Goal: Task Accomplishment & Management: Manage account settings

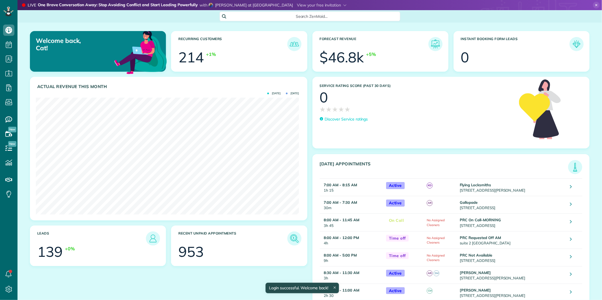
scroll to position [117, 263]
click at [593, 4] on icon at bounding box center [596, 5] width 7 height 7
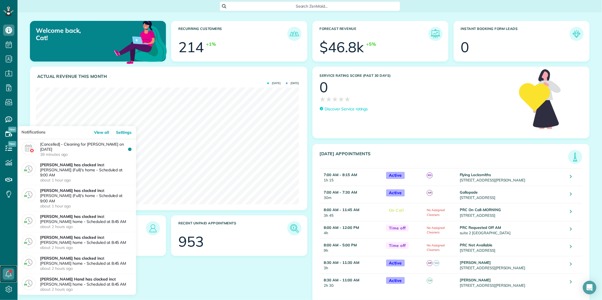
click at [10, 272] on link at bounding box center [8, 274] width 17 height 17
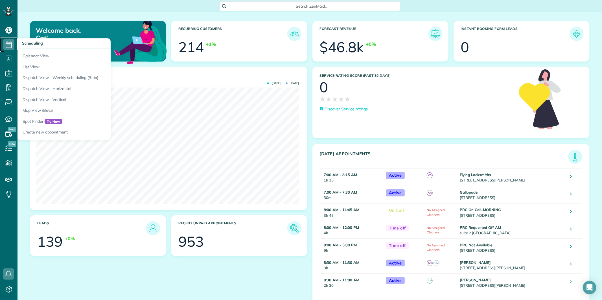
click at [6, 41] on icon at bounding box center [8, 44] width 11 height 11
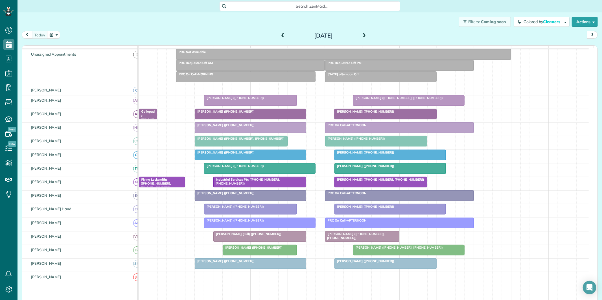
scroll to position [31, 0]
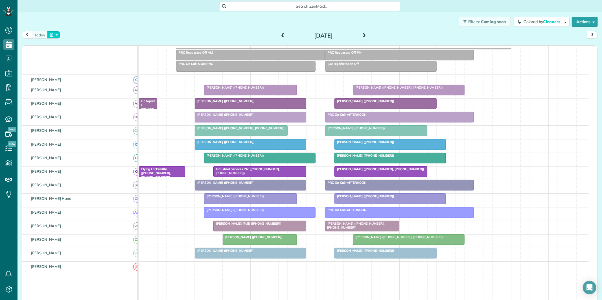
click at [54, 33] on button "button" at bounding box center [53, 35] width 13 height 8
click at [113, 63] on link "12" at bounding box center [112, 63] width 9 height 9
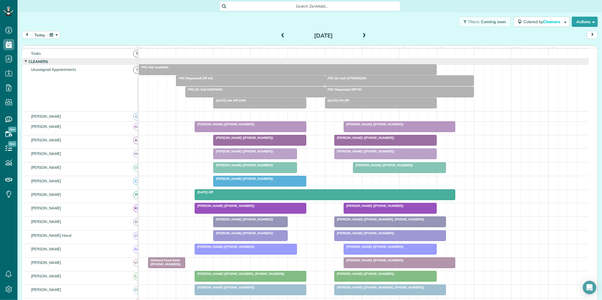
scroll to position [37, 0]
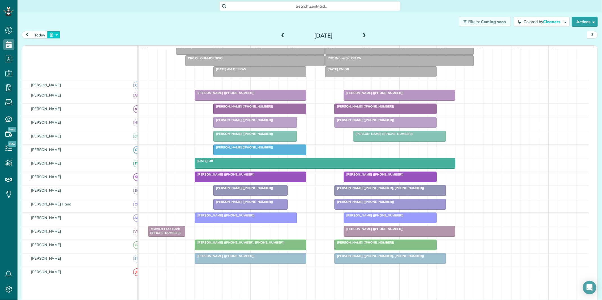
click at [54, 35] on button "button" at bounding box center [53, 35] width 13 height 8
click at [77, 71] on link "15" at bounding box center [76, 72] width 9 height 9
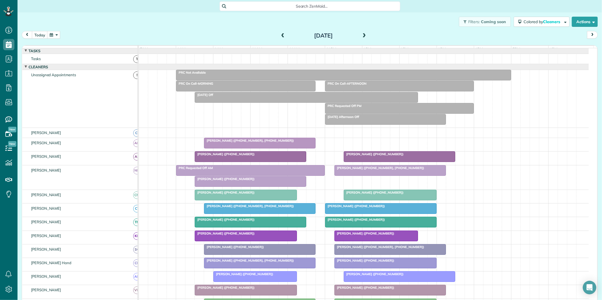
scroll to position [63, 0]
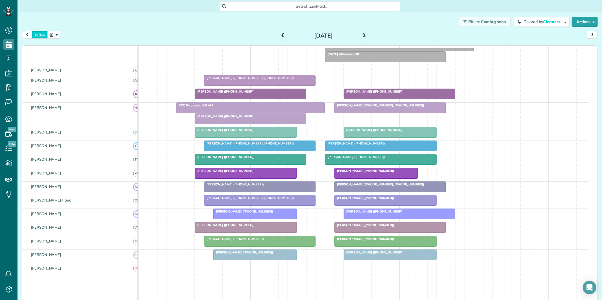
click at [38, 35] on button "today" at bounding box center [40, 35] width 16 height 8
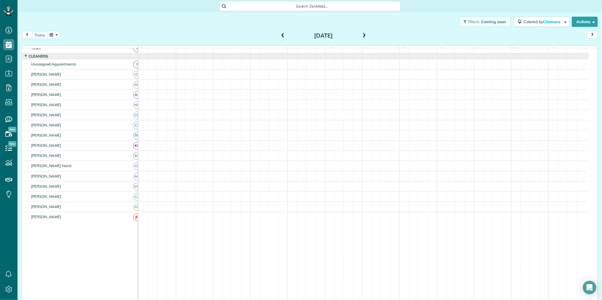
scroll to position [11, 0]
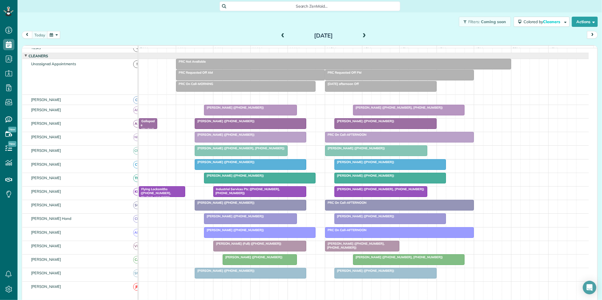
click at [54, 35] on button "button" at bounding box center [53, 35] width 13 height 8
click at [112, 70] on link "19" at bounding box center [112, 72] width 9 height 9
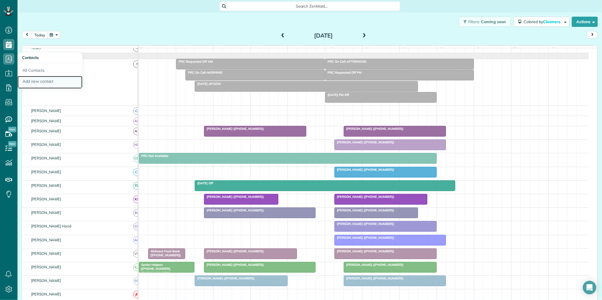
click at [44, 82] on link "Add new contact" at bounding box center [50, 82] width 65 height 13
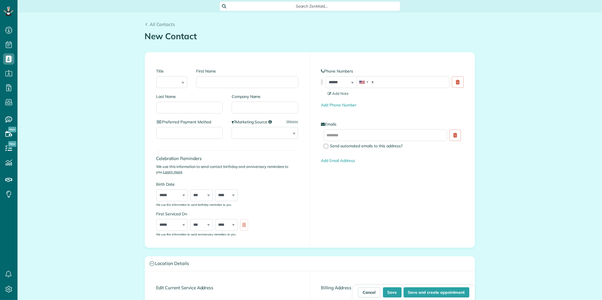
scroll to position [2, 2]
click at [225, 77] on input "First Name" at bounding box center [247, 82] width 102 height 12
type input "******"
type input "***"
click at [401, 81] on input "tel" at bounding box center [403, 82] width 93 height 12
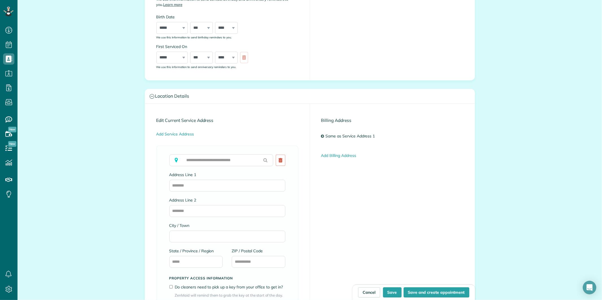
scroll to position [188, 0]
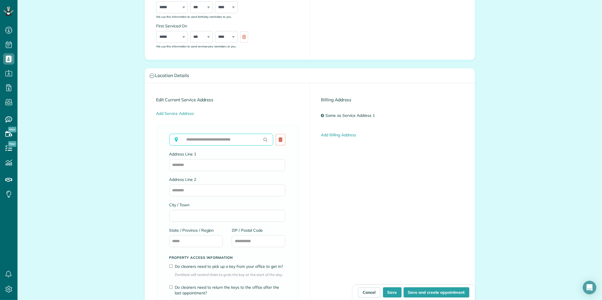
click at [206, 139] on input "text" at bounding box center [221, 140] width 104 height 12
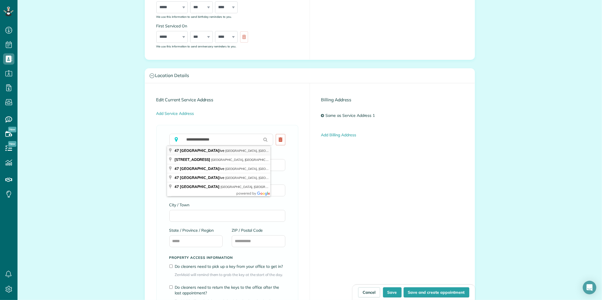
type input "**********"
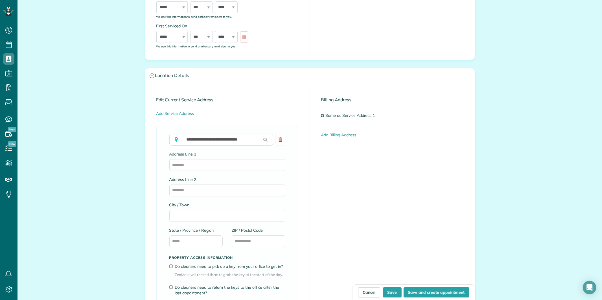
type input "**********"
type input "******"
type input "**"
type input "*****"
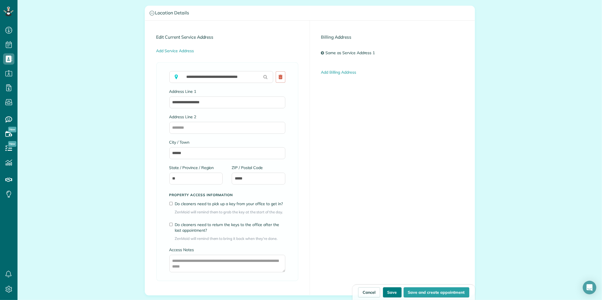
click at [392, 294] on button "Save" at bounding box center [392, 292] width 19 height 10
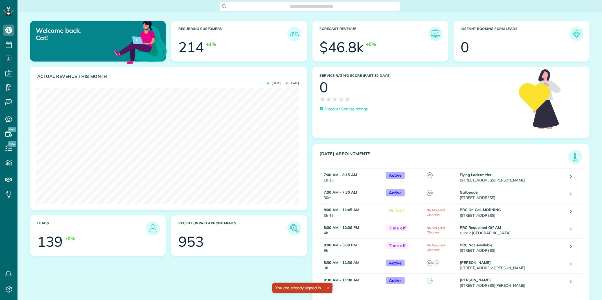
scroll to position [117, 263]
click at [297, 6] on span "Search ZenMaid…" at bounding box center [312, 6] width 172 height 6
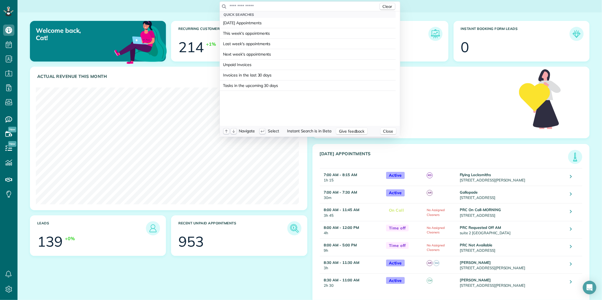
click at [290, 6] on input "text" at bounding box center [304, 6] width 149 height 6
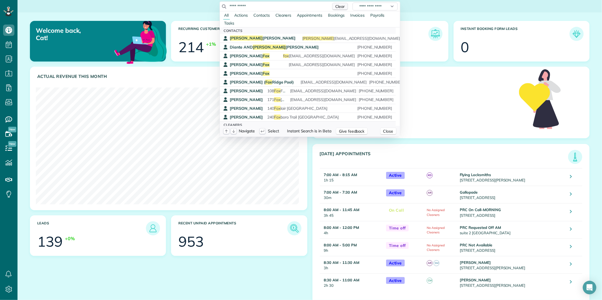
type input "**********"
click at [341, 4] on span "Clear" at bounding box center [340, 6] width 10 height 5
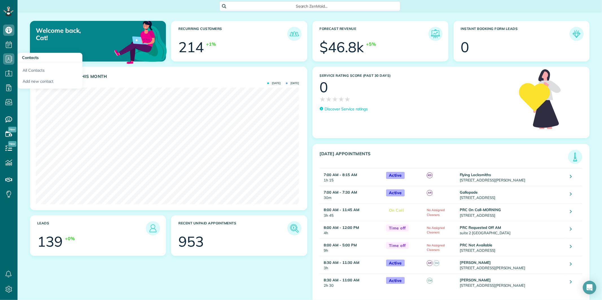
click at [9, 59] on html "Dashboard Scheduling Calendar View List View Dispatch View - Weekly scheduling …" at bounding box center [301, 150] width 602 height 300
click at [42, 80] on link "Add new contact" at bounding box center [50, 82] width 65 height 13
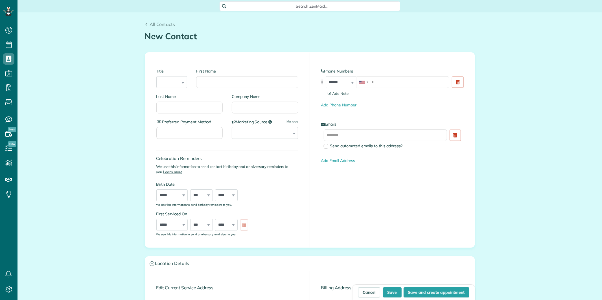
scroll to position [2, 2]
click at [228, 78] on input "First Name" at bounding box center [247, 82] width 102 height 12
type input "******"
click at [186, 104] on input "Last Name" at bounding box center [189, 108] width 67 height 12
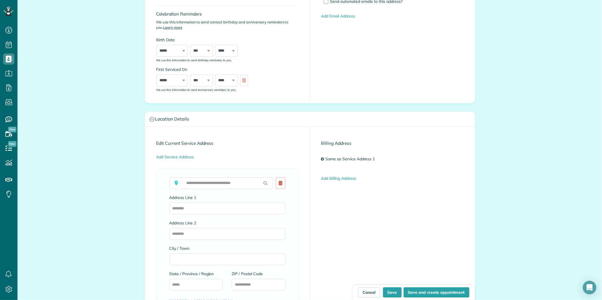
scroll to position [157, 0]
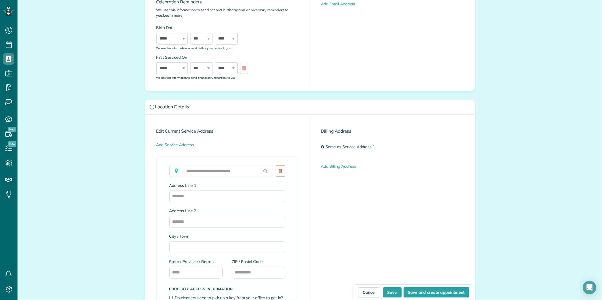
type input "***"
click at [228, 168] on input "text" at bounding box center [221, 171] width 104 height 12
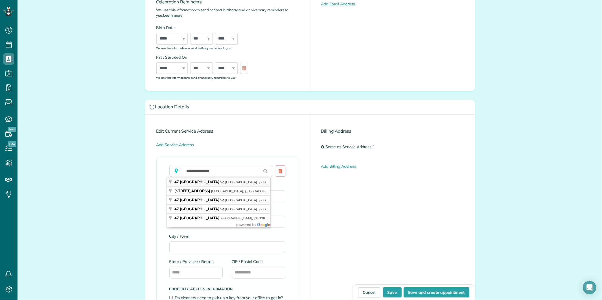
type input "**********"
type input "******"
type input "**"
type input "*****"
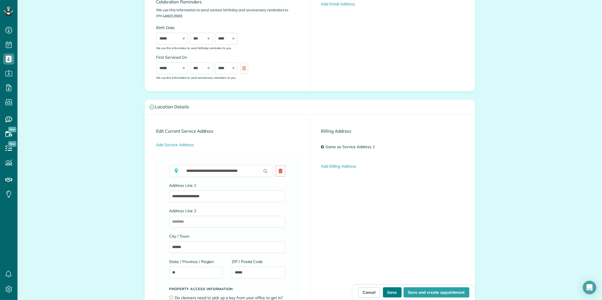
click at [393, 290] on button "Save" at bounding box center [392, 292] width 19 height 10
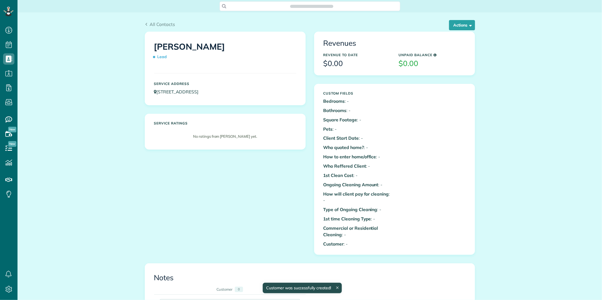
scroll to position [2, 2]
click at [463, 24] on button "Actions" at bounding box center [462, 25] width 26 height 10
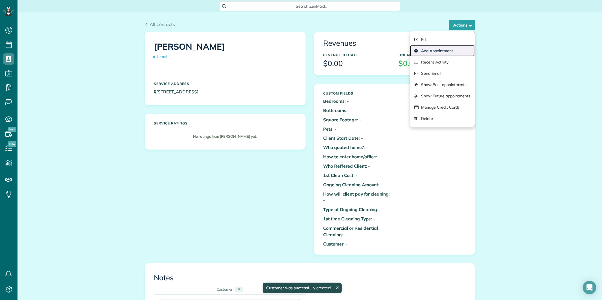
click at [424, 51] on link "Add Appointment" at bounding box center [442, 50] width 64 height 11
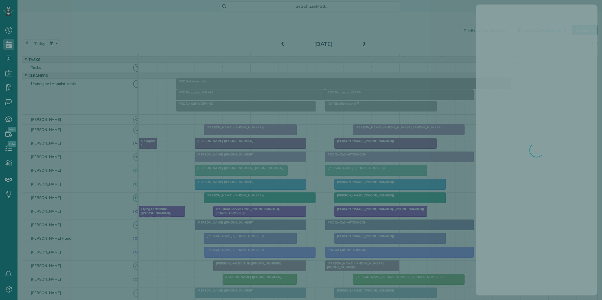
scroll to position [2, 2]
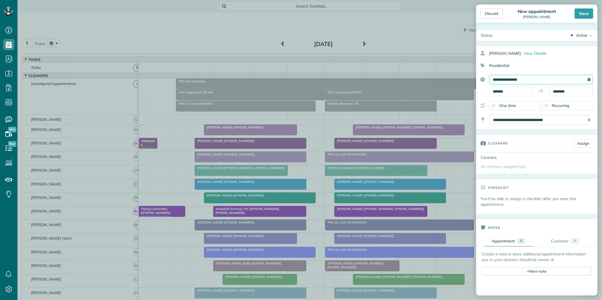
click at [527, 78] on input "**********" at bounding box center [541, 80] width 104 height 10
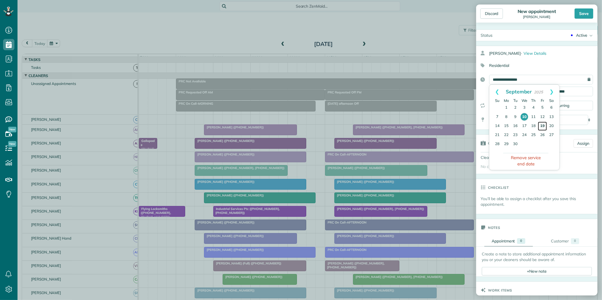
click at [543, 125] on link "19" at bounding box center [542, 126] width 9 height 9
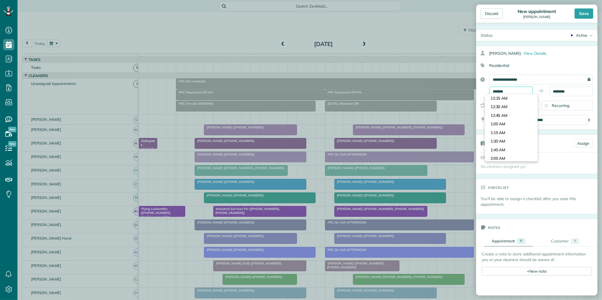
click at [507, 92] on input "*******" at bounding box center [511, 92] width 44 height 10
type input "********"
click at [508, 142] on body "Dashboard Scheduling Calendar View List View Dispatch View - Weekly scheduling …" at bounding box center [301, 150] width 602 height 300
click at [568, 90] on input "********" at bounding box center [572, 92] width 44 height 10
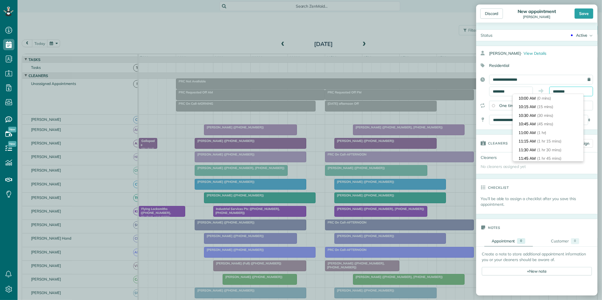
scroll to position [26, 0]
click at [534, 105] on li "11:00 AM (1 hr)" at bounding box center [548, 107] width 71 height 9
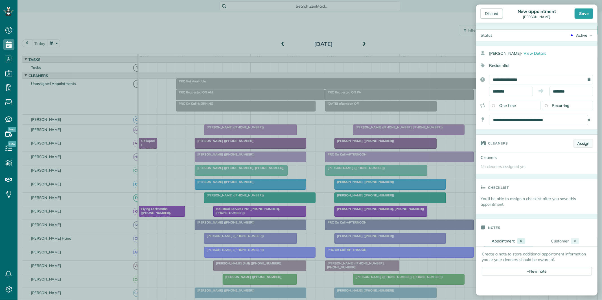
click at [582, 143] on link "Assign" at bounding box center [583, 143] width 19 height 8
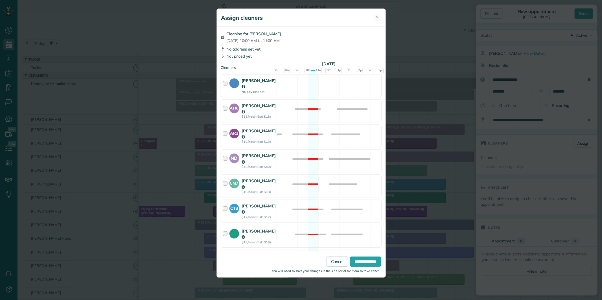
click at [309, 83] on div "Cat Jacobson No pay rate set Available" at bounding box center [301, 86] width 160 height 22
click at [368, 263] on input "**********" at bounding box center [365, 262] width 31 height 10
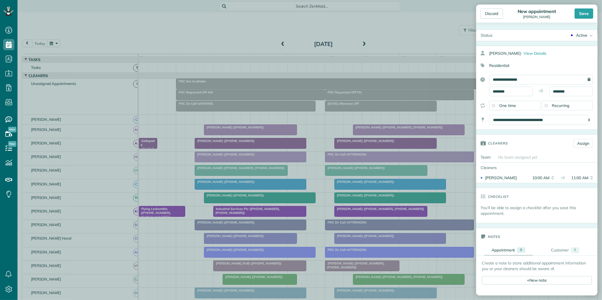
click at [576, 34] on div "Active" at bounding box center [581, 35] width 11 height 6
drag, startPoint x: 560, startPoint y: 54, endPoint x: 564, endPoint y: 51, distance: 4.8
click at [561, 54] on div "Quote" at bounding box center [566, 54] width 11 height 4
click at [585, 12] on div "Save" at bounding box center [584, 13] width 19 height 10
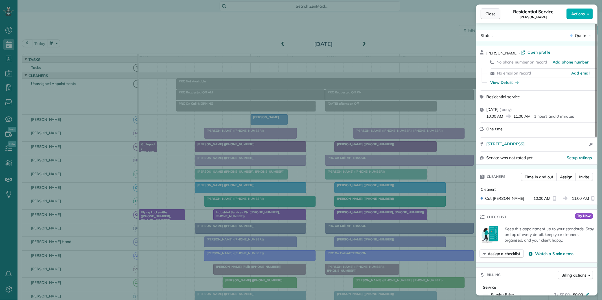
click at [490, 15] on span "Close" at bounding box center [491, 14] width 10 height 6
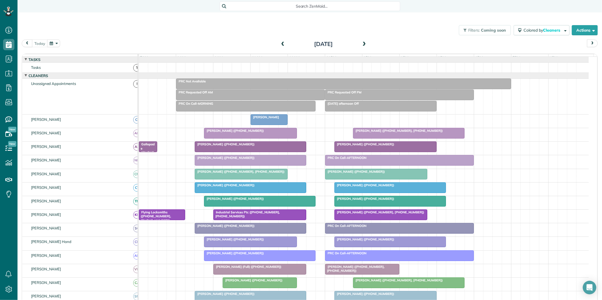
click at [259, 119] on span "Alicia Fox" at bounding box center [264, 117] width 29 height 4
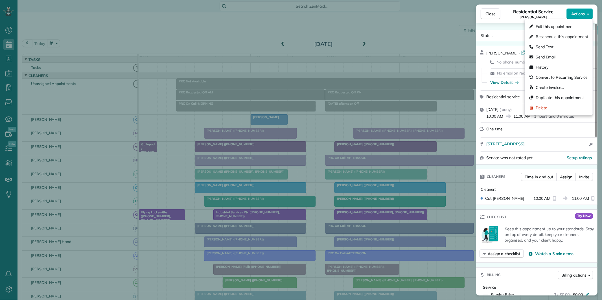
click at [578, 14] on span "Actions" at bounding box center [579, 14] width 14 height 6
click at [558, 26] on span "Edit this appointment" at bounding box center [555, 27] width 38 height 6
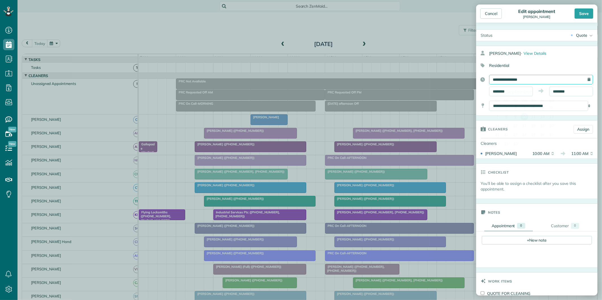
click at [530, 80] on input "**********" at bounding box center [541, 80] width 104 height 10
click at [543, 122] on link "19" at bounding box center [542, 126] width 9 height 9
type input "**********"
click at [585, 12] on div "Save" at bounding box center [584, 13] width 19 height 10
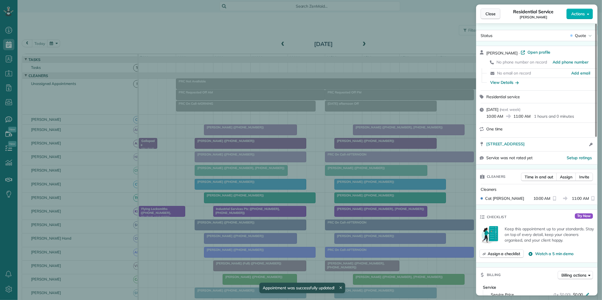
click at [493, 14] on span "Close" at bounding box center [491, 14] width 10 height 6
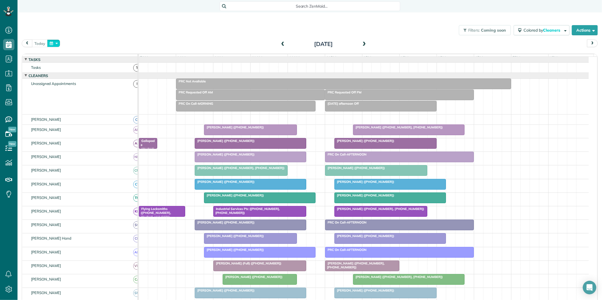
click at [57, 44] on button "button" at bounding box center [53, 44] width 13 height 8
click at [112, 80] on link "19" at bounding box center [112, 81] width 9 height 9
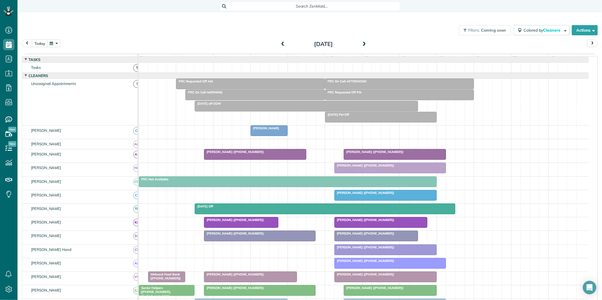
click at [58, 42] on button "button" at bounding box center [53, 44] width 13 height 8
click at [86, 88] on link "23" at bounding box center [85, 90] width 9 height 9
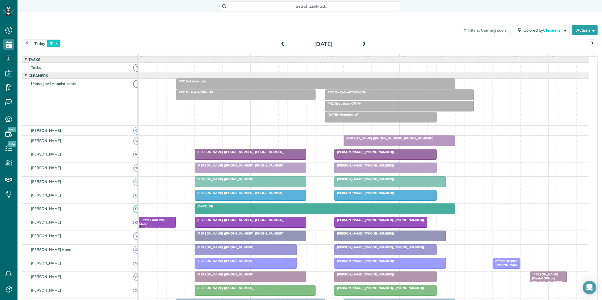
click at [58, 43] on button "button" at bounding box center [53, 44] width 13 height 8
click at [385, 30] on div "Filters: Coming soon Colored by Cleaners Color by Cleaner Color by Team Color b…" at bounding box center [310, 30] width 585 height 19
click at [40, 43] on button "today" at bounding box center [40, 44] width 16 height 8
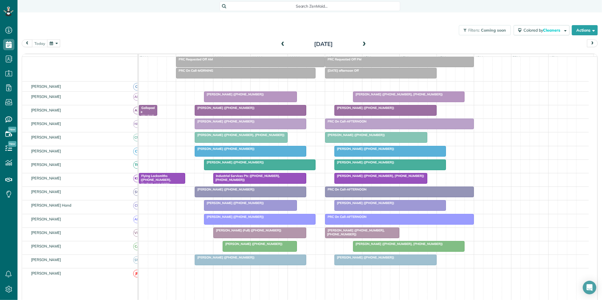
scroll to position [63, 0]
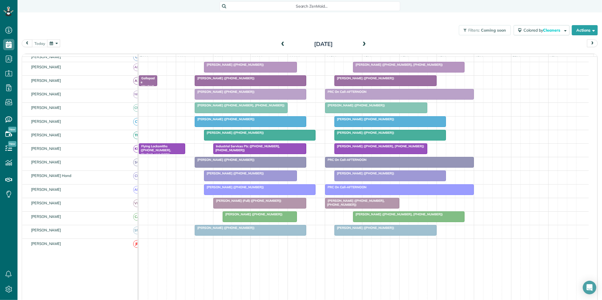
click at [250, 194] on div at bounding box center [259, 190] width 111 height 10
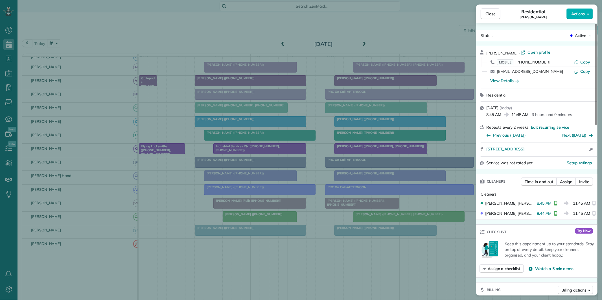
click at [264, 155] on div "Close Residential Catherine Faccento Actions Status Active Catherine Faccento ·…" at bounding box center [301, 150] width 602 height 300
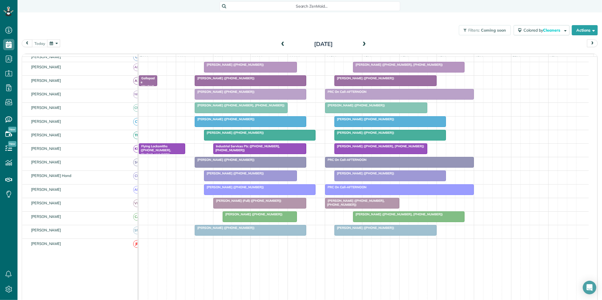
click at [265, 151] on span "Industrial Services Ptc (+17069773938, +17704868444)" at bounding box center [246, 148] width 67 height 8
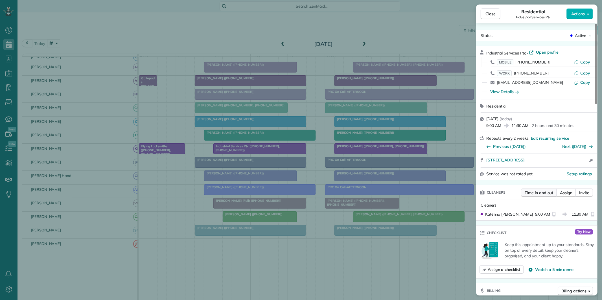
click at [541, 191] on span "Time in and out" at bounding box center [539, 193] width 29 height 6
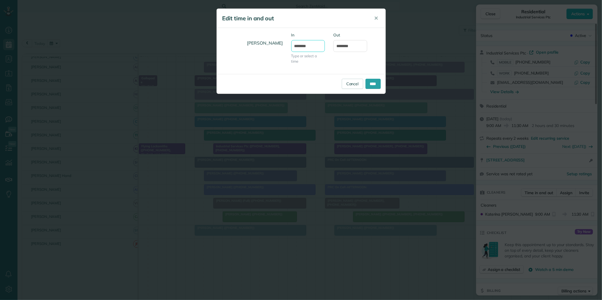
click at [307, 45] on input "*******" at bounding box center [308, 46] width 34 height 12
click at [303, 89] on body "Dashboard Scheduling Calendar View List View Dispatch View - Weekly scheduling …" at bounding box center [301, 150] width 602 height 300
click at [304, 46] on input "*******" at bounding box center [308, 46] width 34 height 12
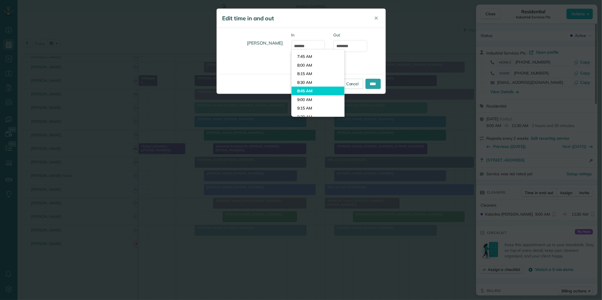
click at [308, 91] on body "Dashboard Scheduling Calendar View List View Dispatch View - Weekly scheduling …" at bounding box center [301, 150] width 602 height 300
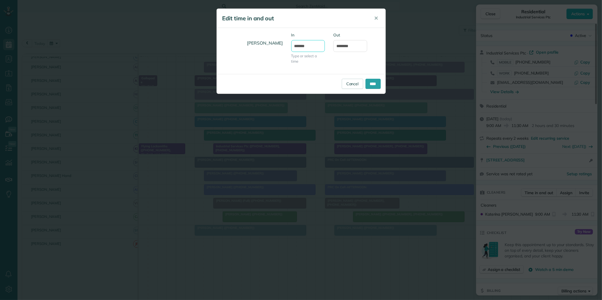
click at [302, 45] on input "*******" at bounding box center [308, 46] width 34 height 12
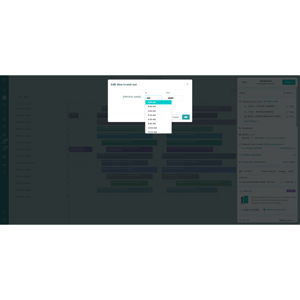
scroll to position [258, 0]
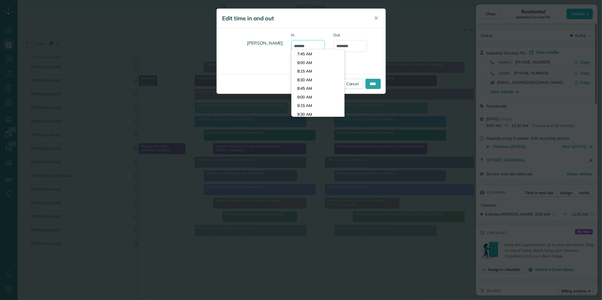
type input "*******"
click at [269, 59] on div "Katerina Doane In ******* Type or select a time Out ********" at bounding box center [301, 51] width 169 height 38
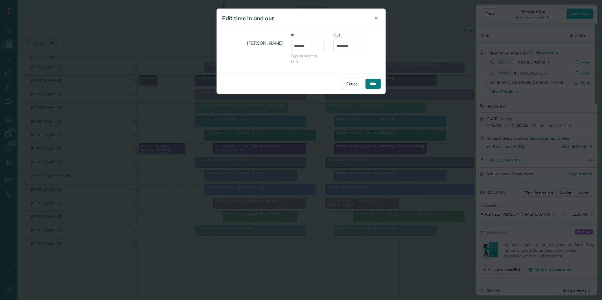
click at [374, 82] on input "****" at bounding box center [373, 84] width 15 height 10
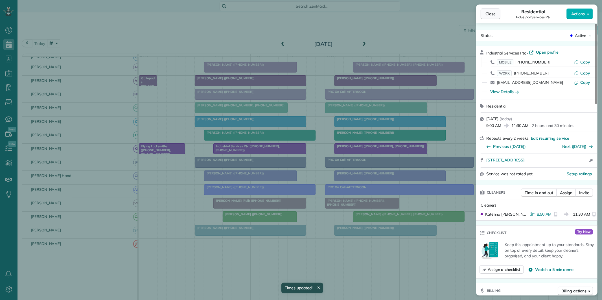
click at [492, 12] on span "Close" at bounding box center [491, 14] width 10 height 6
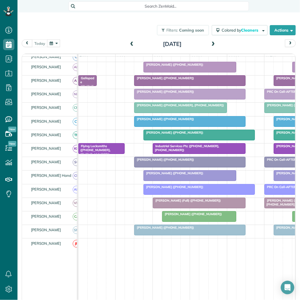
scroll to position [300, 18]
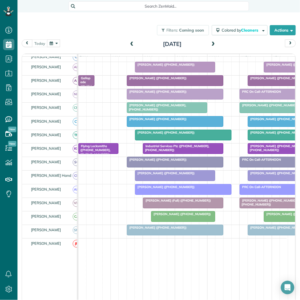
click at [56, 43] on button "button" at bounding box center [53, 44] width 13 height 8
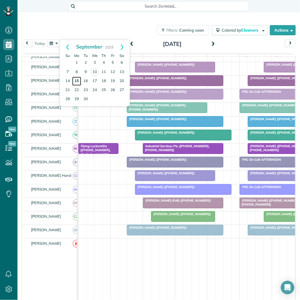
click at [74, 80] on link "15" at bounding box center [76, 81] width 9 height 9
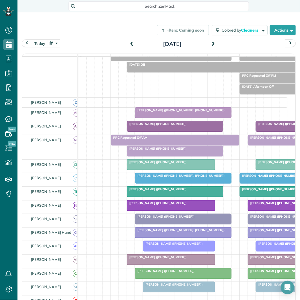
scroll to position [70, 0]
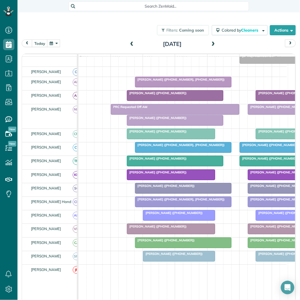
click at [211, 43] on span at bounding box center [213, 44] width 6 height 5
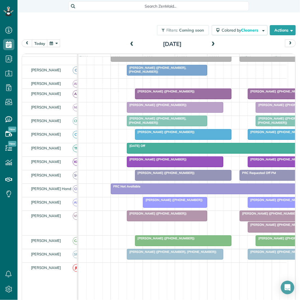
scroll to position [18, 0]
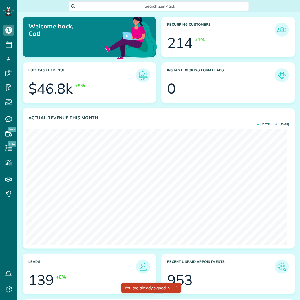
scroll to position [116, 262]
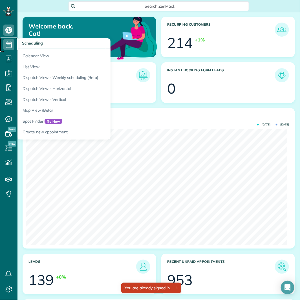
click at [11, 45] on icon at bounding box center [8, 44] width 11 height 11
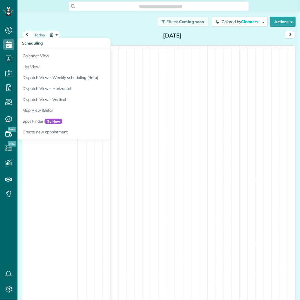
scroll to position [2, 2]
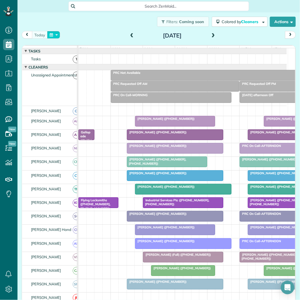
click at [55, 34] on button "button" at bounding box center [53, 35] width 13 height 8
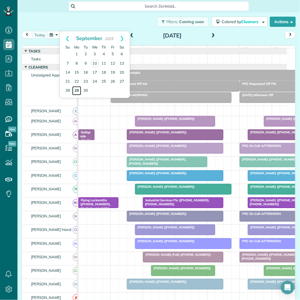
click at [75, 91] on link "29" at bounding box center [76, 90] width 9 height 9
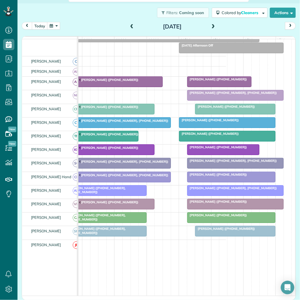
scroll to position [0, 71]
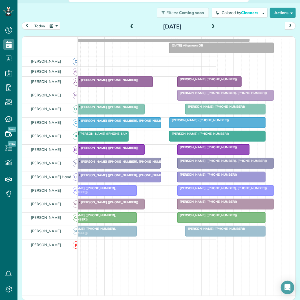
click at [212, 23] on span at bounding box center [213, 27] width 6 height 8
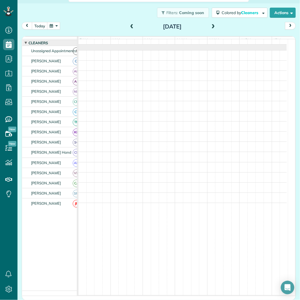
scroll to position [8, 0]
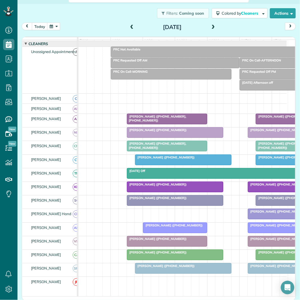
click at [211, 27] on span at bounding box center [213, 27] width 6 height 5
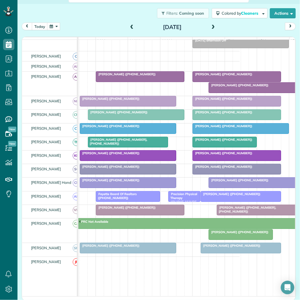
scroll to position [0, 49]
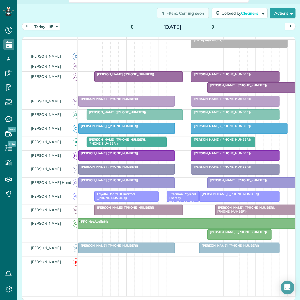
click at [212, 25] on span at bounding box center [213, 27] width 6 height 5
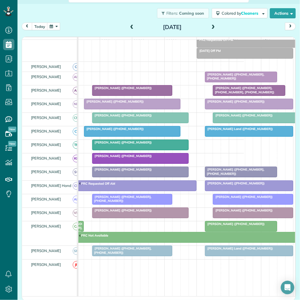
scroll to position [0, 43]
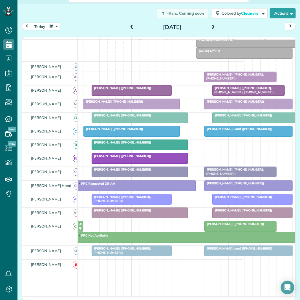
click at [210, 27] on span at bounding box center [213, 27] width 6 height 5
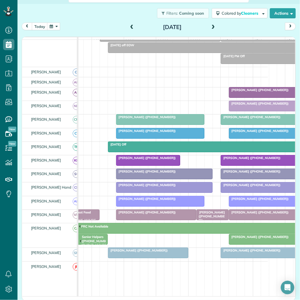
scroll to position [0, 34]
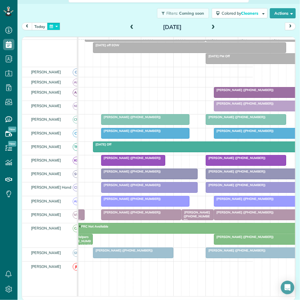
click at [53, 28] on button "button" at bounding box center [53, 27] width 13 height 8
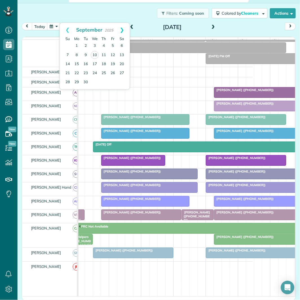
click at [124, 28] on link "Next" at bounding box center [122, 30] width 16 height 14
click at [66, 29] on link "Prev" at bounding box center [68, 30] width 16 height 14
click at [121, 27] on link "Next" at bounding box center [122, 30] width 16 height 14
click at [77, 54] on link "6" at bounding box center [76, 55] width 9 height 9
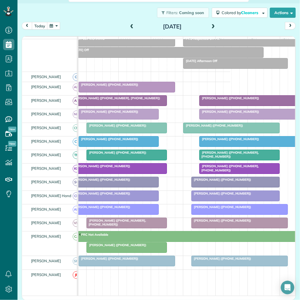
scroll to position [0, 60]
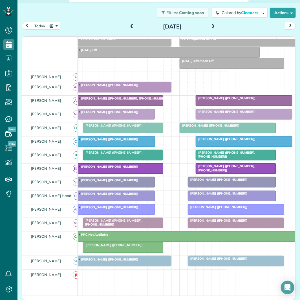
click at [213, 26] on span at bounding box center [213, 26] width 6 height 5
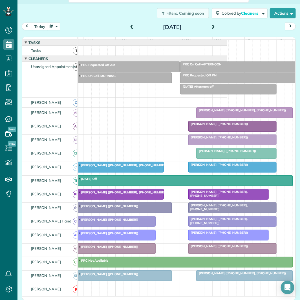
scroll to position [0, 67]
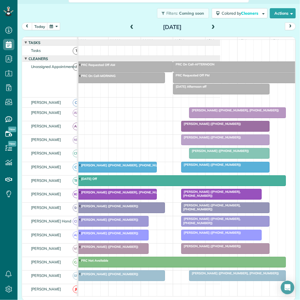
click at [212, 26] on span at bounding box center [213, 27] width 6 height 5
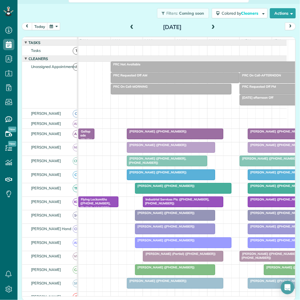
click at [212, 26] on span at bounding box center [213, 27] width 6 height 5
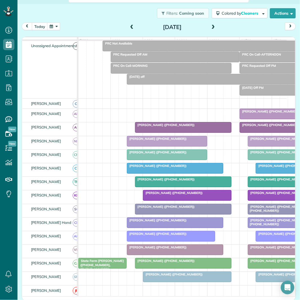
scroll to position [31, 0]
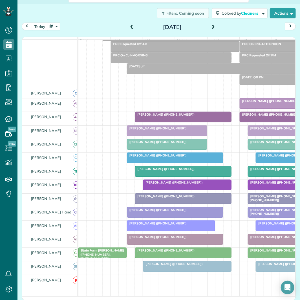
click at [212, 26] on span at bounding box center [213, 27] width 6 height 5
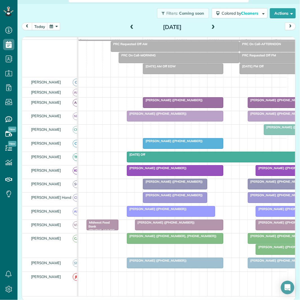
click at [55, 27] on button "button" at bounding box center [53, 27] width 13 height 8
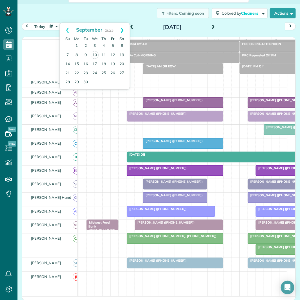
click at [123, 30] on link "Next" at bounding box center [122, 30] width 16 height 14
click at [77, 63] on link "13" at bounding box center [76, 64] width 9 height 9
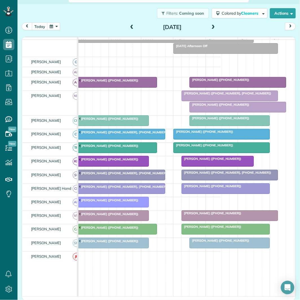
scroll to position [0, 70]
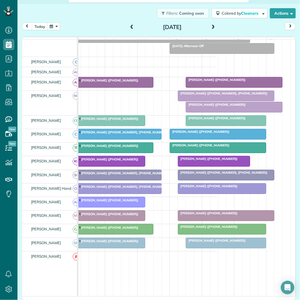
click at [238, 112] on div at bounding box center [234, 107] width 96 height 10
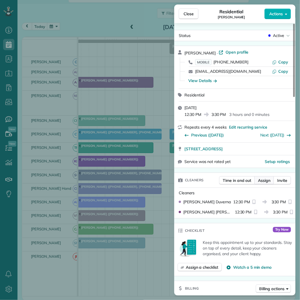
click at [268, 183] on span "Assign" at bounding box center [264, 181] width 12 height 6
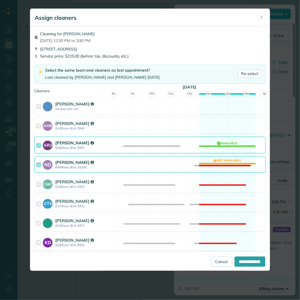
click at [238, 162] on div "ND Nathalie Duverna $40/hour (Est: $120) Not available" at bounding box center [149, 164] width 231 height 17
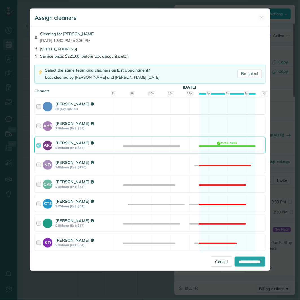
scroll to position [156, 0]
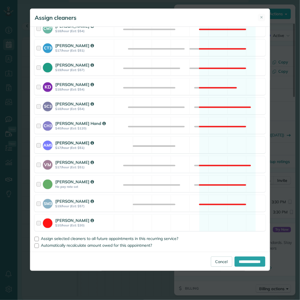
click at [230, 143] on div "AM5 Amanda Minix $17/hour (Est: $51) Available" at bounding box center [149, 145] width 231 height 17
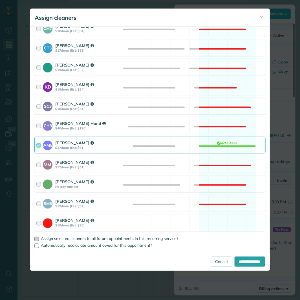
click at [38, 240] on div at bounding box center [36, 239] width 5 height 5
click at [256, 264] on input "**********" at bounding box center [250, 262] width 31 height 10
type input "**********"
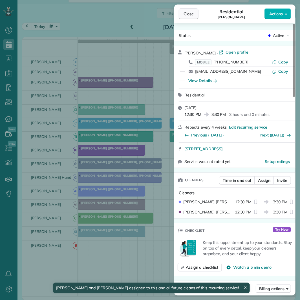
click at [192, 15] on span "Close" at bounding box center [189, 14] width 10 height 6
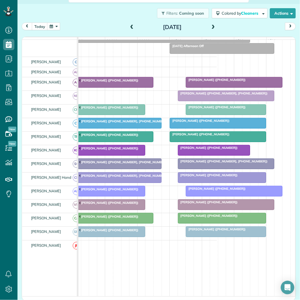
click at [212, 27] on span at bounding box center [213, 27] width 6 height 5
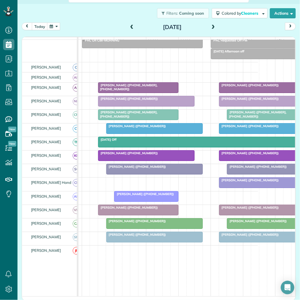
scroll to position [0, 81]
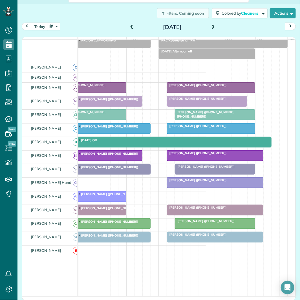
click at [213, 25] on span at bounding box center [213, 27] width 6 height 5
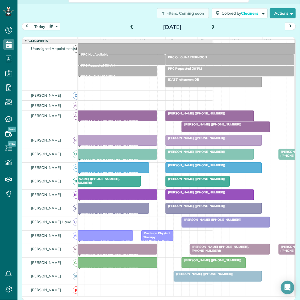
scroll to position [41, 0]
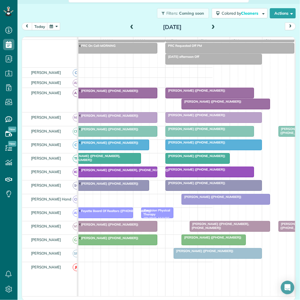
click at [211, 24] on span at bounding box center [213, 27] width 6 height 8
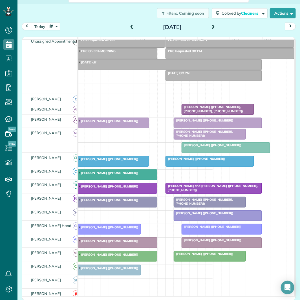
scroll to position [36, 0]
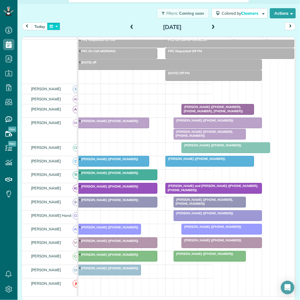
click at [56, 26] on button "button" at bounding box center [53, 27] width 13 height 8
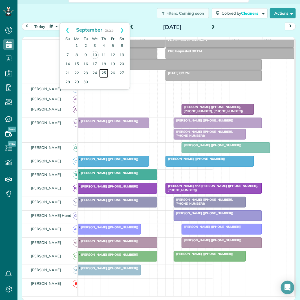
click at [104, 72] on link "25" at bounding box center [103, 73] width 9 height 9
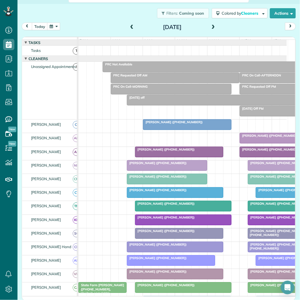
scroll to position [23, 0]
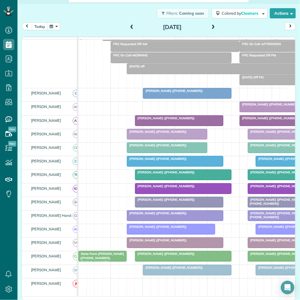
click at [54, 25] on button "button" at bounding box center [53, 27] width 13 height 8
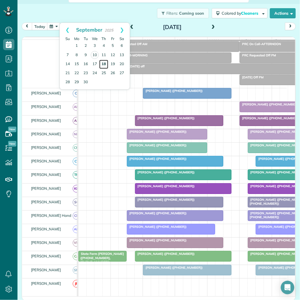
click at [103, 62] on link "18" at bounding box center [103, 64] width 9 height 9
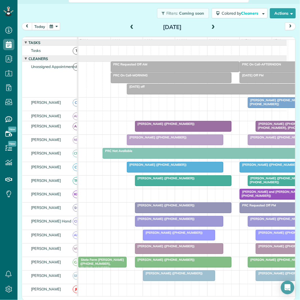
click at [54, 26] on button "button" at bounding box center [53, 27] width 13 height 8
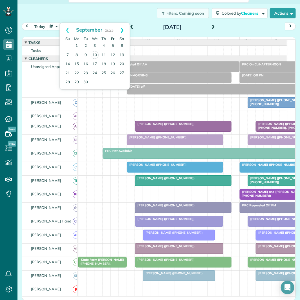
click at [123, 29] on link "Next" at bounding box center [122, 30] width 16 height 14
click at [105, 60] on link "16" at bounding box center [103, 64] width 9 height 9
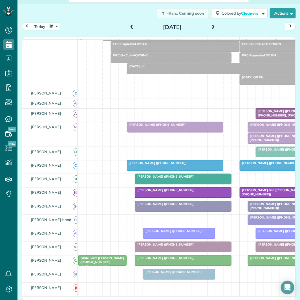
click at [210, 26] on span at bounding box center [213, 27] width 6 height 5
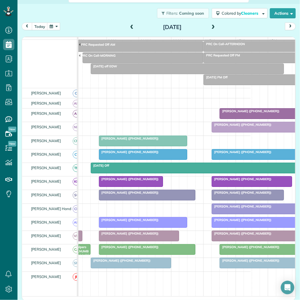
scroll to position [0, 59]
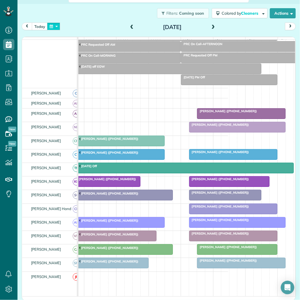
click at [54, 27] on button "button" at bounding box center [53, 27] width 13 height 8
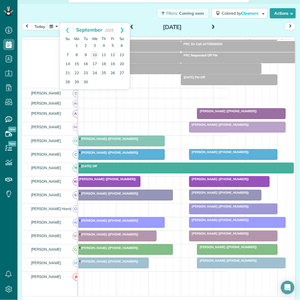
click at [122, 29] on link "Next" at bounding box center [122, 30] width 16 height 14
click at [76, 72] on link "20" at bounding box center [76, 73] width 9 height 9
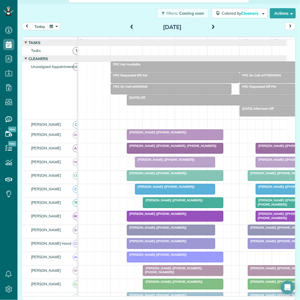
scroll to position [31, 0]
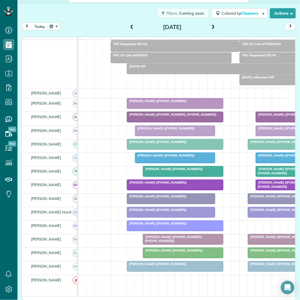
click at [211, 27] on span at bounding box center [213, 27] width 6 height 5
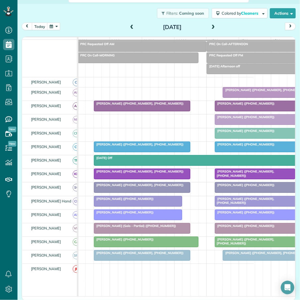
click at [210, 26] on span at bounding box center [213, 27] width 6 height 5
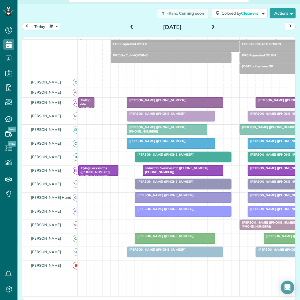
click at [211, 27] on span at bounding box center [213, 27] width 6 height 5
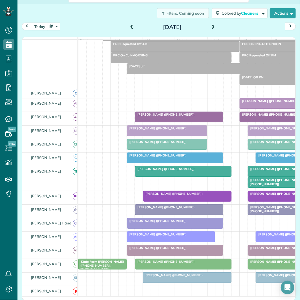
click at [271, 186] on span "Melissa Orme (+16788769253, +14043920319)" at bounding box center [278, 182] width 60 height 8
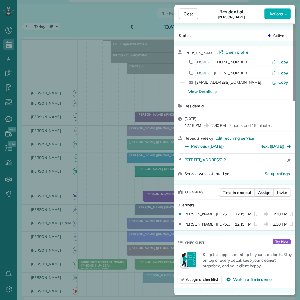
click at [267, 191] on span "Assign" at bounding box center [264, 193] width 12 height 6
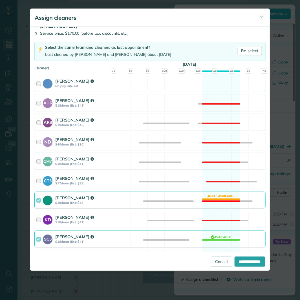
scroll to position [63, 0]
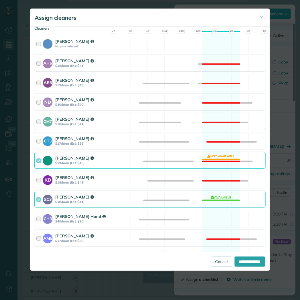
click at [219, 161] on div "Tamara Mitchell $19/hour (Est: $43) Not available" at bounding box center [149, 160] width 231 height 17
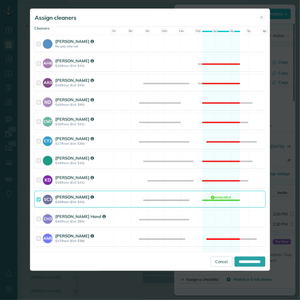
drag, startPoint x: 219, startPoint y: 219, endPoint x: 241, endPoint y: 233, distance: 25.7
click at [220, 219] on div "CH3 Cortney Hand $40/hour (Est: $90) Available" at bounding box center [149, 219] width 231 height 17
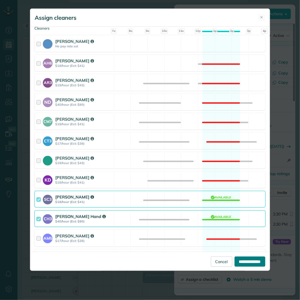
click at [250, 261] on input "**********" at bounding box center [250, 262] width 31 height 10
type input "**********"
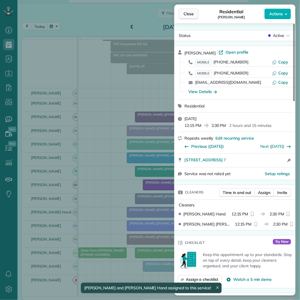
click at [189, 12] on span "Close" at bounding box center [189, 14] width 10 height 6
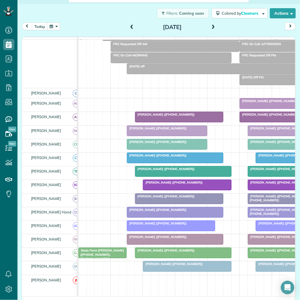
click at [211, 25] on span at bounding box center [213, 27] width 6 height 5
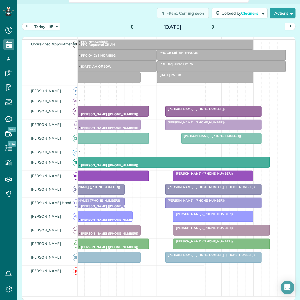
scroll to position [31, 0]
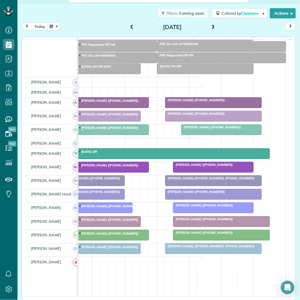
click at [53, 27] on button "button" at bounding box center [53, 27] width 13 height 8
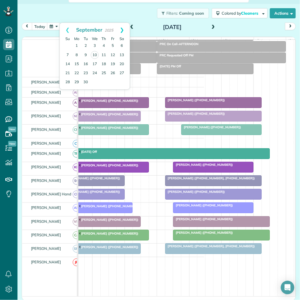
click at [123, 29] on link "Next" at bounding box center [122, 30] width 16 height 14
click at [65, 29] on link "Prev" at bounding box center [68, 30] width 16 height 14
click at [115, 71] on link "26" at bounding box center [112, 73] width 9 height 9
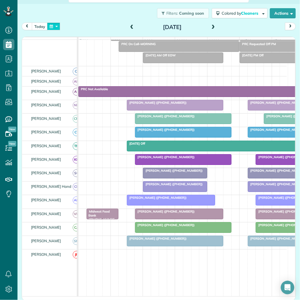
click at [57, 26] on button "button" at bounding box center [53, 27] width 13 height 8
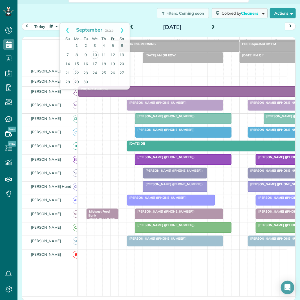
click at [232, 11] on span "Colored by Cleaners" at bounding box center [241, 13] width 39 height 5
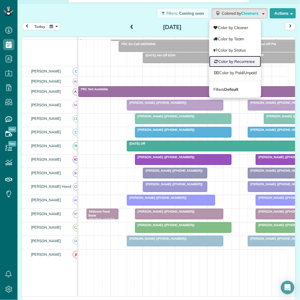
click at [224, 62] on link "Color by Recurrence" at bounding box center [236, 61] width 52 height 11
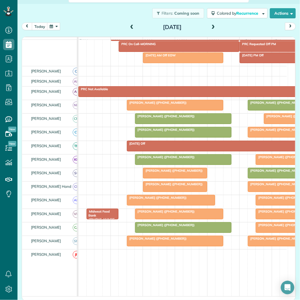
click at [54, 26] on button "button" at bounding box center [53, 27] width 13 height 8
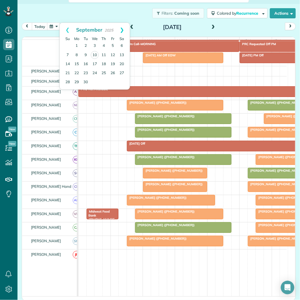
click at [123, 28] on link "Next" at bounding box center [122, 30] width 16 height 14
click at [113, 70] on link "24" at bounding box center [112, 73] width 9 height 9
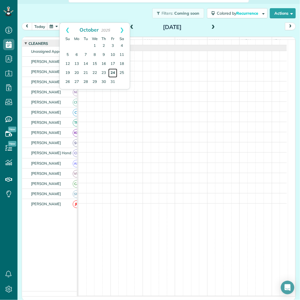
scroll to position [6, 0]
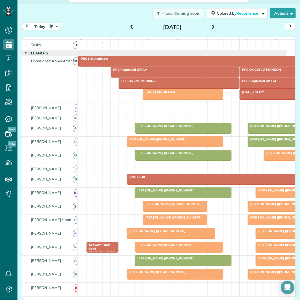
click at [55, 28] on button "button" at bounding box center [53, 27] width 13 height 8
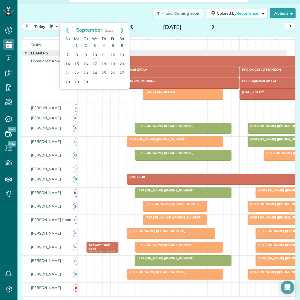
click at [125, 29] on link "Next" at bounding box center [122, 30] width 16 height 14
click at [77, 81] on link "27" at bounding box center [76, 82] width 9 height 9
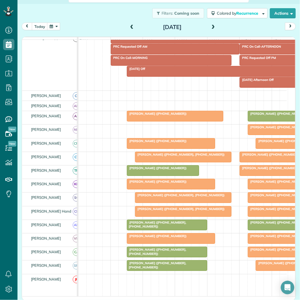
scroll to position [37, 0]
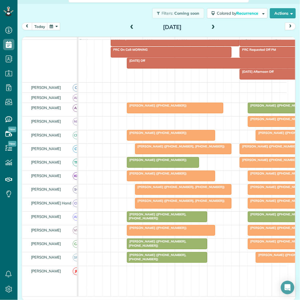
click at [212, 24] on span at bounding box center [213, 27] width 6 height 8
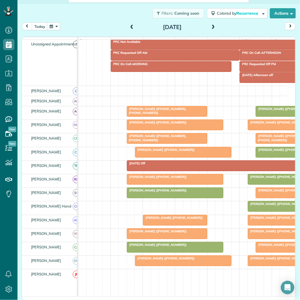
scroll to position [31, 0]
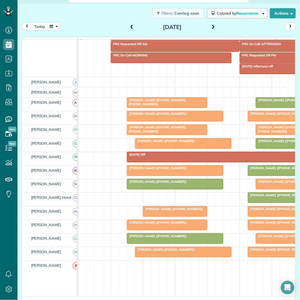
click at [240, 12] on span "Recurrence" at bounding box center [248, 13] width 23 height 5
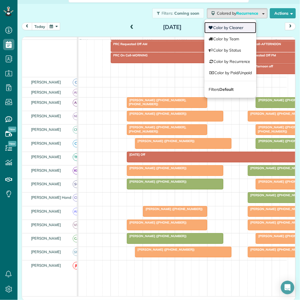
click at [221, 26] on link "Color by Cleaner" at bounding box center [231, 27] width 52 height 11
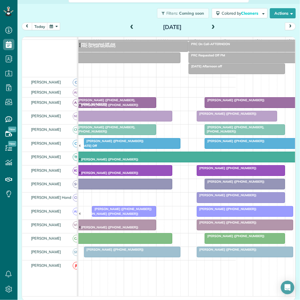
scroll to position [63, 0]
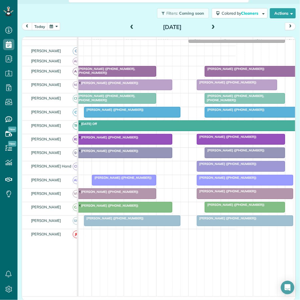
click at [213, 26] on span at bounding box center [213, 27] width 6 height 5
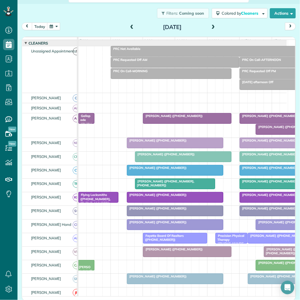
scroll to position [47, 0]
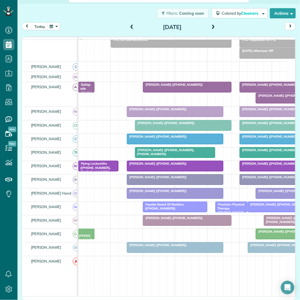
click at [212, 26] on span at bounding box center [213, 27] width 6 height 5
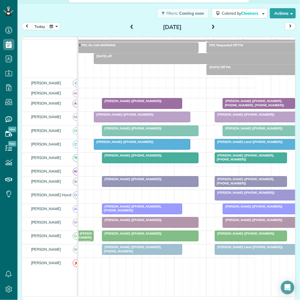
scroll to position [0, 43]
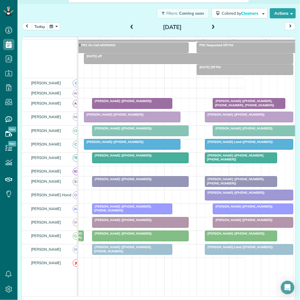
click at [213, 24] on span at bounding box center [213, 27] width 6 height 8
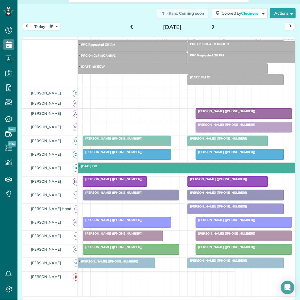
scroll to position [0, 53]
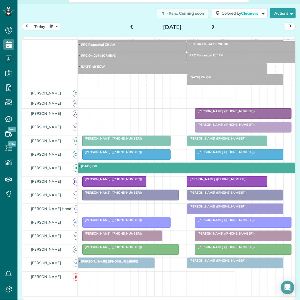
click at [237, 141] on div "Penny Soles (+14043915933)" at bounding box center [227, 139] width 77 height 4
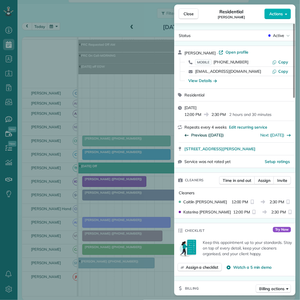
click at [215, 136] on span "Previous (Oct 03)" at bounding box center [207, 135] width 33 height 6
click at [211, 137] on span "Previous (Sep 05)" at bounding box center [207, 135] width 33 height 6
click at [190, 15] on span "Close" at bounding box center [189, 14] width 10 height 6
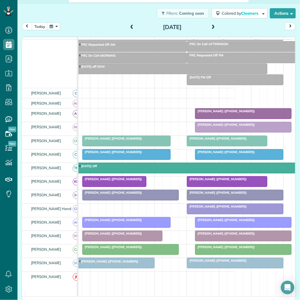
click at [101, 20] on div "Filters: Coming soon Colored by Cleaners Color by Cleaner Color by Team Color b…" at bounding box center [159, 13] width 283 height 19
click at [58, 25] on button "button" at bounding box center [53, 27] width 13 height 8
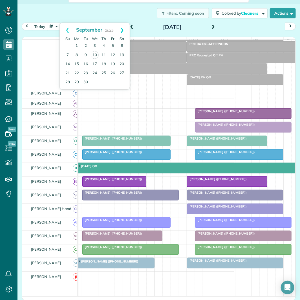
click at [125, 28] on link "Next" at bounding box center [122, 30] width 16 height 14
click at [76, 54] on link "3" at bounding box center [76, 55] width 9 height 9
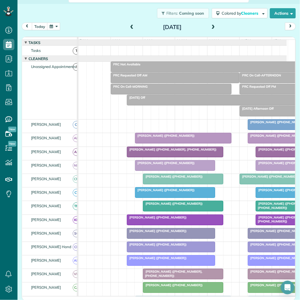
scroll to position [31, 0]
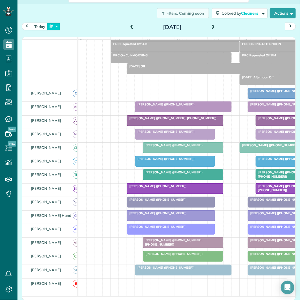
click at [56, 24] on button "button" at bounding box center [53, 27] width 13 height 8
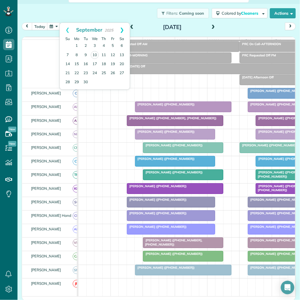
click at [122, 29] on link "Next" at bounding box center [122, 30] width 16 height 14
click at [77, 53] on link "6" at bounding box center [76, 55] width 9 height 9
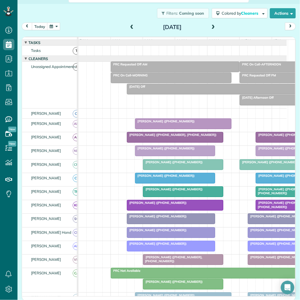
click at [56, 27] on button "button" at bounding box center [53, 27] width 13 height 8
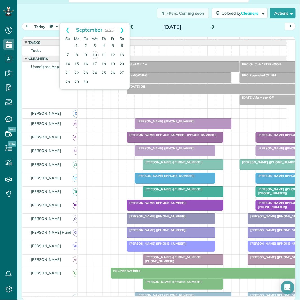
click at [124, 30] on link "Next" at bounding box center [122, 30] width 16 height 14
click at [77, 54] on link "3" at bounding box center [76, 55] width 9 height 9
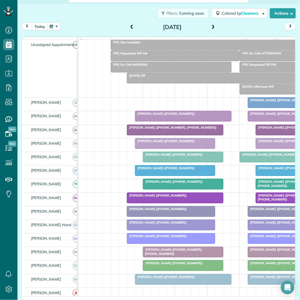
scroll to position [31, 0]
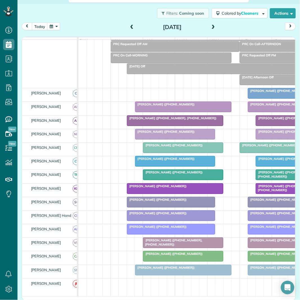
click at [213, 26] on span at bounding box center [213, 27] width 6 height 5
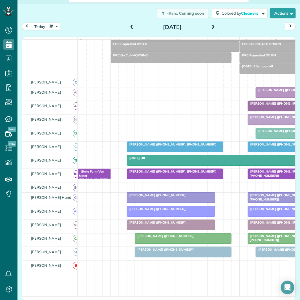
click at [210, 24] on span at bounding box center [213, 27] width 6 height 8
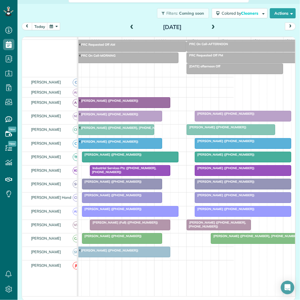
click at [211, 27] on span at bounding box center [213, 27] width 6 height 5
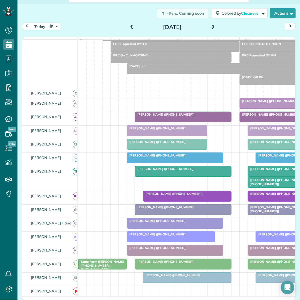
click at [266, 186] on span "Melissa Orme (+16788769253, +14043920319)" at bounding box center [278, 182] width 60 height 8
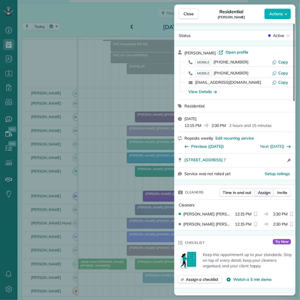
click at [265, 193] on span "Assign" at bounding box center [264, 193] width 12 height 6
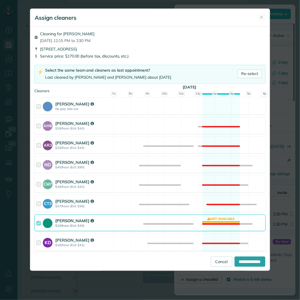
click at [221, 221] on div "Tamara Mitchell $19/hour (Est: $43) Not available" at bounding box center [149, 223] width 231 height 17
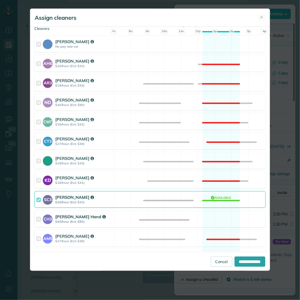
scroll to position [63, 0]
click at [220, 217] on div "CH3 Cortney Hand $40/hour (Est: $90) Available" at bounding box center [149, 219] width 231 height 17
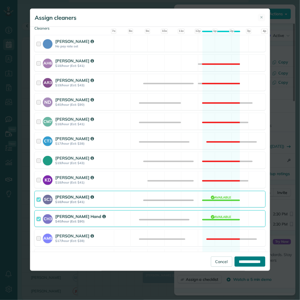
click at [245, 262] on input "**********" at bounding box center [250, 262] width 31 height 10
type input "**********"
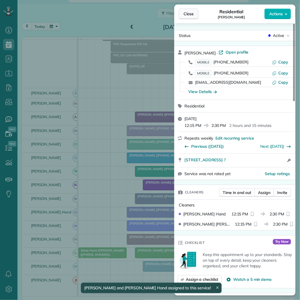
click at [194, 16] on button "Close" at bounding box center [189, 13] width 20 height 11
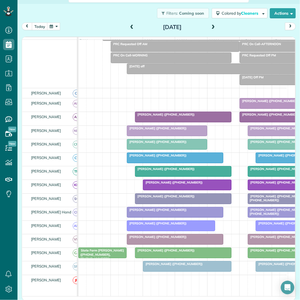
click at [211, 27] on span at bounding box center [213, 27] width 6 height 5
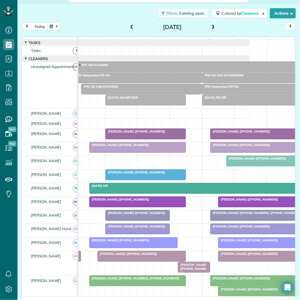
scroll to position [0, 50]
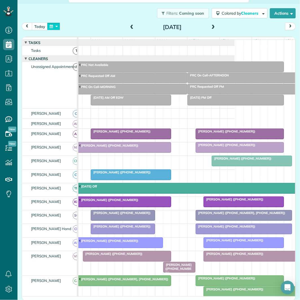
click at [56, 24] on button "button" at bounding box center [53, 27] width 13 height 8
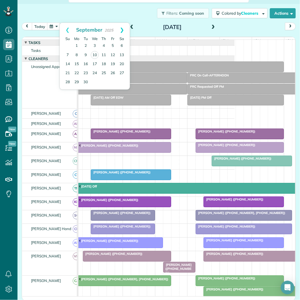
click at [123, 27] on link "Next" at bounding box center [122, 30] width 16 height 14
click at [77, 61] on link "10" at bounding box center [76, 64] width 9 height 9
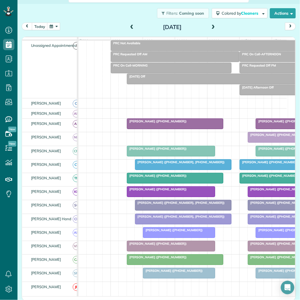
scroll to position [31, 0]
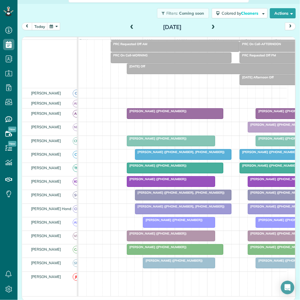
click at [211, 25] on span at bounding box center [213, 27] width 6 height 5
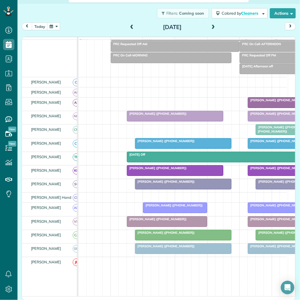
click at [211, 25] on span at bounding box center [213, 27] width 6 height 5
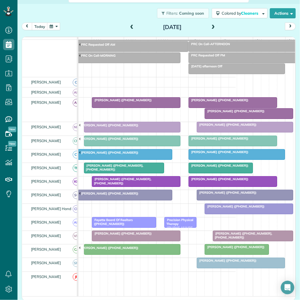
scroll to position [0, 64]
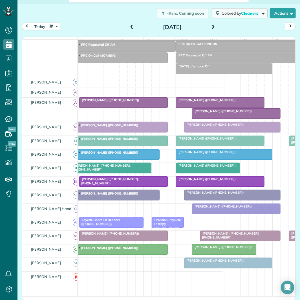
click at [234, 16] on button "Colored by Cleaners" at bounding box center [240, 13] width 56 height 10
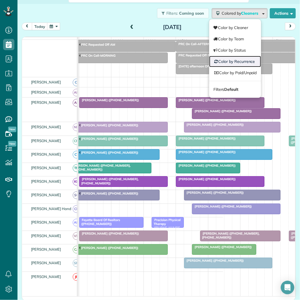
click at [236, 60] on link "Color by Recurrence" at bounding box center [236, 61] width 52 height 11
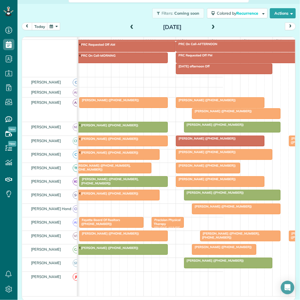
click at [212, 25] on span at bounding box center [213, 27] width 6 height 5
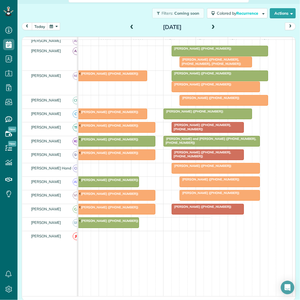
scroll to position [63, 0]
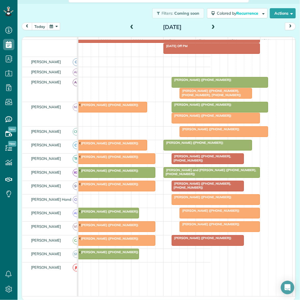
click at [202, 162] on span "Melissa Orme (+16788769253, +14043920319)" at bounding box center [202, 158] width 60 height 8
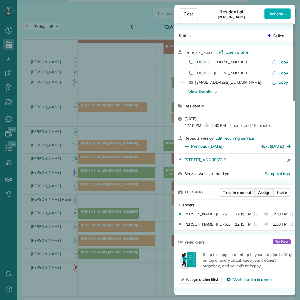
click at [264, 191] on span "Assign" at bounding box center [264, 193] width 12 height 6
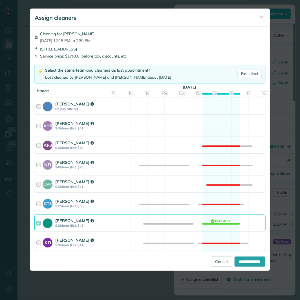
click at [217, 103] on div "Cat Jacobson No pay rate set Available" at bounding box center [149, 106] width 231 height 17
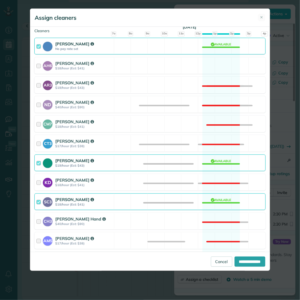
scroll to position [63, 0]
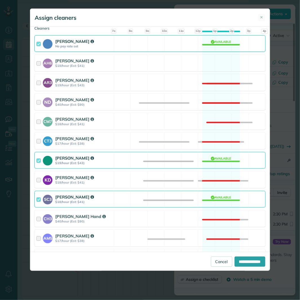
click at [219, 160] on div "Tamara Mitchell $19/hour (Est: $43) Available" at bounding box center [149, 160] width 231 height 17
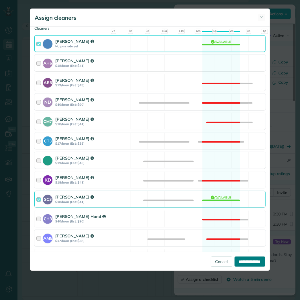
click at [247, 258] on input "**********" at bounding box center [250, 262] width 31 height 10
type input "**********"
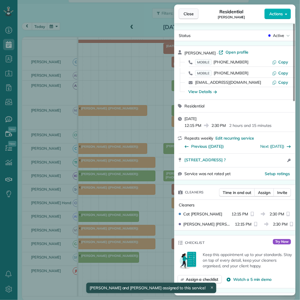
click at [191, 12] on span "Close" at bounding box center [189, 14] width 10 height 6
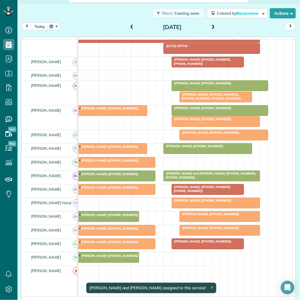
click at [207, 91] on div at bounding box center [220, 86] width 96 height 10
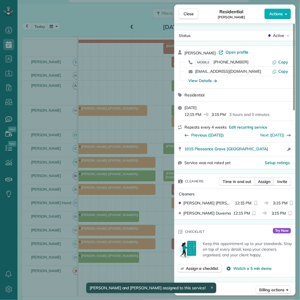
click at [267, 179] on span "Assign" at bounding box center [264, 182] width 12 height 6
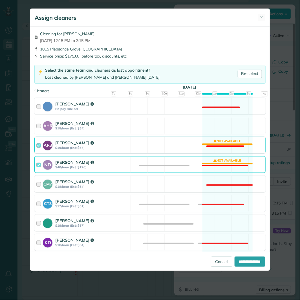
drag, startPoint x: 213, startPoint y: 139, endPoint x: 215, endPoint y: 163, distance: 24.1
click at [213, 139] on div "AR3 Amy Reid $19/hour (Est: $57) Not available" at bounding box center [149, 145] width 231 height 17
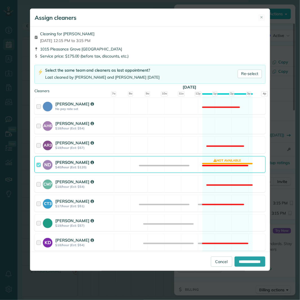
click at [214, 167] on div "ND Nathalie Duverna $40/hour (Est: $120) Not available" at bounding box center [149, 164] width 231 height 17
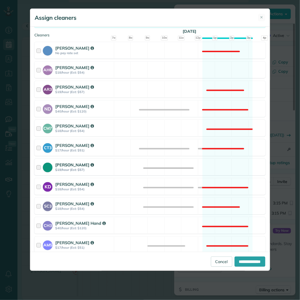
scroll to position [63, 0]
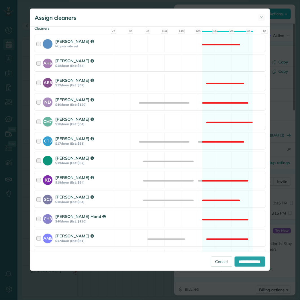
click at [224, 164] on div "Tamara Mitchell $19/hour (Est: $57) Available" at bounding box center [149, 160] width 231 height 17
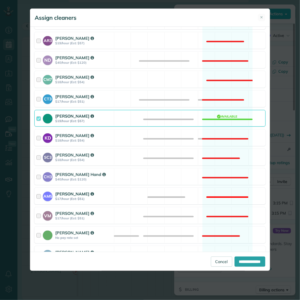
scroll to position [156, 0]
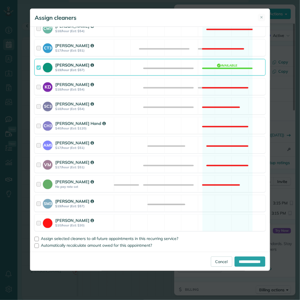
click at [222, 202] on div "SM3 Shae Morris $19/hour (Est: $57) Available" at bounding box center [149, 203] width 231 height 17
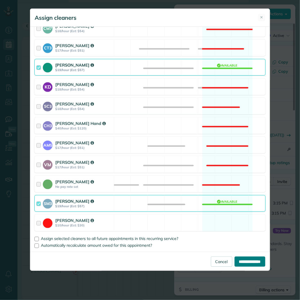
click at [249, 260] on input "**********" at bounding box center [250, 262] width 31 height 10
type input "**********"
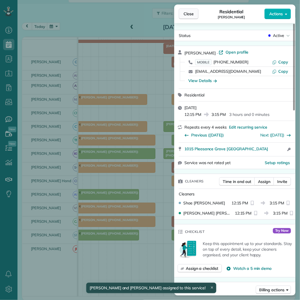
click at [186, 16] on button "Close" at bounding box center [189, 13] width 20 height 11
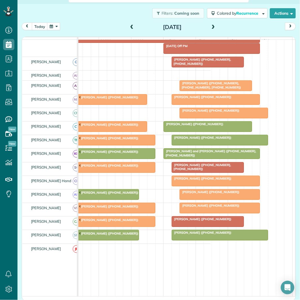
click at [212, 25] on span at bounding box center [213, 27] width 6 height 5
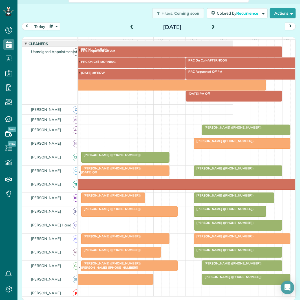
scroll to position [46, 0]
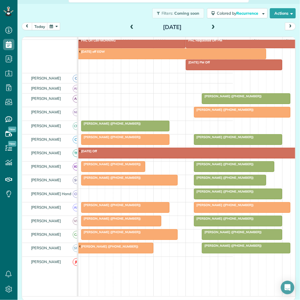
click at [53, 27] on button "button" at bounding box center [53, 27] width 13 height 8
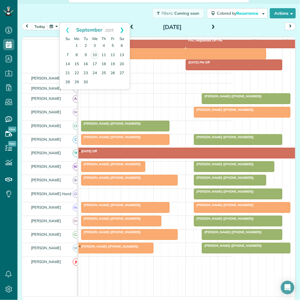
click at [125, 29] on link "Next" at bounding box center [122, 30] width 16 height 14
click at [126, 29] on link "Next" at bounding box center [122, 30] width 16 height 14
click at [78, 71] on link "17" at bounding box center [76, 73] width 9 height 9
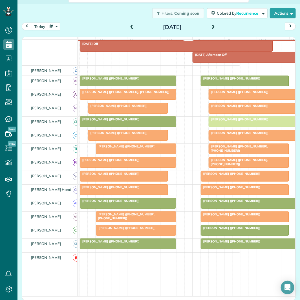
scroll to position [63, 0]
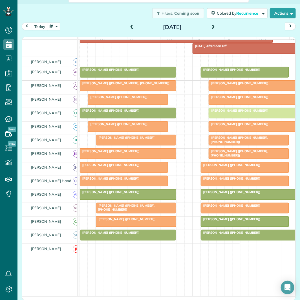
click at [211, 23] on span at bounding box center [213, 27] width 6 height 8
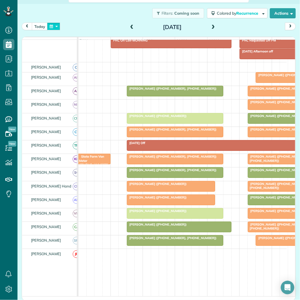
click at [52, 26] on button "button" at bounding box center [53, 27] width 13 height 8
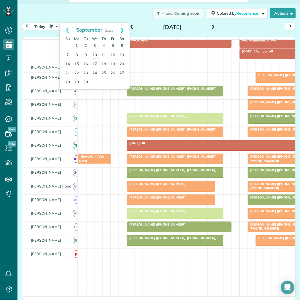
click at [123, 28] on link "Next" at bounding box center [122, 30] width 16 height 14
click at [66, 29] on link "Prev" at bounding box center [68, 30] width 16 height 14
click at [85, 71] on link "21" at bounding box center [85, 73] width 9 height 9
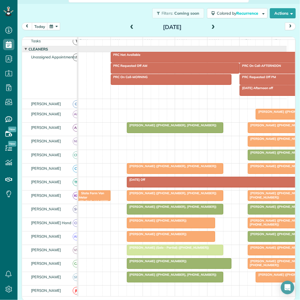
click at [54, 26] on button "button" at bounding box center [53, 27] width 13 height 8
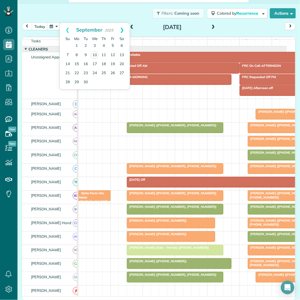
click at [123, 29] on link "Next" at bounding box center [122, 30] width 16 height 14
click at [114, 7] on div "Filters: Coming soon Colored by Recurrence Color by Cleaner Color by Team Color…" at bounding box center [159, 13] width 283 height 19
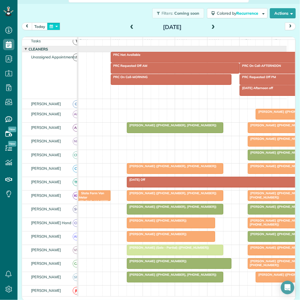
click at [55, 24] on button "button" at bounding box center [53, 27] width 13 height 8
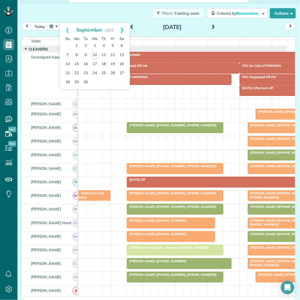
click at [124, 28] on link "Next" at bounding box center [122, 30] width 16 height 14
click at [87, 71] on link "18" at bounding box center [85, 73] width 9 height 9
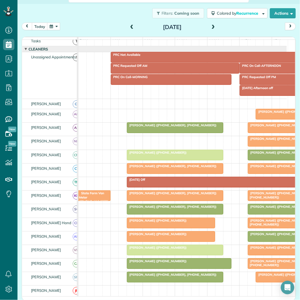
click at [107, 19] on div "Filters: Coming soon Colored by Recurrence Color by Cleaner Color by Team Color…" at bounding box center [159, 13] width 283 height 19
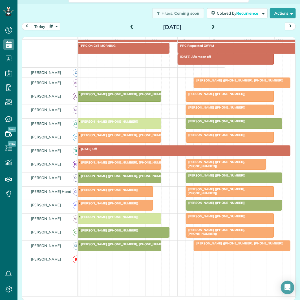
scroll to position [0, 67]
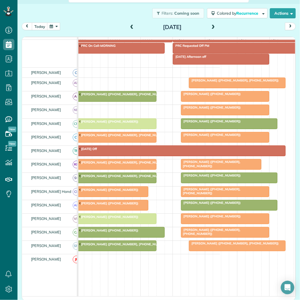
click at [212, 27] on span at bounding box center [213, 27] width 6 height 5
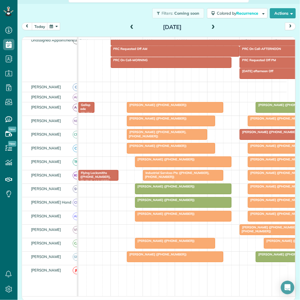
scroll to position [36, 0]
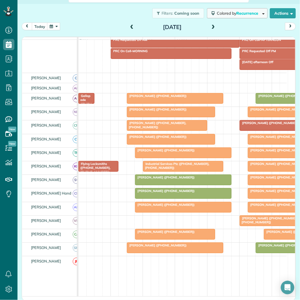
click at [238, 12] on span "Recurrence" at bounding box center [248, 13] width 23 height 5
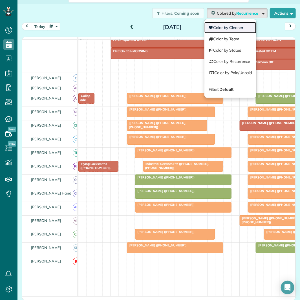
click at [229, 26] on link "Color by Cleaner" at bounding box center [231, 27] width 52 height 11
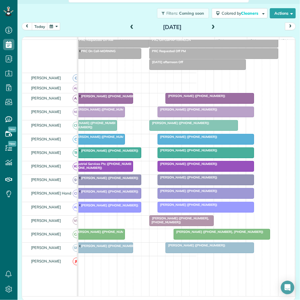
scroll to position [0, 90]
click at [53, 26] on button "button" at bounding box center [53, 27] width 13 height 8
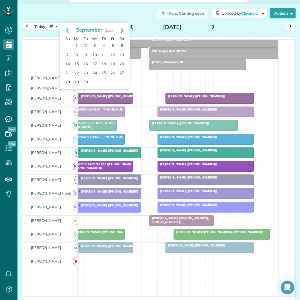
click at [123, 27] on link "Next" at bounding box center [122, 30] width 16 height 14
click at [66, 27] on link "Prev" at bounding box center [68, 30] width 16 height 14
click at [95, 54] on link "8" at bounding box center [94, 55] width 9 height 9
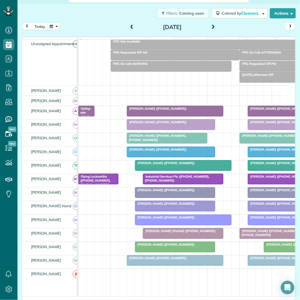
scroll to position [31, 0]
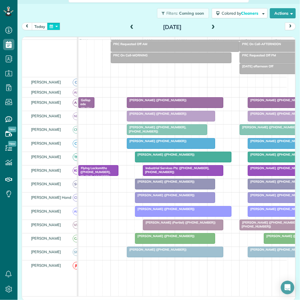
click at [55, 24] on button "button" at bounding box center [53, 27] width 13 height 8
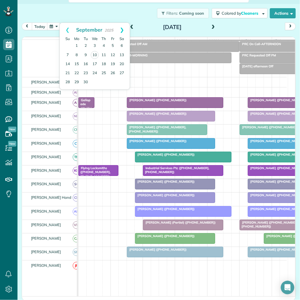
click at [125, 29] on link "Next" at bounding box center [122, 30] width 16 height 14
click at [125, 28] on link "Next" at bounding box center [122, 30] width 16 height 14
click at [103, 71] on link "20" at bounding box center [103, 73] width 9 height 9
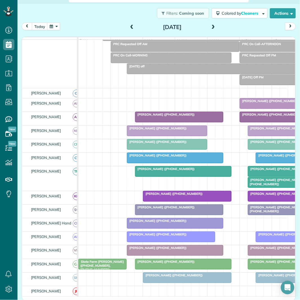
click at [212, 25] on span at bounding box center [213, 27] width 6 height 5
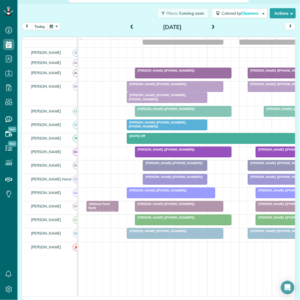
scroll to position [63, 0]
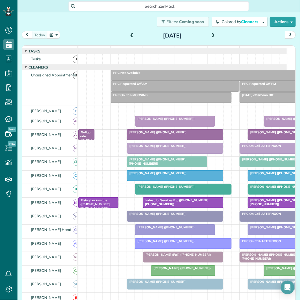
scroll to position [9, 0]
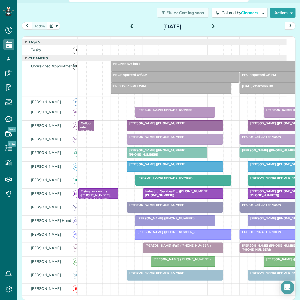
click at [54, 25] on button "button" at bounding box center [53, 26] width 13 height 8
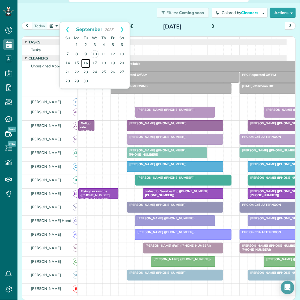
click at [86, 61] on link "16" at bounding box center [85, 63] width 9 height 9
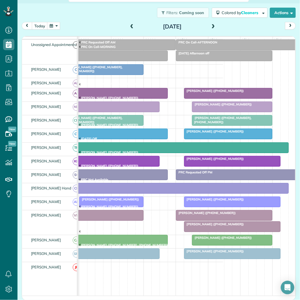
scroll to position [31, 0]
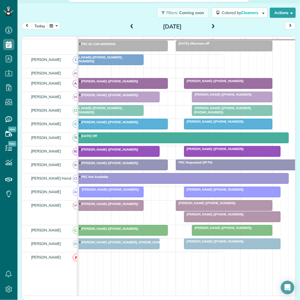
click at [215, 222] on div at bounding box center [233, 217] width 96 height 10
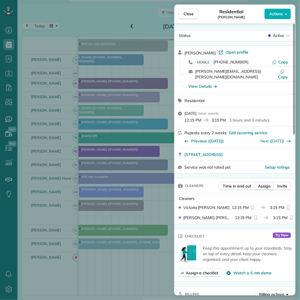
click at [269, 184] on span "Assign" at bounding box center [264, 187] width 12 height 6
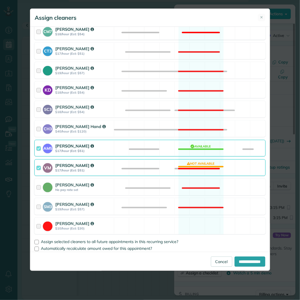
scroll to position [156, 0]
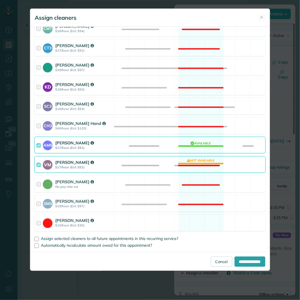
click at [196, 165] on div "VM [PERSON_NAME] $17/hour (Est: $51) Not available" at bounding box center [149, 164] width 231 height 17
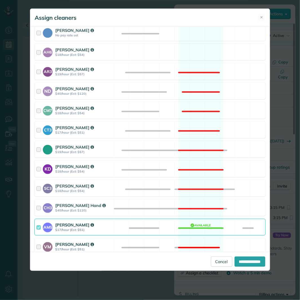
scroll to position [0, 0]
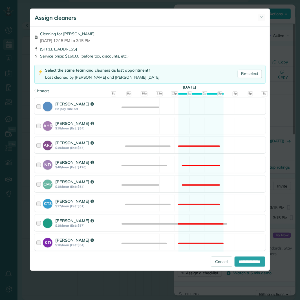
click at [198, 157] on div "ND Nathalie Duverna $40/hour (Est: $120) Not available" at bounding box center [149, 164] width 231 height 17
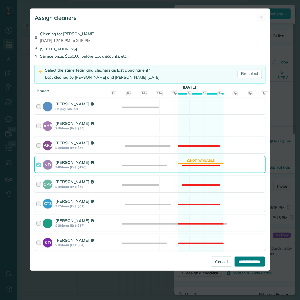
click at [244, 259] on input "**********" at bounding box center [250, 262] width 31 height 10
type input "**********"
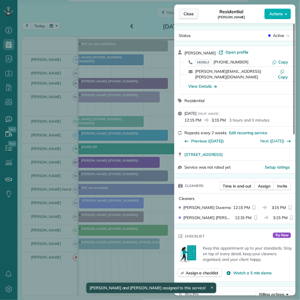
click at [188, 14] on span "Close" at bounding box center [189, 14] width 10 height 6
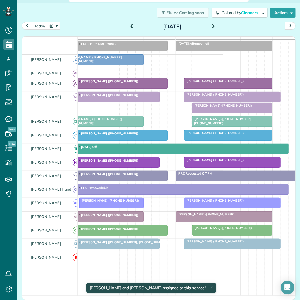
click at [224, 113] on div at bounding box center [233, 108] width 80 height 10
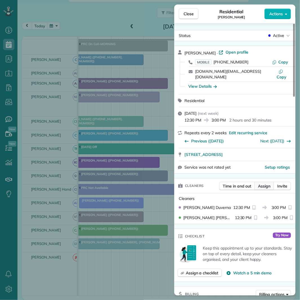
click at [266, 184] on span "Assign" at bounding box center [264, 187] width 12 height 6
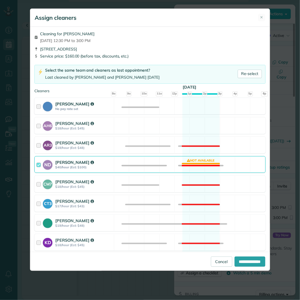
drag, startPoint x: 198, startPoint y: 107, endPoint x: 198, endPoint y: 110, distance: 3.7
click at [198, 109] on div "Cat Jacobson No pay rate set Available" at bounding box center [149, 106] width 231 height 17
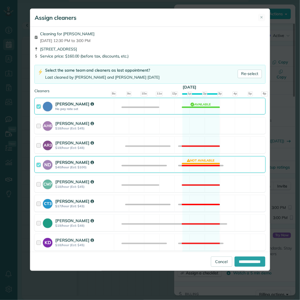
drag, startPoint x: 193, startPoint y: 163, endPoint x: 216, endPoint y: 199, distance: 42.8
click at [193, 163] on div "ND Nathalie Duverna $40/hour (Est: $100) Not available" at bounding box center [149, 164] width 231 height 17
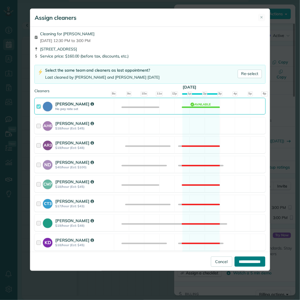
click at [242, 261] on input "**********" at bounding box center [250, 262] width 31 height 10
type input "**********"
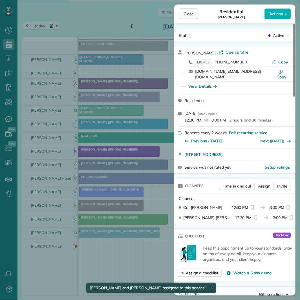
click at [188, 13] on span "Close" at bounding box center [189, 14] width 10 height 6
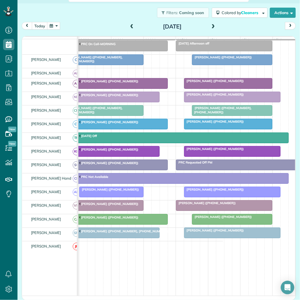
click at [211, 23] on span at bounding box center [213, 27] width 6 height 8
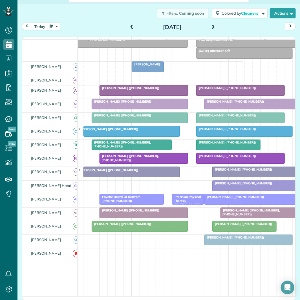
scroll to position [0, 63]
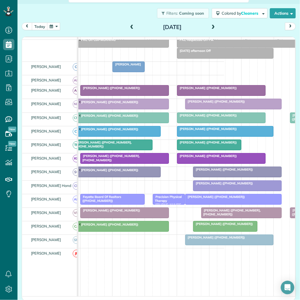
click at [213, 25] on span at bounding box center [213, 27] width 6 height 5
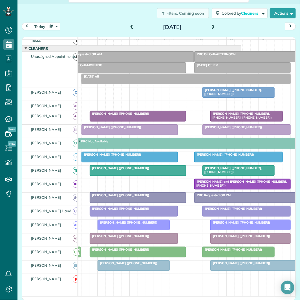
scroll to position [0, 52]
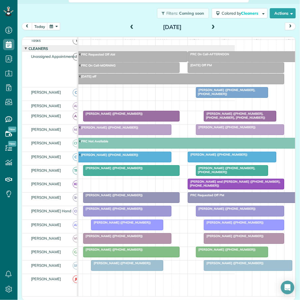
click at [211, 26] on span at bounding box center [213, 27] width 6 height 5
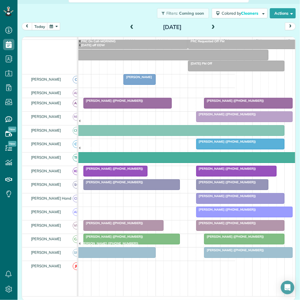
scroll to position [42, 52]
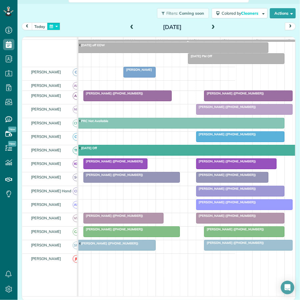
click at [55, 25] on button "button" at bounding box center [53, 27] width 13 height 8
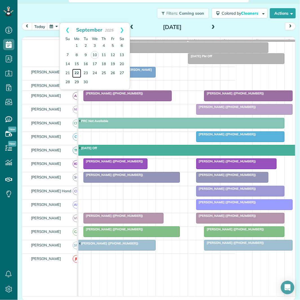
click at [78, 71] on link "22" at bounding box center [76, 73] width 9 height 9
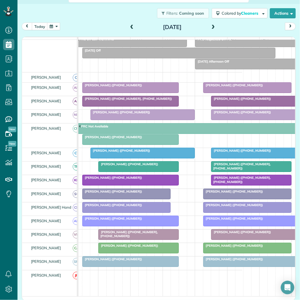
scroll to position [0, 58]
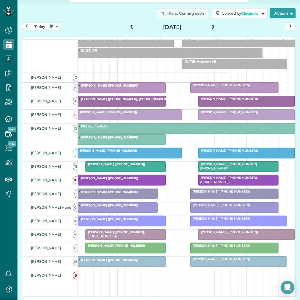
click at [212, 25] on span at bounding box center [213, 27] width 6 height 5
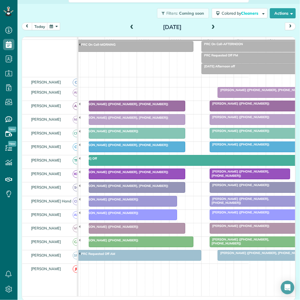
scroll to position [0, 56]
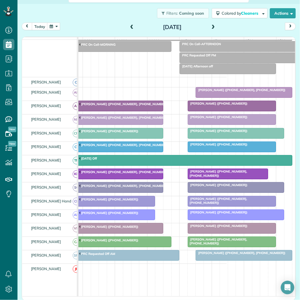
click at [212, 27] on span at bounding box center [213, 27] width 6 height 5
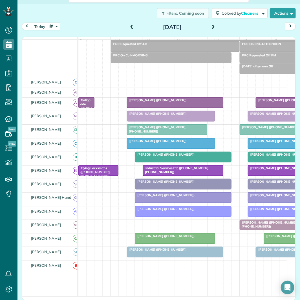
click at [211, 26] on span at bounding box center [213, 27] width 6 height 5
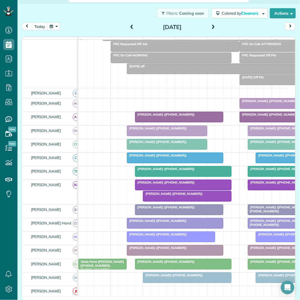
click at [175, 202] on div at bounding box center [187, 196] width 88 height 10
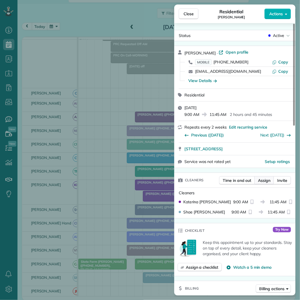
click at [269, 184] on button "Assign" at bounding box center [265, 180] width 20 height 8
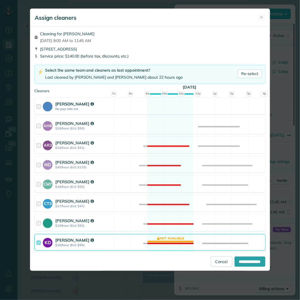
click at [171, 111] on div "Cat Jacobson No pay rate set Available" at bounding box center [149, 106] width 231 height 17
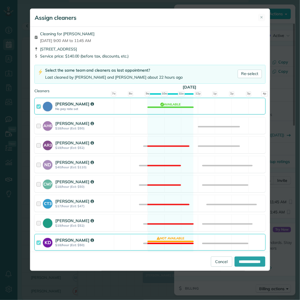
click at [174, 241] on div "KD Katerina Doane $18/hour (Est: $50) Not available" at bounding box center [149, 242] width 231 height 17
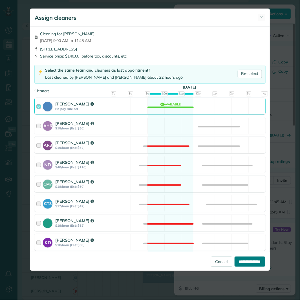
click at [252, 264] on input "**********" at bounding box center [250, 262] width 31 height 10
type input "**********"
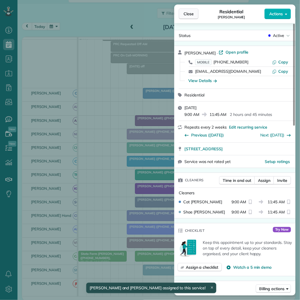
click at [189, 15] on span "Close" at bounding box center [189, 14] width 10 height 6
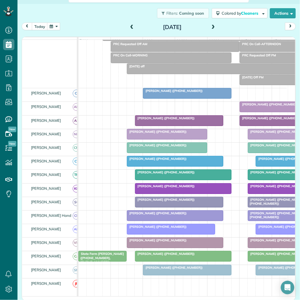
click at [212, 26] on span at bounding box center [213, 27] width 6 height 5
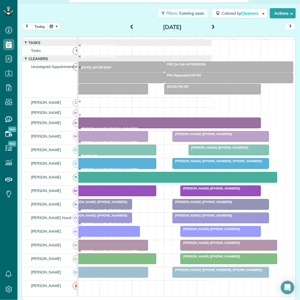
scroll to position [31, 0]
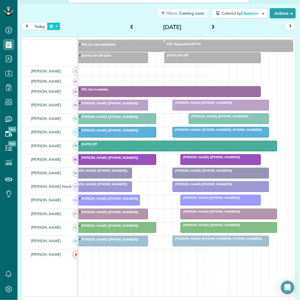
click at [58, 26] on button "button" at bounding box center [53, 27] width 13 height 8
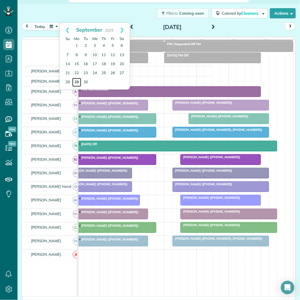
click at [77, 81] on link "29" at bounding box center [76, 82] width 9 height 9
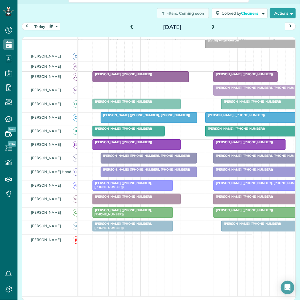
scroll to position [0, 36]
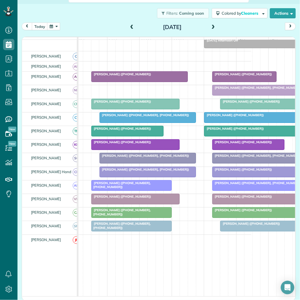
click at [212, 26] on span at bounding box center [213, 27] width 6 height 5
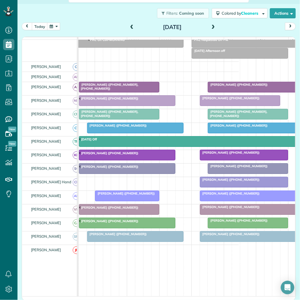
scroll to position [0, 57]
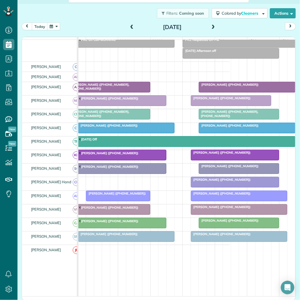
drag, startPoint x: 212, startPoint y: 26, endPoint x: 224, endPoint y: 26, distance: 11.9
click at [212, 25] on span at bounding box center [213, 27] width 6 height 5
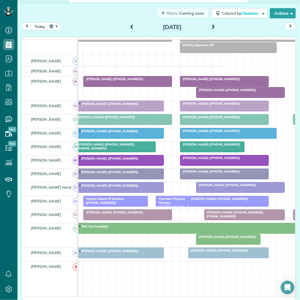
scroll to position [0, 60]
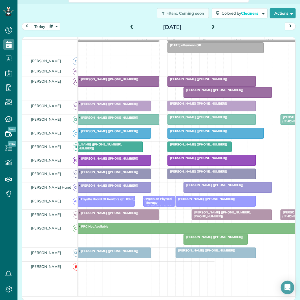
click at [212, 25] on span at bounding box center [213, 27] width 6 height 5
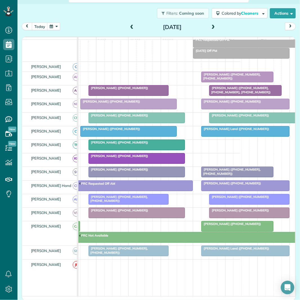
click at [236, 80] on span "Melissa Orme (+16788769253, +14043920319)" at bounding box center [231, 77] width 60 height 8
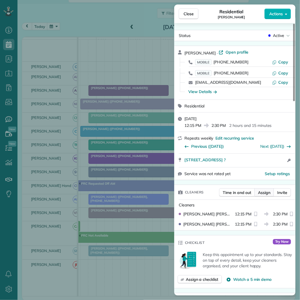
click at [269, 193] on span "Assign" at bounding box center [264, 193] width 12 height 6
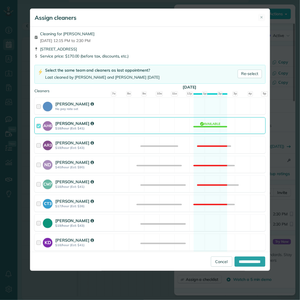
click at [208, 219] on div "Tamara Mitchell $19/hour (Est: $43) Available" at bounding box center [149, 223] width 231 height 17
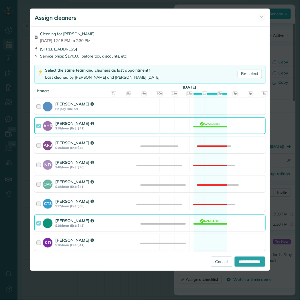
click at [216, 127] on div "AH6 Ashley Hudson $18/hour (Est: $41) Available" at bounding box center [149, 125] width 231 height 17
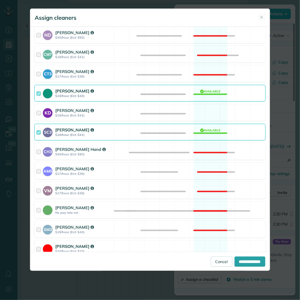
scroll to position [156, 0]
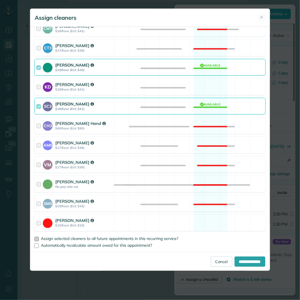
click at [37, 240] on div at bounding box center [36, 239] width 5 height 5
click at [252, 264] on input "**********" at bounding box center [250, 262] width 31 height 10
type input "**********"
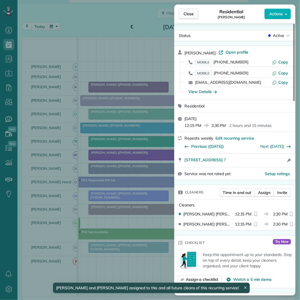
click at [192, 12] on span "Close" at bounding box center [189, 14] width 10 height 6
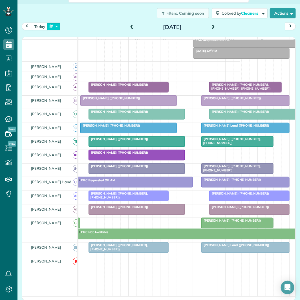
click at [53, 24] on button "button" at bounding box center [53, 27] width 13 height 8
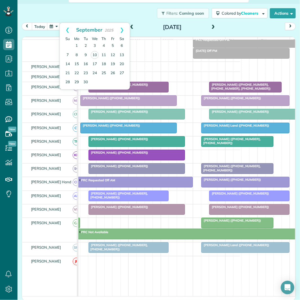
click at [92, 12] on div "Filters: Coming soon Colored by Cleaners Color by Cleaner Color by Team Color b…" at bounding box center [159, 13] width 283 height 19
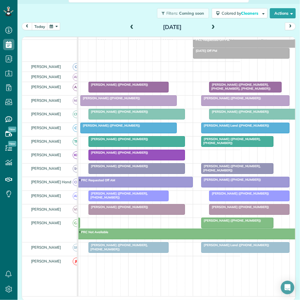
click at [210, 26] on span at bounding box center [213, 27] width 6 height 5
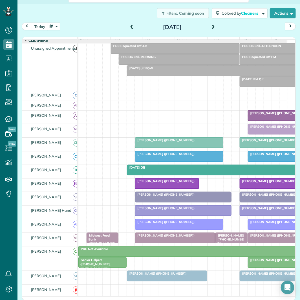
scroll to position [42, 0]
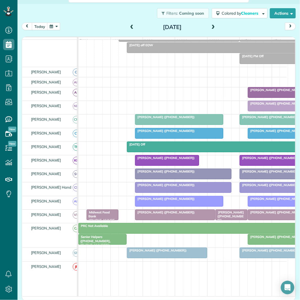
click at [131, 26] on span at bounding box center [132, 27] width 6 height 5
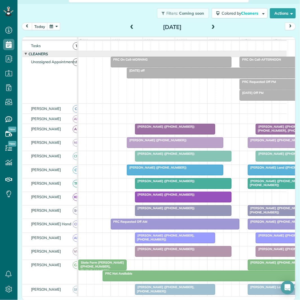
click at [130, 26] on span at bounding box center [132, 27] width 6 height 5
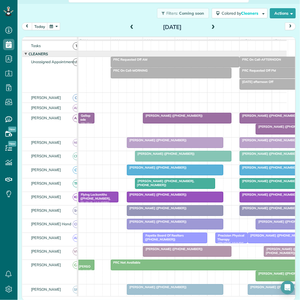
click at [132, 27] on span at bounding box center [132, 27] width 6 height 5
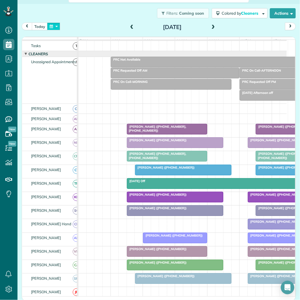
click at [55, 27] on button "button" at bounding box center [53, 27] width 13 height 8
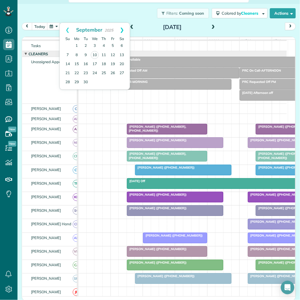
click at [122, 29] on link "Next" at bounding box center [122, 30] width 16 height 14
click at [113, 46] on link "3" at bounding box center [112, 46] width 9 height 9
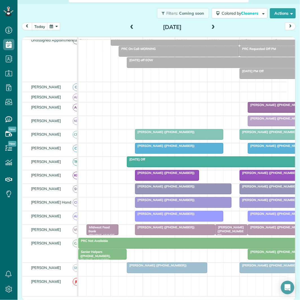
scroll to position [68, 0]
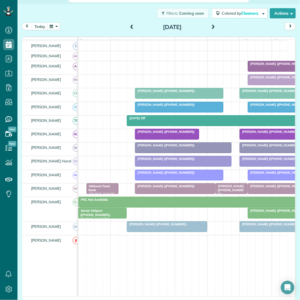
click at [51, 26] on button "button" at bounding box center [53, 27] width 13 height 8
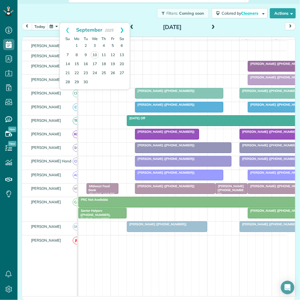
click at [125, 29] on link "Next" at bounding box center [122, 30] width 16 height 14
click at [77, 54] on link "6" at bounding box center [76, 55] width 9 height 9
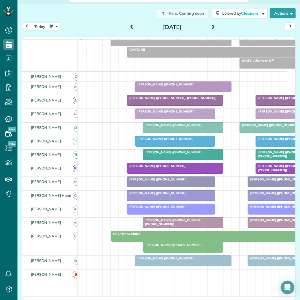
scroll to position [47, 0]
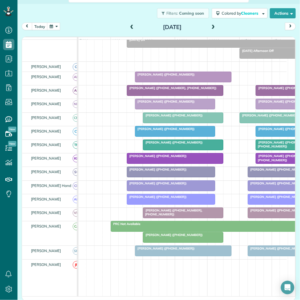
drag, startPoint x: 212, startPoint y: 25, endPoint x: 228, endPoint y: 21, distance: 16.0
click at [212, 25] on span at bounding box center [213, 27] width 6 height 5
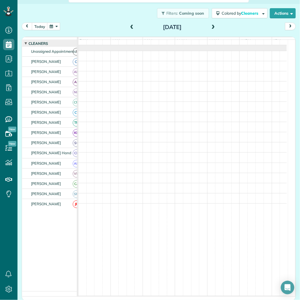
scroll to position [10, 0]
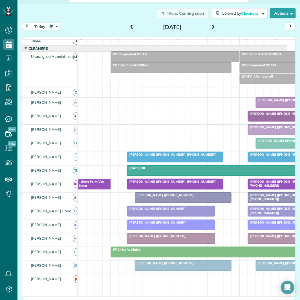
click at [212, 26] on span at bounding box center [213, 27] width 6 height 5
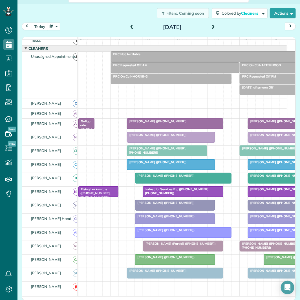
scroll to position [42, 0]
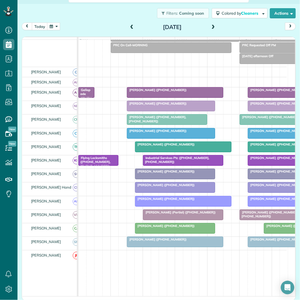
click at [210, 24] on span at bounding box center [213, 27] width 6 height 8
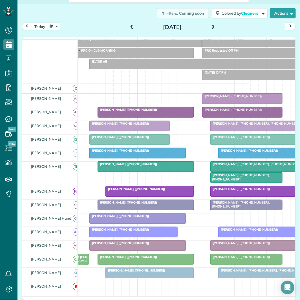
scroll to position [0, 46]
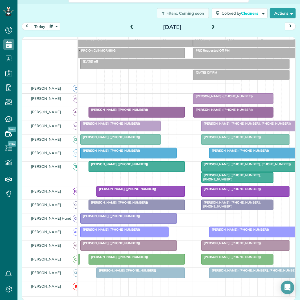
click at [225, 181] on span "Melissa Orme (+16788769253, +14043920319)" at bounding box center [231, 177] width 60 height 8
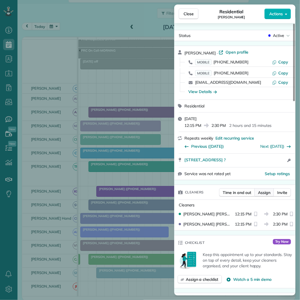
click at [267, 193] on span "Assign" at bounding box center [264, 193] width 12 height 6
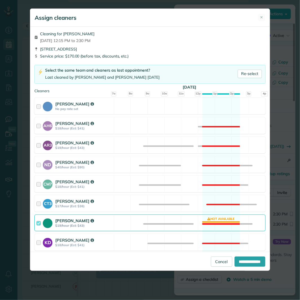
click at [225, 219] on div "Tamara Mitchell $19/hour (Est: $43) Not available" at bounding box center [149, 223] width 231 height 17
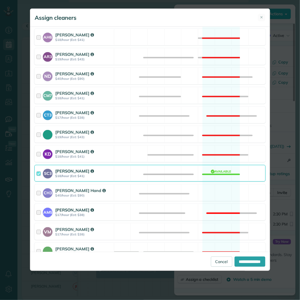
scroll to position [94, 0]
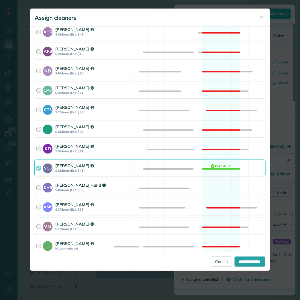
click at [229, 184] on div "CH3 Cortney Hand $40/hour (Est: $90) Available" at bounding box center [149, 187] width 231 height 17
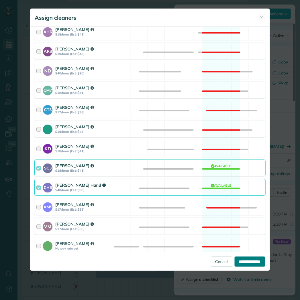
click at [246, 258] on input "**********" at bounding box center [250, 262] width 31 height 10
type input "**********"
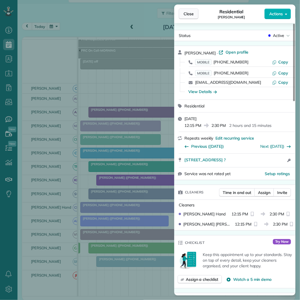
click at [188, 15] on span "Close" at bounding box center [189, 14] width 10 height 6
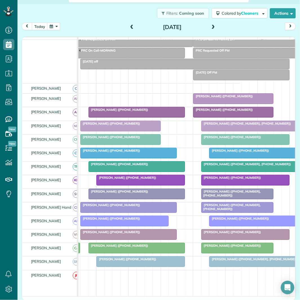
click at [212, 26] on span at bounding box center [213, 27] width 6 height 5
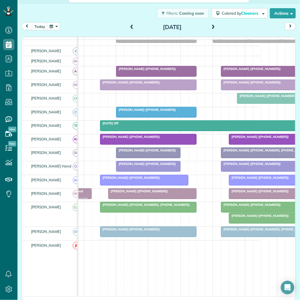
scroll to position [0, 45]
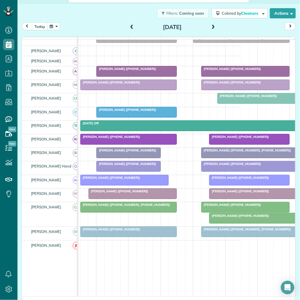
click at [253, 139] on span "[PERSON_NAME] ([PHONE_NUMBER])" at bounding box center [239, 137] width 60 height 4
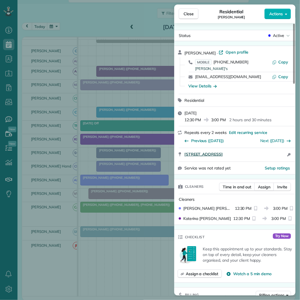
click at [214, 154] on span "250 Savannah Drive Senoia GA 30276" at bounding box center [204, 155] width 38 height 6
click at [191, 16] on span "Close" at bounding box center [189, 14] width 10 height 6
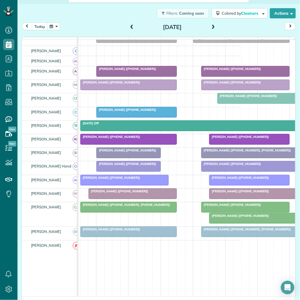
click at [235, 224] on div at bounding box center [258, 218] width 96 height 10
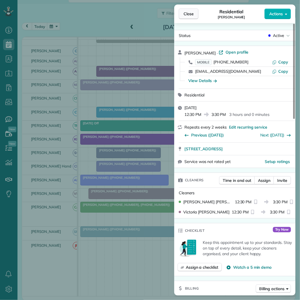
click at [192, 12] on span "Close" at bounding box center [189, 14] width 10 height 6
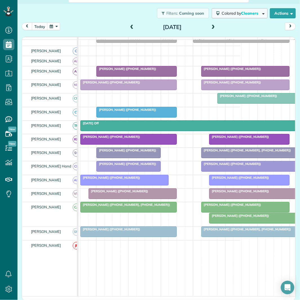
click at [234, 15] on span "Colored by Cleaners" at bounding box center [241, 13] width 39 height 5
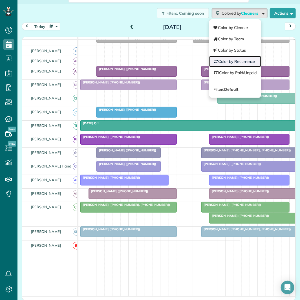
click at [237, 59] on link "Color by Recurrence" at bounding box center [236, 61] width 52 height 11
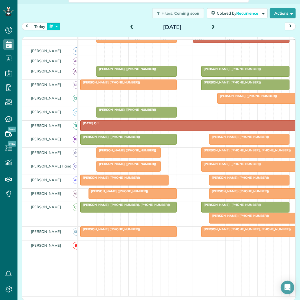
click at [48, 24] on button "button" at bounding box center [53, 27] width 13 height 8
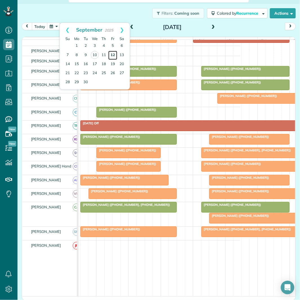
click at [114, 54] on link "12" at bounding box center [112, 55] width 9 height 9
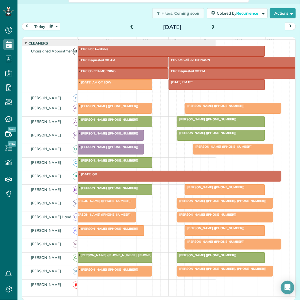
scroll to position [0, 74]
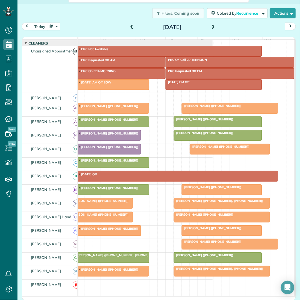
click at [54, 27] on button "button" at bounding box center [53, 27] width 13 height 8
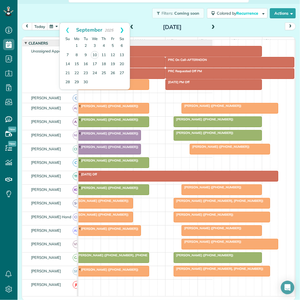
click at [125, 28] on link "Next" at bounding box center [122, 30] width 16 height 14
click at [111, 54] on link "10" at bounding box center [112, 55] width 9 height 9
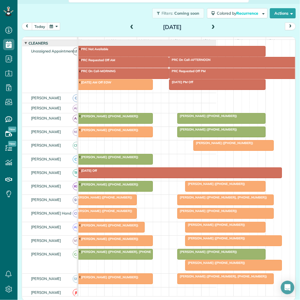
scroll to position [0, 72]
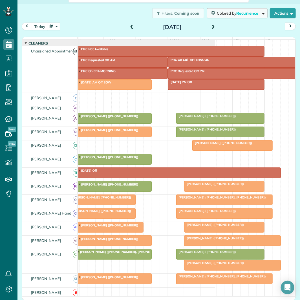
click at [237, 14] on span "Recurrence" at bounding box center [248, 13] width 23 height 5
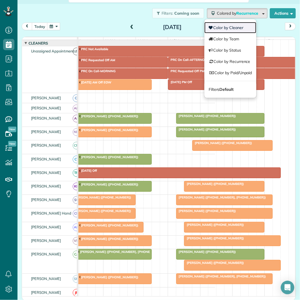
click at [228, 29] on link "Color by Cleaner" at bounding box center [231, 27] width 52 height 11
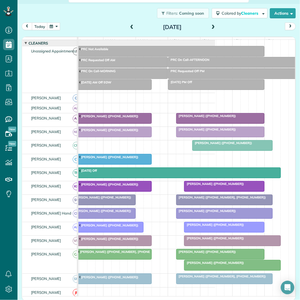
click at [56, 27] on button "button" at bounding box center [53, 27] width 13 height 8
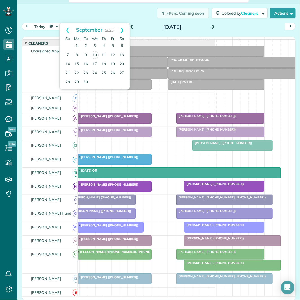
click at [124, 27] on link "Next" at bounding box center [122, 30] width 16 height 14
drag, startPoint x: 79, startPoint y: 64, endPoint x: 84, endPoint y: 63, distance: 5.1
click at [79, 63] on link "13" at bounding box center [76, 64] width 9 height 9
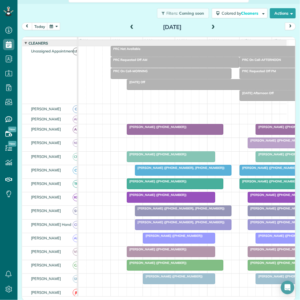
scroll to position [47, 0]
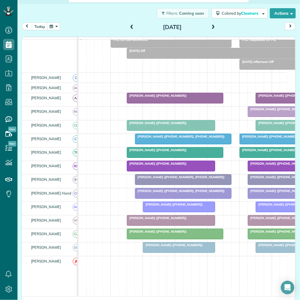
click at [210, 26] on span at bounding box center [213, 27] width 6 height 5
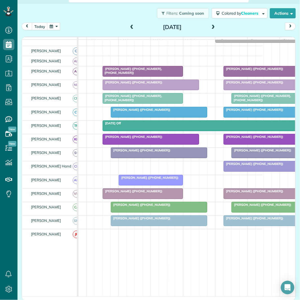
scroll to position [0, 53]
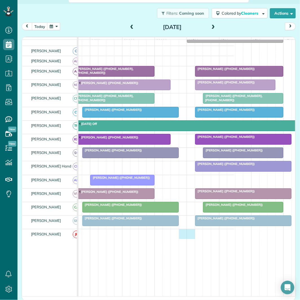
click at [189, 296] on td at bounding box center [130, 276] width 209 height 93
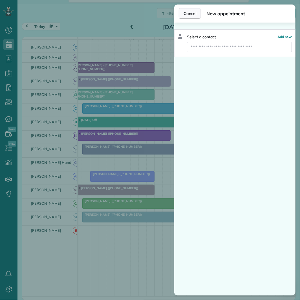
click at [190, 16] on span "Cancel" at bounding box center [190, 14] width 13 height 6
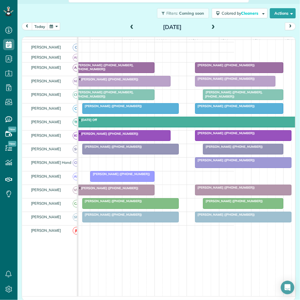
click at [212, 27] on span at bounding box center [213, 27] width 6 height 5
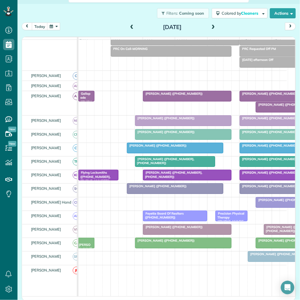
scroll to position [47, 0]
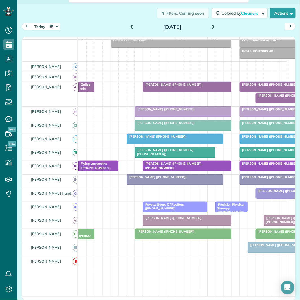
click at [211, 26] on span at bounding box center [213, 27] width 6 height 5
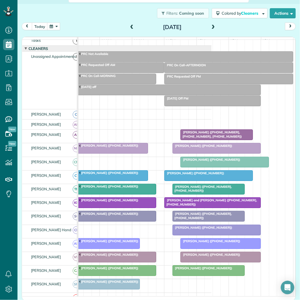
scroll to position [42, 0]
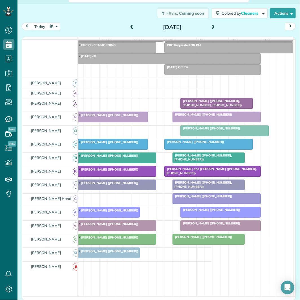
click at [210, 26] on span at bounding box center [213, 27] width 6 height 5
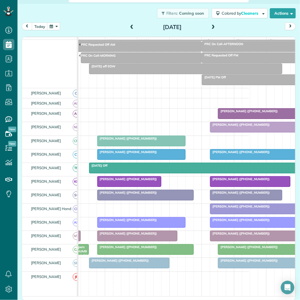
scroll to position [0, 49]
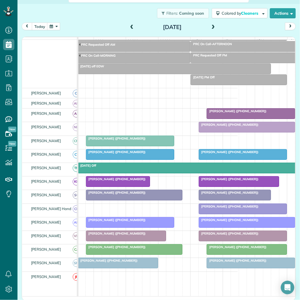
click at [57, 26] on button "button" at bounding box center [53, 27] width 13 height 8
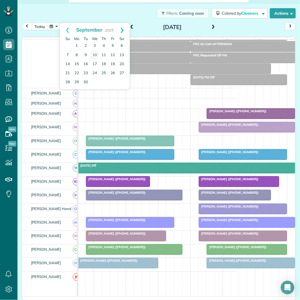
click at [124, 29] on link "Next" at bounding box center [122, 30] width 16 height 14
click at [76, 73] on link "20" at bounding box center [76, 73] width 9 height 9
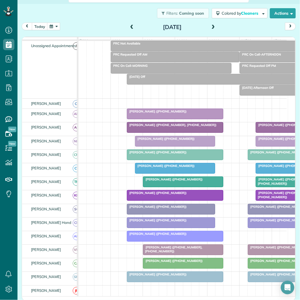
scroll to position [31, 0]
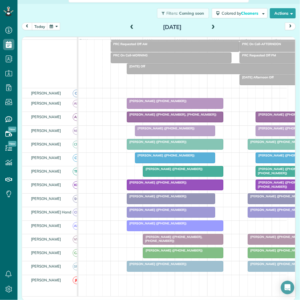
click at [211, 27] on span at bounding box center [213, 27] width 6 height 5
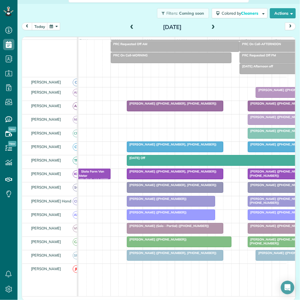
click at [213, 25] on span at bounding box center [213, 27] width 6 height 5
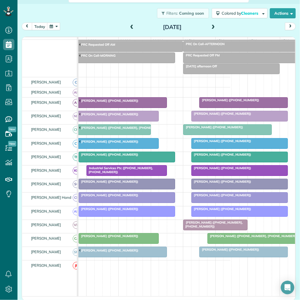
scroll to position [0, 57]
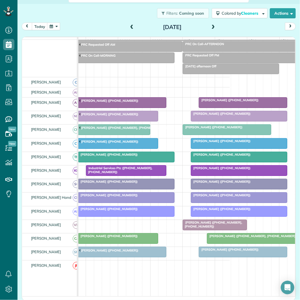
click at [211, 25] on span at bounding box center [213, 27] width 6 height 5
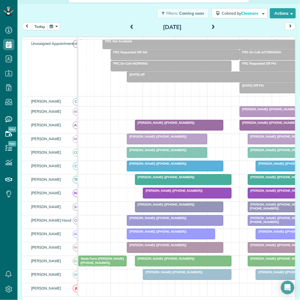
scroll to position [31, 0]
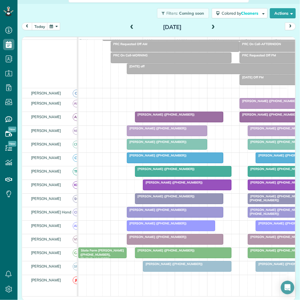
click at [211, 26] on span at bounding box center [213, 27] width 6 height 5
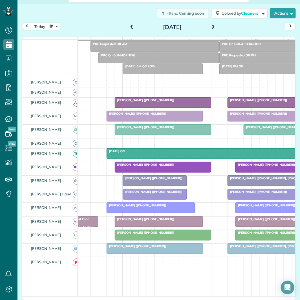
scroll to position [31, 38]
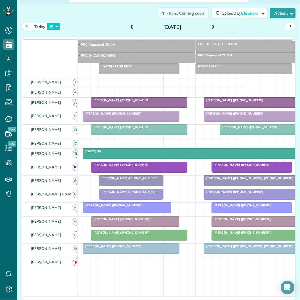
click at [55, 26] on button "button" at bounding box center [53, 27] width 13 height 8
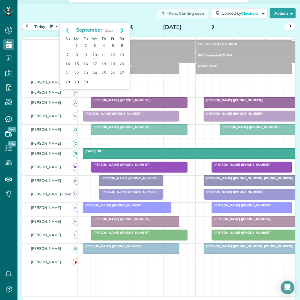
click at [123, 29] on link "Next" at bounding box center [122, 30] width 16 height 14
click at [77, 80] on link "27" at bounding box center [76, 82] width 9 height 9
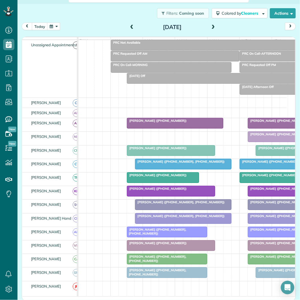
scroll to position [31, 0]
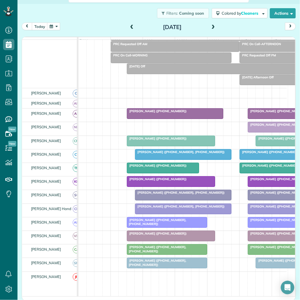
click at [212, 25] on span at bounding box center [213, 27] width 6 height 5
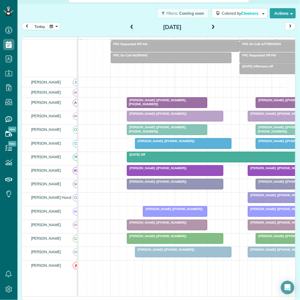
click at [212, 24] on span at bounding box center [213, 27] width 6 height 8
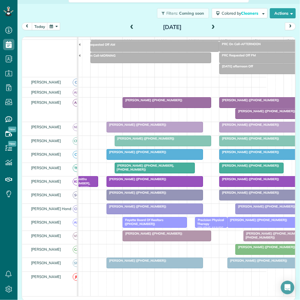
scroll to position [0, 48]
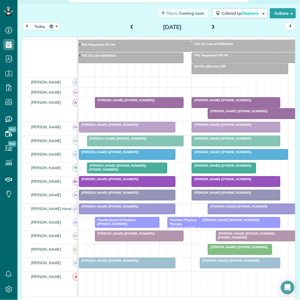
click at [230, 12] on span "Colored by Cleaners" at bounding box center [241, 13] width 39 height 5
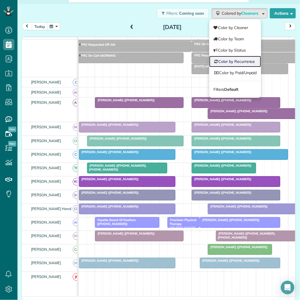
click at [236, 62] on link "Color by Recurrence" at bounding box center [236, 61] width 52 height 11
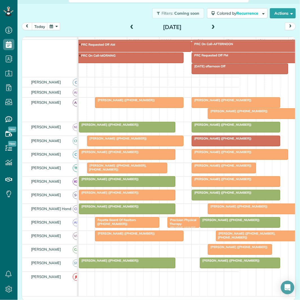
click at [210, 27] on span at bounding box center [213, 27] width 6 height 5
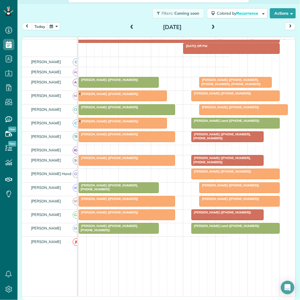
scroll to position [0, 57]
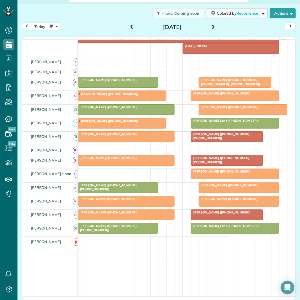
click at [230, 15] on span "Colored by Recurrence" at bounding box center [238, 13] width 43 height 5
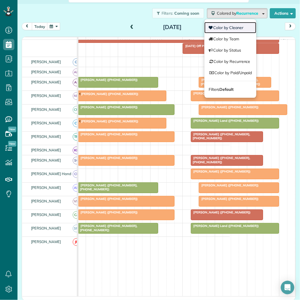
click at [230, 27] on link "Color by Cleaner" at bounding box center [231, 27] width 52 height 11
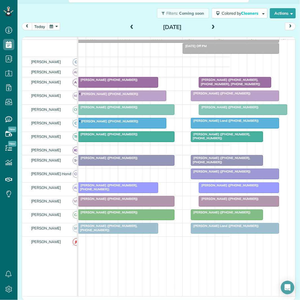
click at [212, 25] on span at bounding box center [213, 27] width 6 height 5
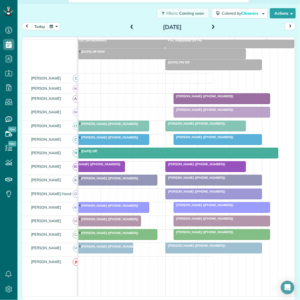
scroll to position [0, 79]
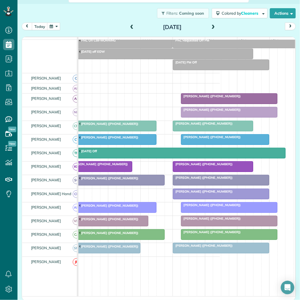
click at [57, 26] on button "button" at bounding box center [53, 27] width 13 height 8
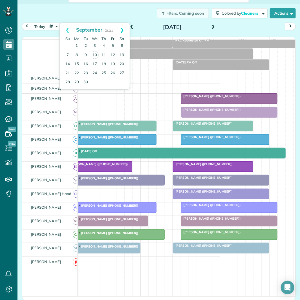
click at [123, 27] on link "Next" at bounding box center [122, 30] width 16 height 14
click at [123, 29] on link "Next" at bounding box center [122, 30] width 16 height 14
click at [77, 54] on link "3" at bounding box center [76, 55] width 9 height 9
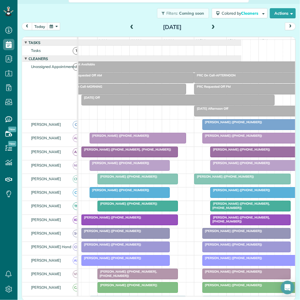
scroll to position [0, 64]
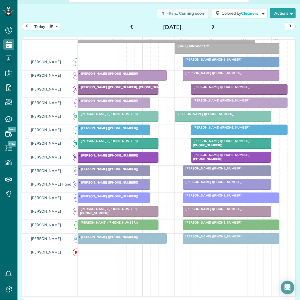
click at [210, 25] on span at bounding box center [213, 27] width 6 height 5
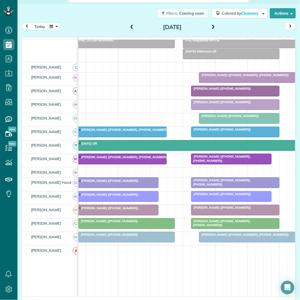
scroll to position [0, 78]
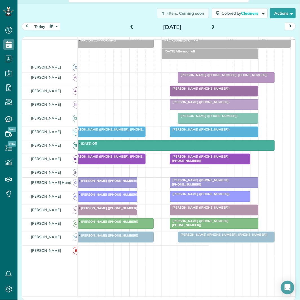
click at [212, 83] on div at bounding box center [226, 78] width 96 height 10
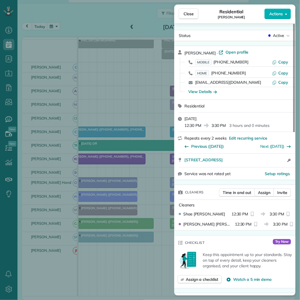
drag, startPoint x: 193, startPoint y: 15, endPoint x: 176, endPoint y: 10, distance: 17.9
click at [193, 15] on span "Close" at bounding box center [189, 14] width 10 height 6
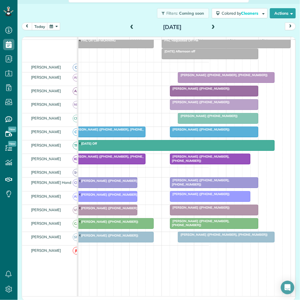
click at [102, 14] on div "Filters: Coming soon Colored by Cleaners Color by Cleaner Color by Team Color b…" at bounding box center [159, 13] width 283 height 19
click at [225, 83] on div at bounding box center [226, 78] width 96 height 10
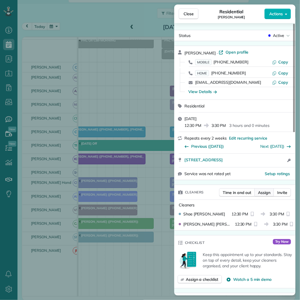
click at [266, 196] on button "Assign" at bounding box center [265, 193] width 20 height 8
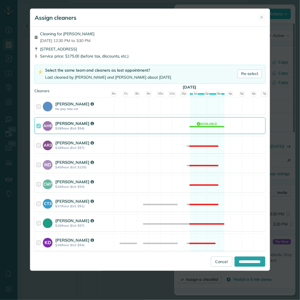
drag, startPoint x: 202, startPoint y: 128, endPoint x: 204, endPoint y: 130, distance: 3.2
click at [202, 128] on div "AH6 Ashley Hudson $18/hour (Est: $54) Available" at bounding box center [149, 125] width 231 height 17
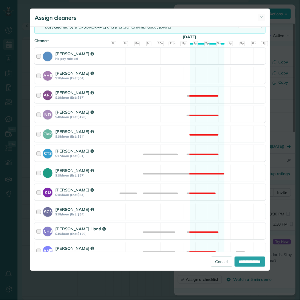
scroll to position [94, 0]
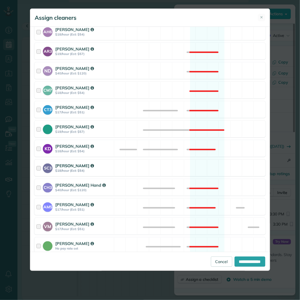
click at [205, 169] on div "SC3 Stephanie Cruz $18/hour (Est: $54) Available" at bounding box center [149, 168] width 231 height 17
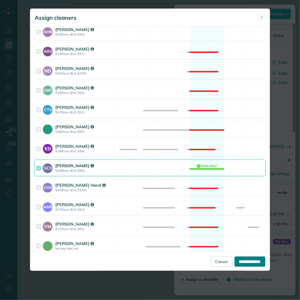
click at [248, 263] on input "**********" at bounding box center [250, 262] width 31 height 10
type input "**********"
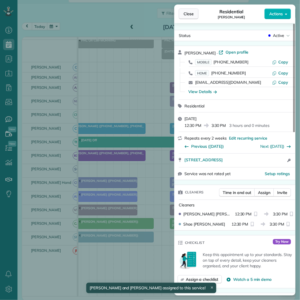
click at [193, 14] on span "Close" at bounding box center [189, 14] width 10 height 6
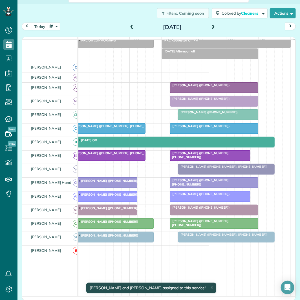
click at [213, 26] on span at bounding box center [213, 27] width 6 height 5
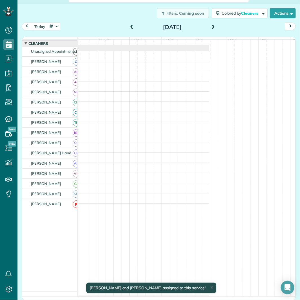
scroll to position [10, 0]
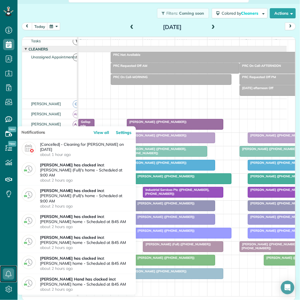
click at [8, 275] on icon at bounding box center [8, 274] width 11 height 11
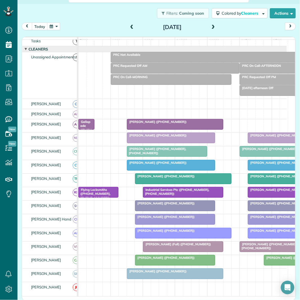
click at [110, 15] on div "Filters: Coming soon Colored by Cleaners Color by Cleaner Color by Team Color b…" at bounding box center [159, 13] width 283 height 19
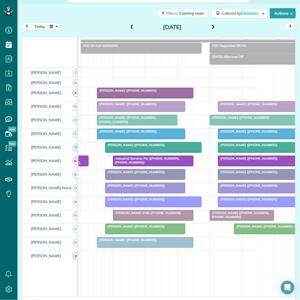
scroll to position [0, 42]
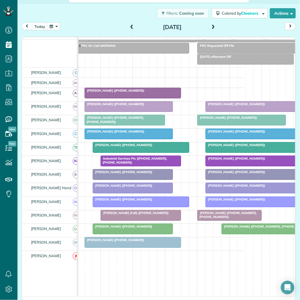
click at [211, 26] on span at bounding box center [213, 27] width 6 height 5
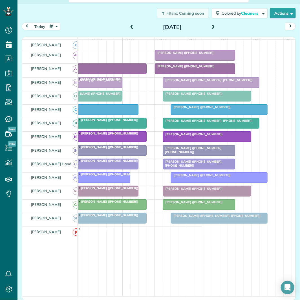
scroll to position [67, 0]
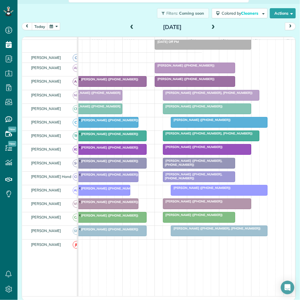
click at [213, 23] on span at bounding box center [213, 27] width 6 height 8
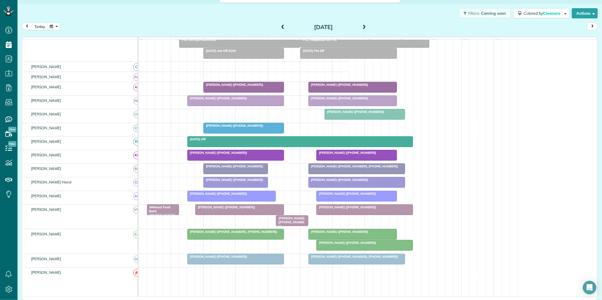
scroll to position [300, 18]
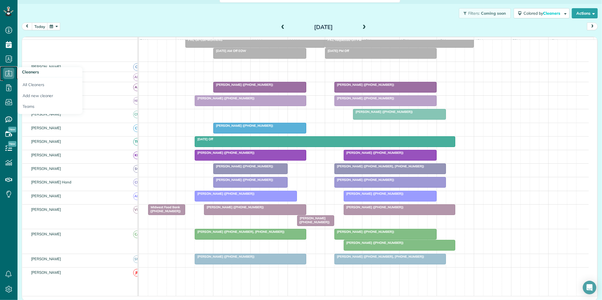
click at [10, 74] on icon at bounding box center [8, 73] width 11 height 11
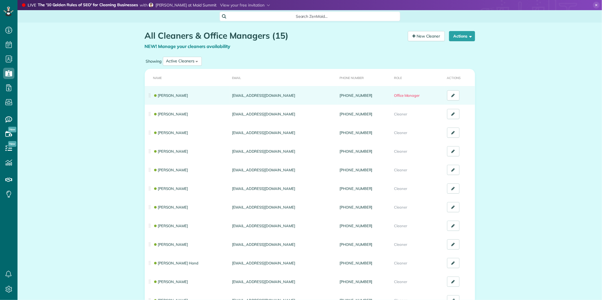
scroll to position [2, 2]
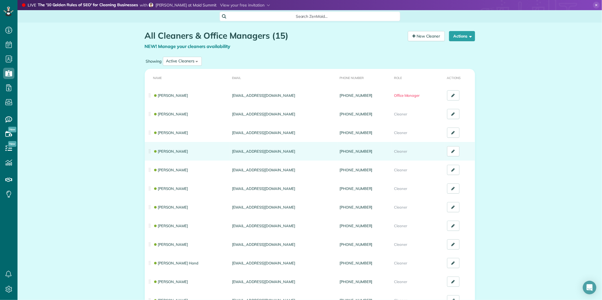
drag, startPoint x: 270, startPoint y: 152, endPoint x: 229, endPoint y: 155, distance: 41.4
click at [230, 155] on td "[EMAIL_ADDRESS][DOMAIN_NAME]" at bounding box center [284, 151] width 108 height 19
copy td "[EMAIL_ADDRESS][DOMAIN_NAME]"
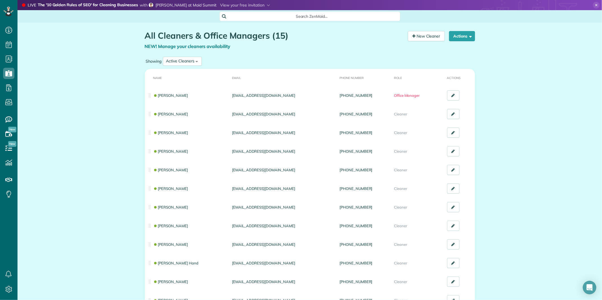
click at [593, 3] on icon at bounding box center [596, 5] width 7 height 7
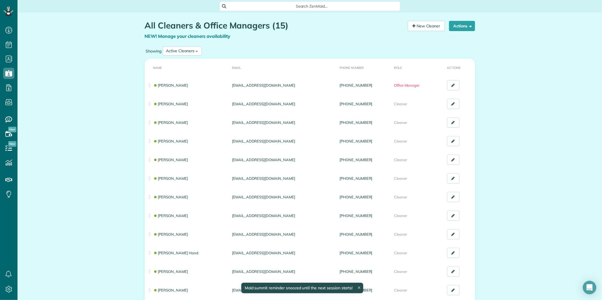
drag, startPoint x: 82, startPoint y: 159, endPoint x: 89, endPoint y: 154, distance: 8.2
click at [82, 159] on div "All Cleaners & Office Managers (15) NEW! Manage your cleaners availability Your…" at bounding box center [310, 204] width 585 height 385
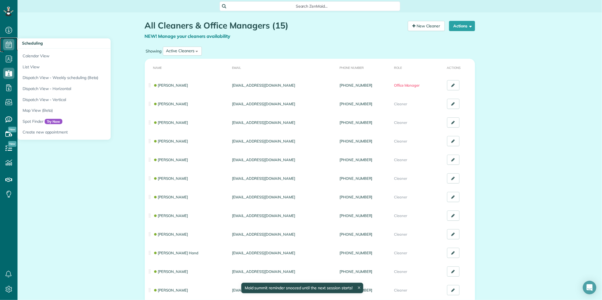
drag, startPoint x: 10, startPoint y: 44, endPoint x: 18, endPoint y: 41, distance: 9.0
click at [10, 43] on icon at bounding box center [8, 44] width 11 height 11
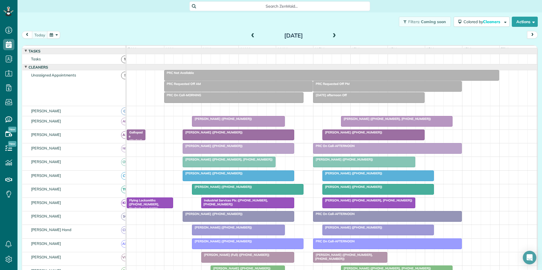
scroll to position [3, 3]
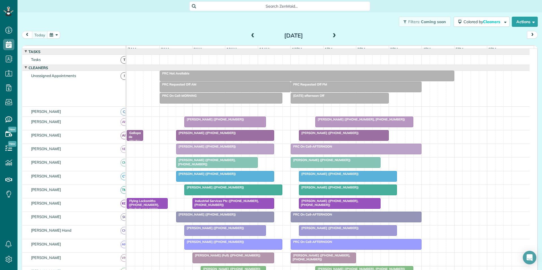
drag, startPoint x: 0, startPoint y: 0, endPoint x: 122, endPoint y: 32, distance: 126.2
click at [119, 32] on div "[DATE] [DATE]" at bounding box center [280, 36] width 516 height 10
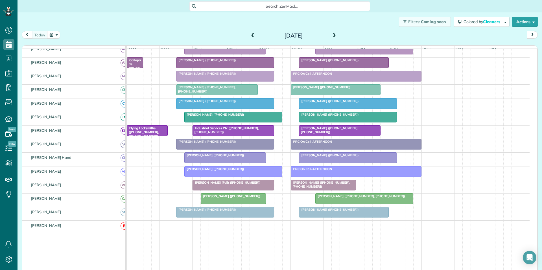
scroll to position [85, 0]
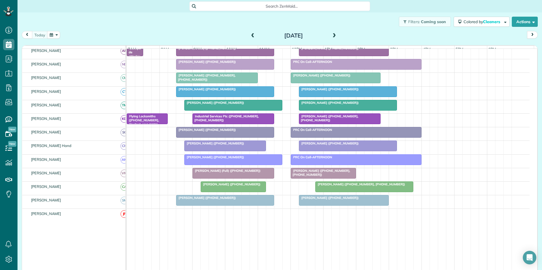
click at [219, 151] on div at bounding box center [225, 146] width 81 height 10
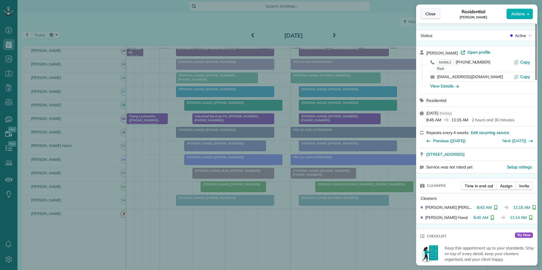
drag, startPoint x: 430, startPoint y: 13, endPoint x: 426, endPoint y: 15, distance: 3.9
click at [430, 13] on span "Close" at bounding box center [431, 14] width 10 height 6
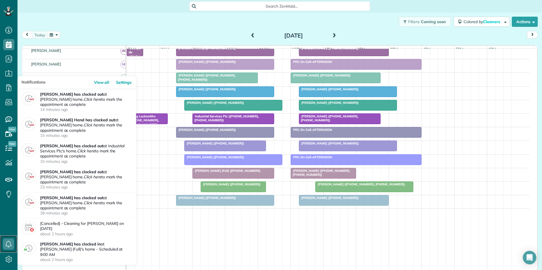
click at [10, 242] on use at bounding box center [9, 244] width 6 height 7
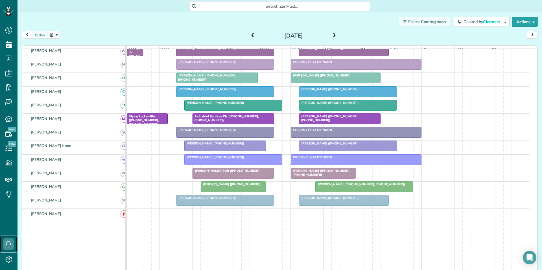
click at [255, 110] on div at bounding box center [233, 105] width 97 height 10
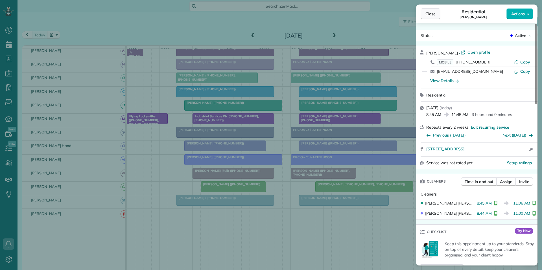
click at [432, 14] on span "Close" at bounding box center [431, 14] width 10 height 6
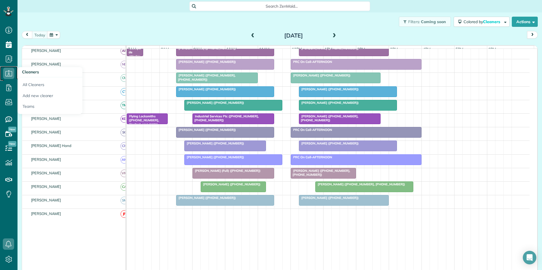
click at [9, 73] on icon at bounding box center [8, 73] width 11 height 11
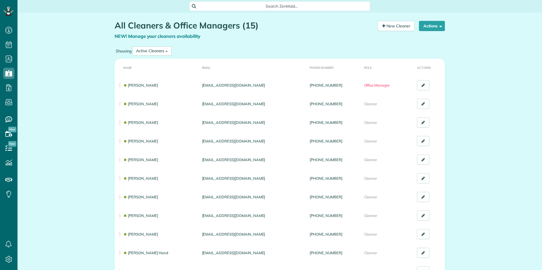
scroll to position [3, 3]
click at [163, 51] on div "Active Cleaners All Cleaners Active Cleaners Inactive Cleaners" at bounding box center [152, 51] width 39 height 9
click at [146, 88] on span "Inactive Cleaners" at bounding box center [151, 88] width 31 height 5
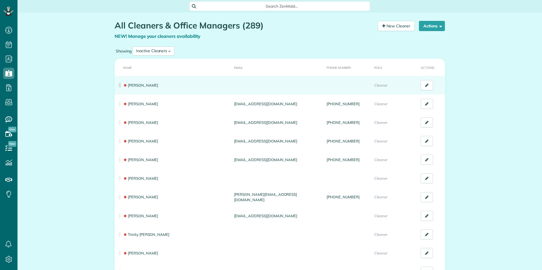
scroll to position [3, 3]
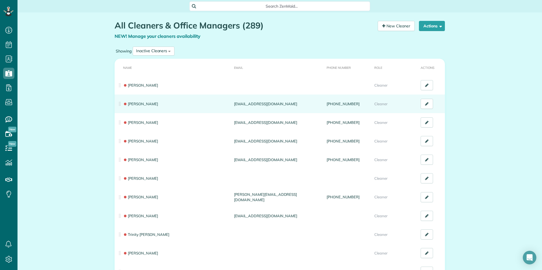
drag, startPoint x: 271, startPoint y: 106, endPoint x: 230, endPoint y: 108, distance: 41.0
click at [232, 108] on td "[EMAIL_ADDRESS][DOMAIN_NAME]" at bounding box center [278, 104] width 93 height 19
copy td "[EMAIL_ADDRESS][DOMAIN_NAME]"
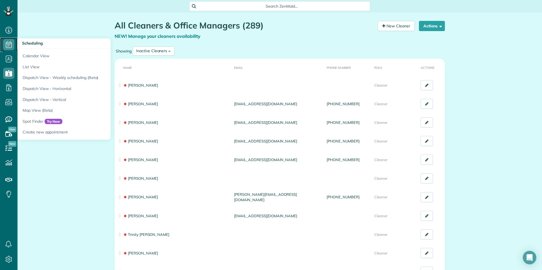
click at [10, 44] on icon at bounding box center [8, 44] width 11 height 11
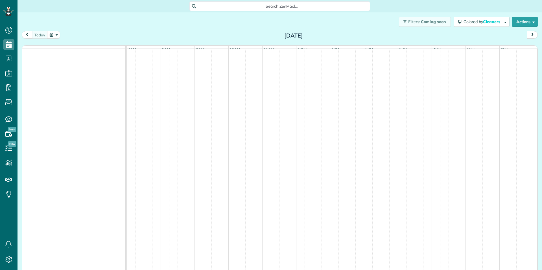
scroll to position [3, 3]
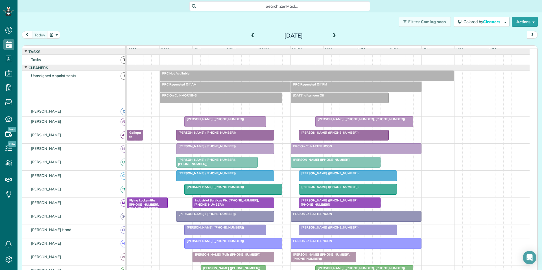
click at [224, 135] on div "[PERSON_NAME] ([PHONE_NUMBER])" at bounding box center [225, 133] width 95 height 4
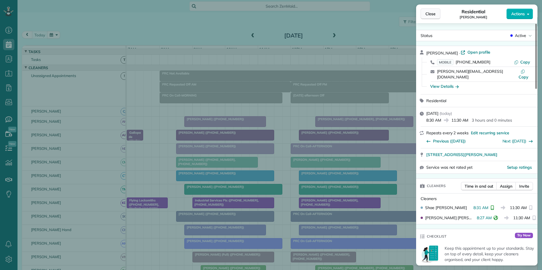
click at [436, 13] on button "Close" at bounding box center [431, 13] width 20 height 11
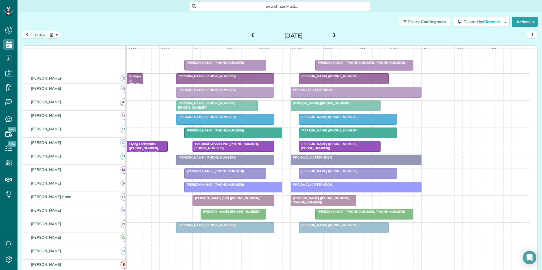
scroll to position [56, 0]
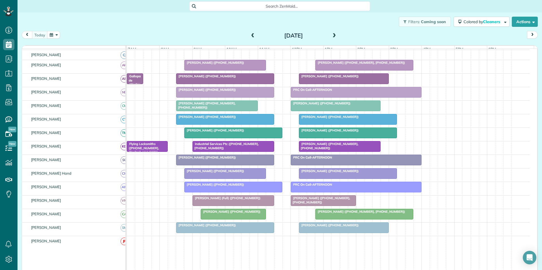
click at [211, 78] on span "Brad Bielen (+14045431914)" at bounding box center [206, 76] width 60 height 4
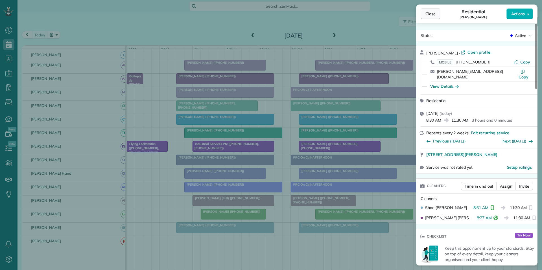
click at [434, 14] on span "Close" at bounding box center [431, 14] width 10 height 6
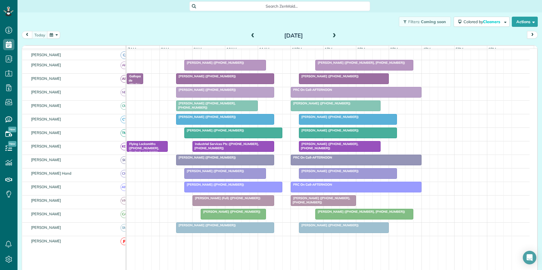
click at [225, 214] on span "Jamie Thatcher (+13174084578)" at bounding box center [230, 212] width 60 height 4
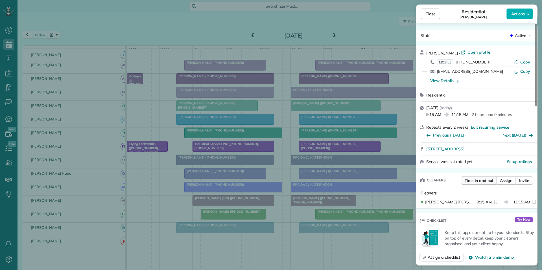
click at [483, 180] on span "Time in and out" at bounding box center [479, 181] width 29 height 6
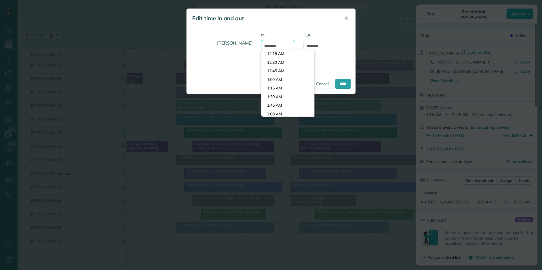
click at [279, 46] on input "*******" at bounding box center [278, 46] width 34 height 12
type input "*******"
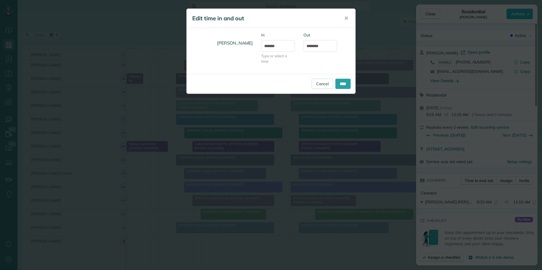
click at [279, 63] on body "Dashboard Scheduling Calendar View List View Dispatch View - Weekly scheduling …" at bounding box center [271, 135] width 542 height 270
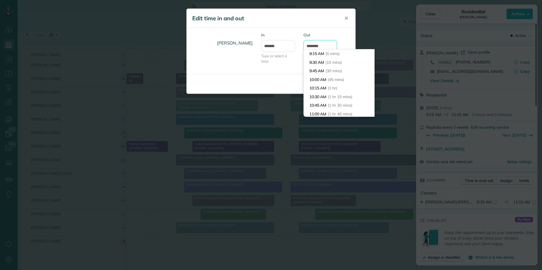
click at [317, 47] on input "********" at bounding box center [321, 46] width 34 height 12
type input "********"
click at [317, 102] on li "11:30 AM (2 hrs 15 mins)" at bounding box center [339, 103] width 71 height 9
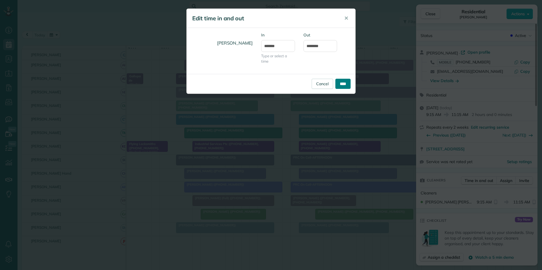
click at [345, 81] on input "****" at bounding box center [342, 84] width 15 height 10
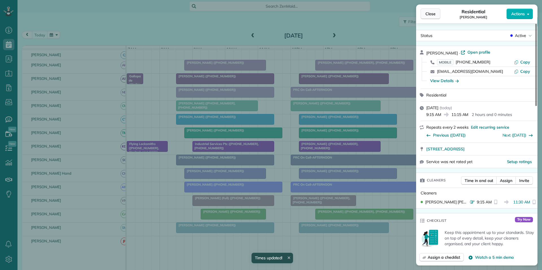
click at [436, 13] on button "Close" at bounding box center [431, 13] width 20 height 11
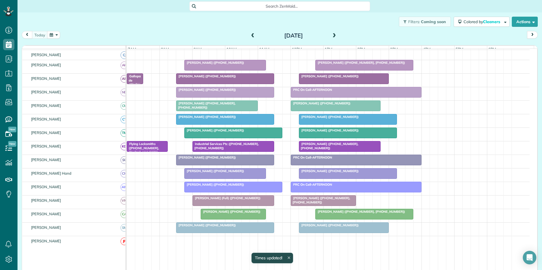
click at [208, 92] on span "Aileen Friedlein (+19092282348)" at bounding box center [206, 90] width 60 height 4
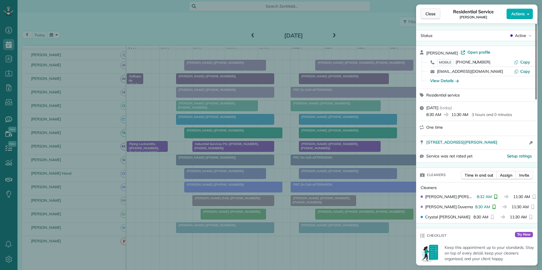
click at [434, 14] on span "Close" at bounding box center [431, 14] width 10 height 6
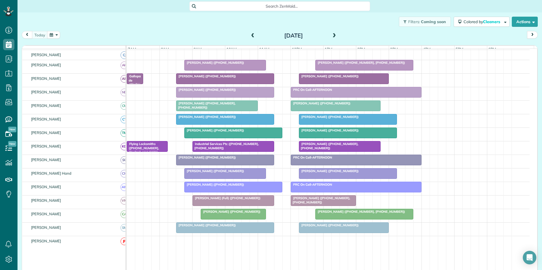
click at [211, 20] on div "Filters: Coming soon Colored by Cleaners Color by Cleaner Color by Team Color b…" at bounding box center [280, 21] width 525 height 19
click at [58, 34] on button "button" at bounding box center [53, 35] width 13 height 8
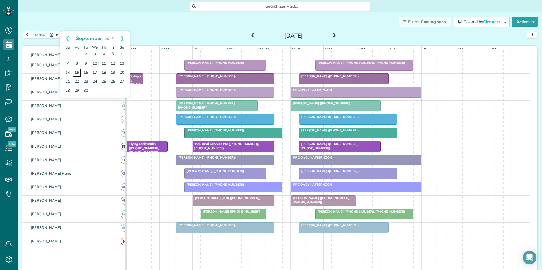
click at [75, 72] on link "15" at bounding box center [76, 72] width 9 height 9
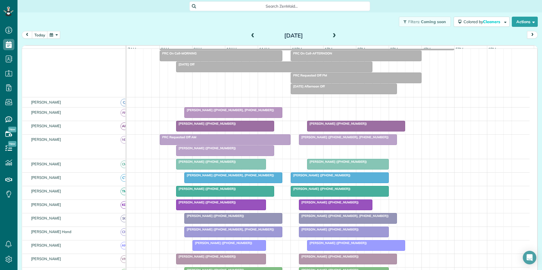
scroll to position [79, 0]
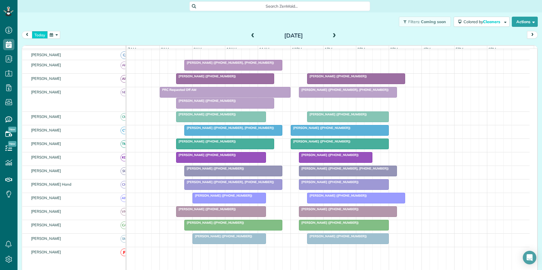
click at [41, 33] on button "today" at bounding box center [40, 35] width 16 height 8
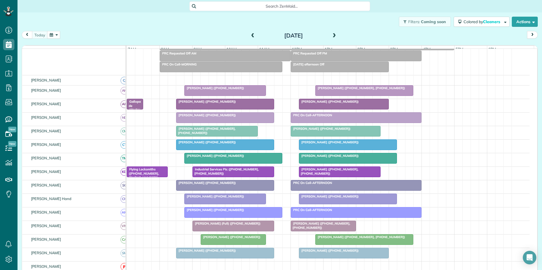
scroll to position [56, 0]
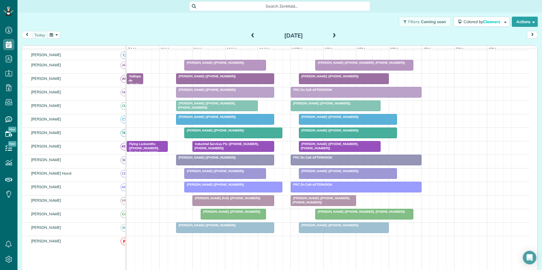
click at [54, 34] on button "button" at bounding box center [53, 35] width 13 height 8
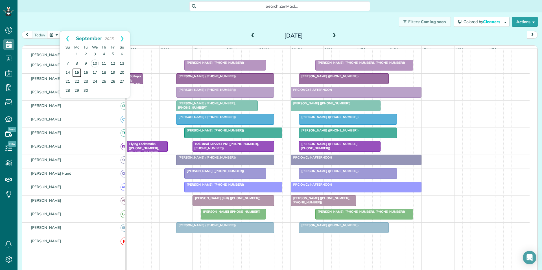
click at [75, 71] on link "15" at bounding box center [76, 72] width 9 height 9
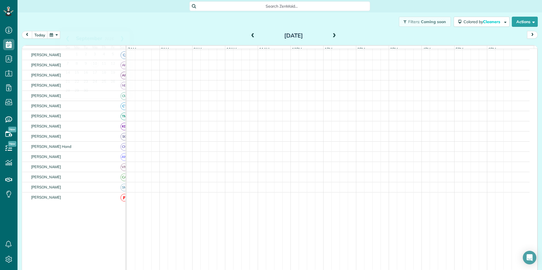
scroll to position [79, 0]
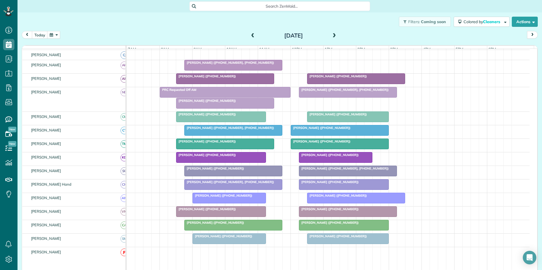
click at [333, 35] on span at bounding box center [334, 35] width 6 height 5
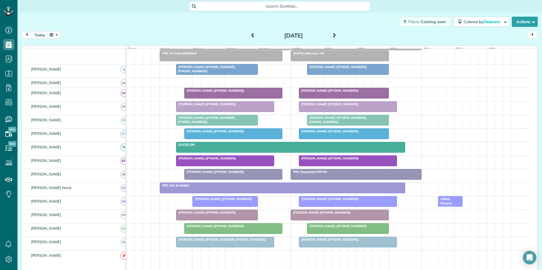
scroll to position [45, 0]
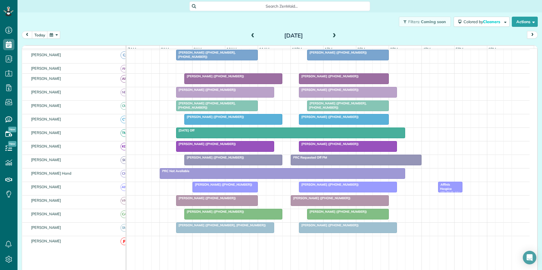
click at [333, 35] on span at bounding box center [334, 35] width 6 height 5
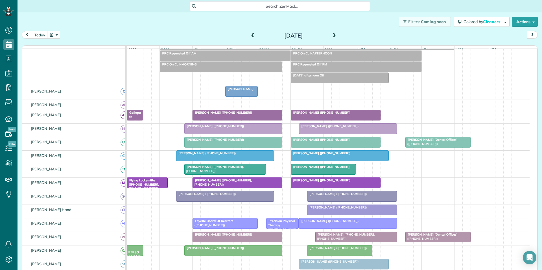
scroll to position [67, 0]
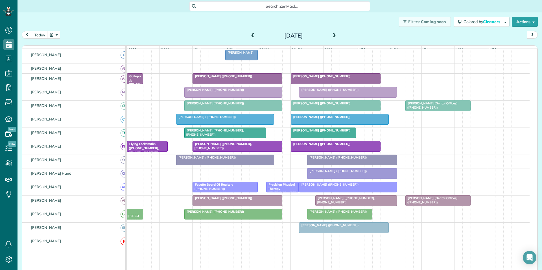
click at [333, 35] on span at bounding box center [334, 35] width 6 height 5
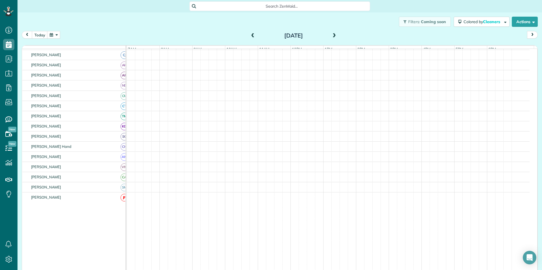
scroll to position [56, 0]
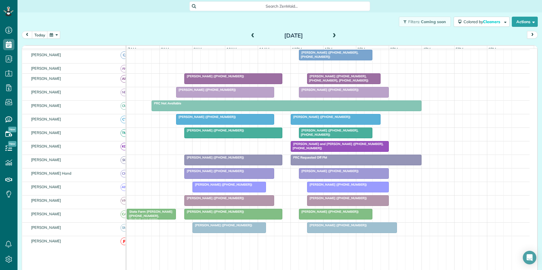
click at [333, 35] on span at bounding box center [334, 35] width 6 height 5
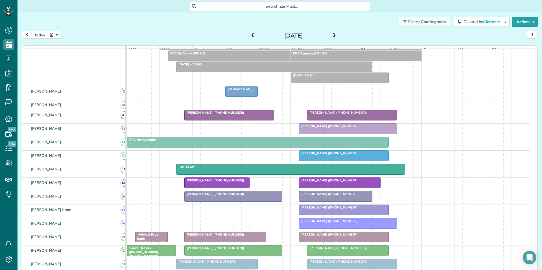
scroll to position [67, 0]
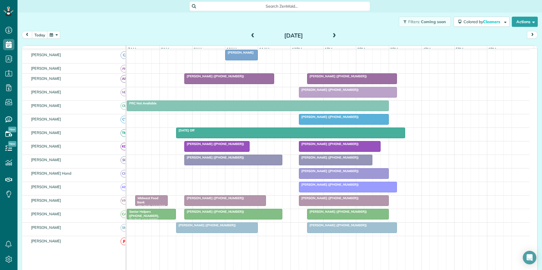
click at [56, 33] on button "button" at bounding box center [53, 35] width 13 height 8
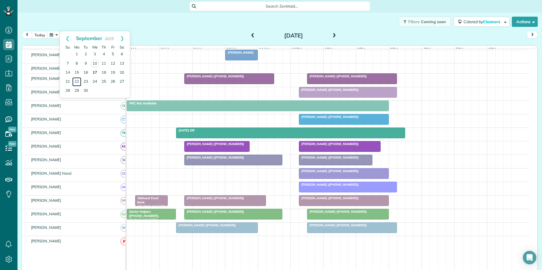
drag, startPoint x: 74, startPoint y: 81, endPoint x: 90, endPoint y: 77, distance: 16.9
click at [74, 81] on link "22" at bounding box center [76, 81] width 9 height 9
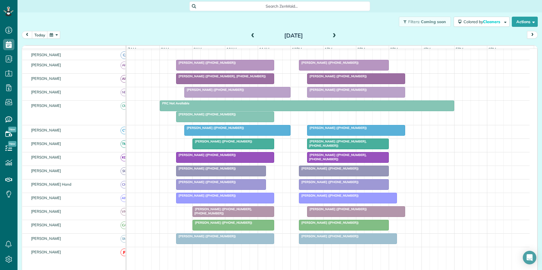
click at [334, 35] on span at bounding box center [334, 35] width 6 height 5
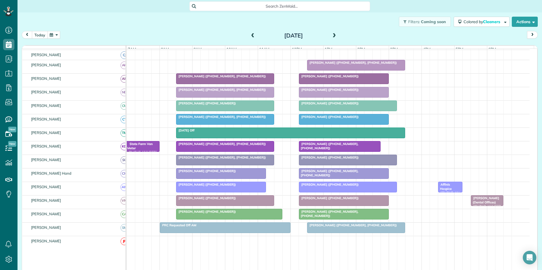
click at [42, 34] on button "today" at bounding box center [40, 35] width 16 height 8
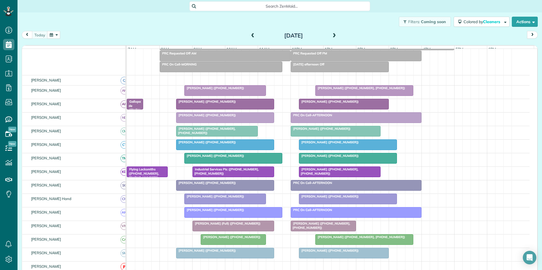
scroll to position [0, 0]
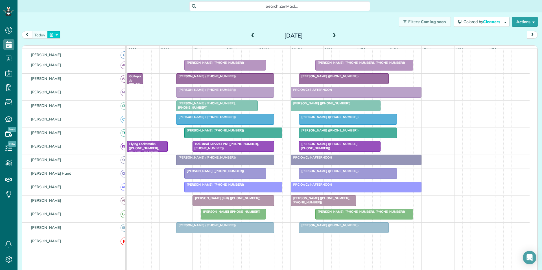
click at [58, 34] on button "button" at bounding box center [53, 35] width 13 height 8
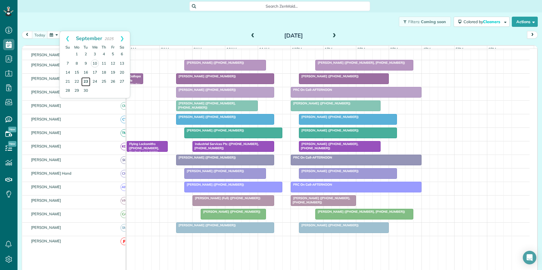
click at [87, 82] on link "23" at bounding box center [85, 81] width 9 height 9
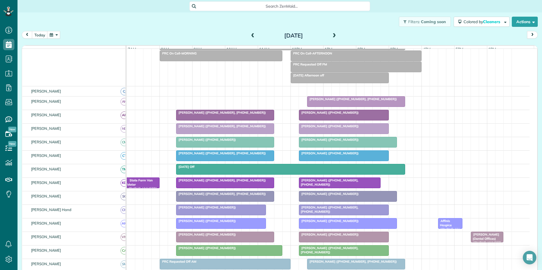
scroll to position [67, 0]
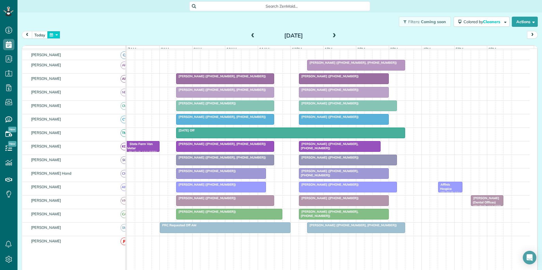
click at [54, 34] on button "button" at bounding box center [53, 35] width 13 height 8
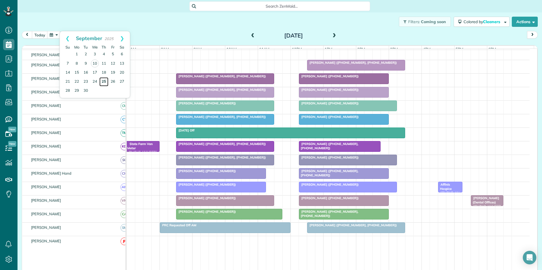
click at [104, 81] on link "25" at bounding box center [103, 81] width 9 height 9
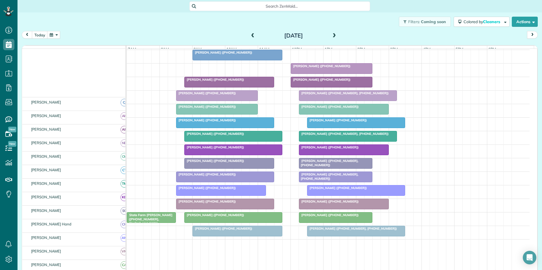
scroll to position [79, 0]
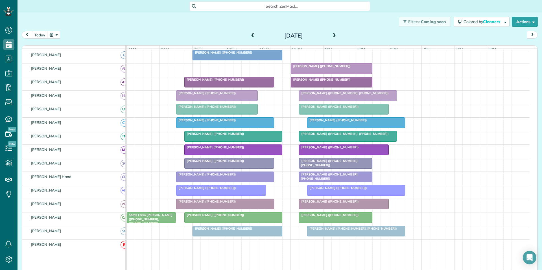
click at [59, 36] on button "button" at bounding box center [53, 35] width 13 height 8
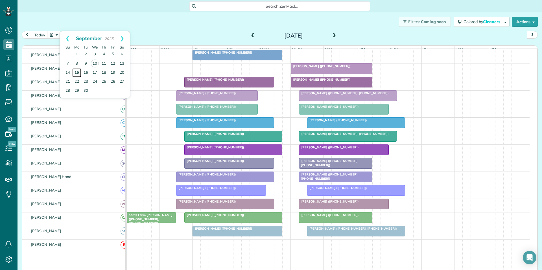
click at [79, 70] on link "15" at bounding box center [76, 72] width 9 height 9
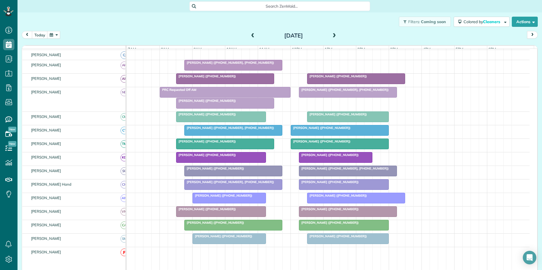
click at [232, 175] on div at bounding box center [233, 171] width 97 height 10
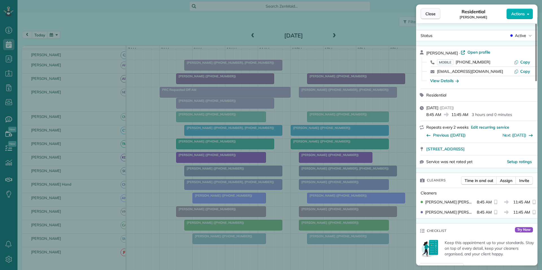
click at [433, 12] on span "Close" at bounding box center [431, 14] width 10 height 6
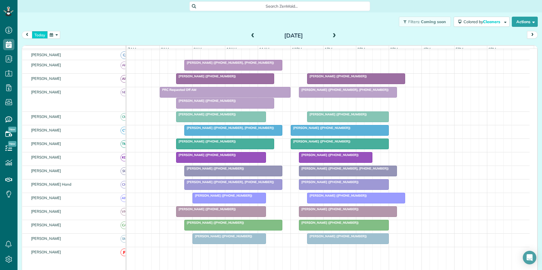
click at [46, 37] on button "today" at bounding box center [40, 35] width 16 height 8
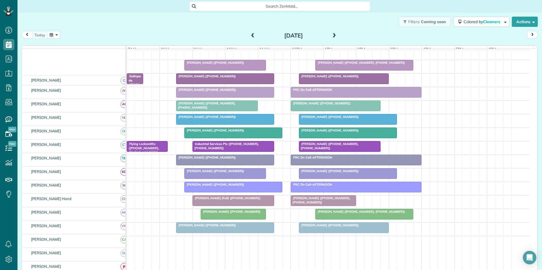
scroll to position [56, 0]
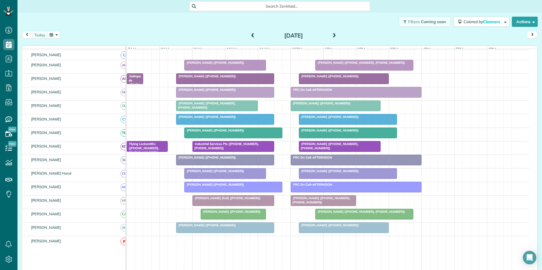
click at [211, 84] on div at bounding box center [224, 79] width 97 height 10
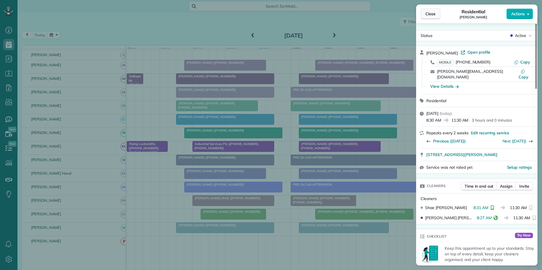
click at [428, 15] on span "Close" at bounding box center [431, 14] width 10 height 6
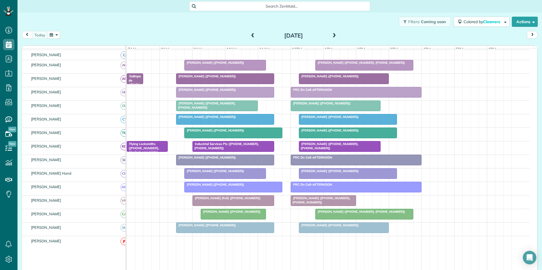
click at [236, 125] on div at bounding box center [224, 119] width 97 height 10
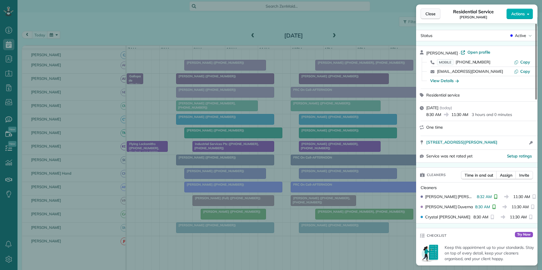
click at [432, 14] on span "Close" at bounding box center [431, 14] width 10 height 6
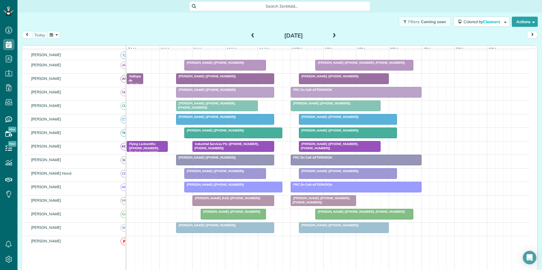
click at [334, 34] on span at bounding box center [334, 35] width 6 height 5
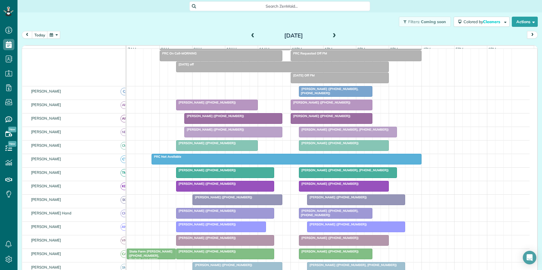
scroll to position [67, 0]
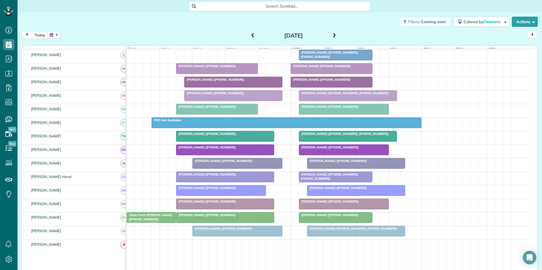
click at [333, 34] on span at bounding box center [334, 35] width 6 height 5
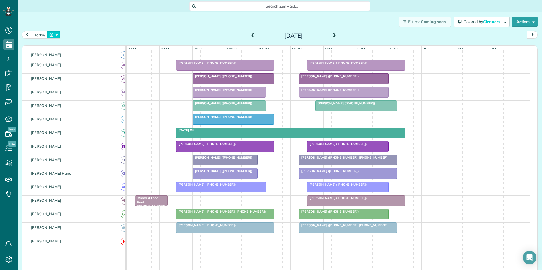
click at [57, 33] on button "button" at bounding box center [53, 35] width 13 height 8
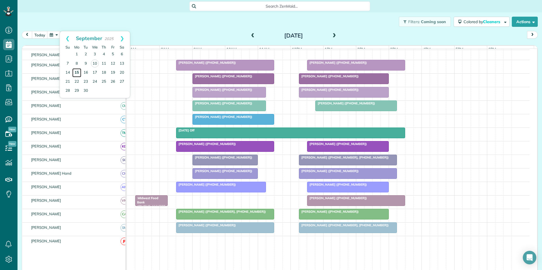
click at [77, 70] on link "15" at bounding box center [76, 72] width 9 height 9
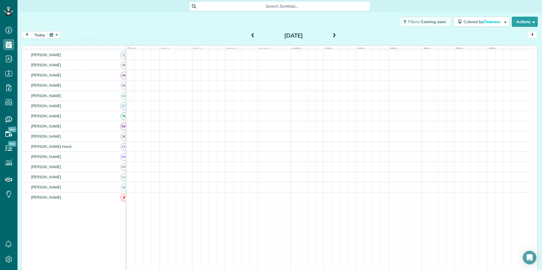
scroll to position [79, 0]
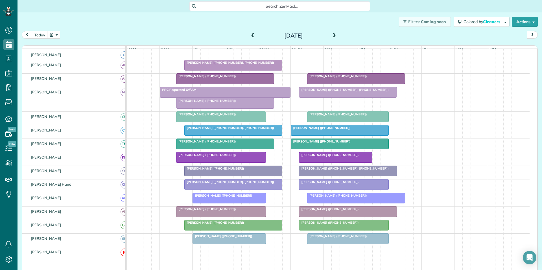
click at [333, 35] on span at bounding box center [334, 35] width 6 height 5
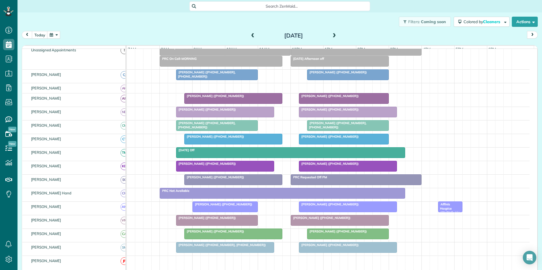
scroll to position [17, 0]
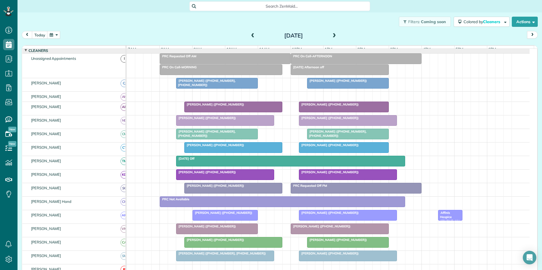
click at [332, 34] on span at bounding box center [334, 35] width 6 height 5
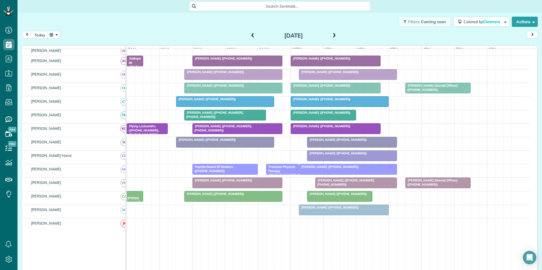
scroll to position [88, 0]
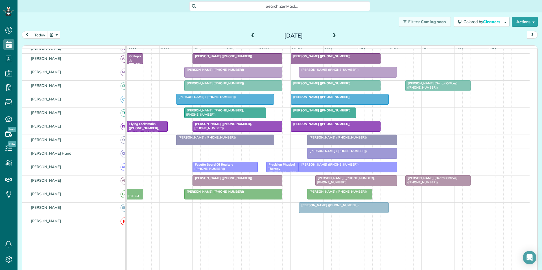
click at [53, 35] on button "button" at bounding box center [53, 35] width 13 height 8
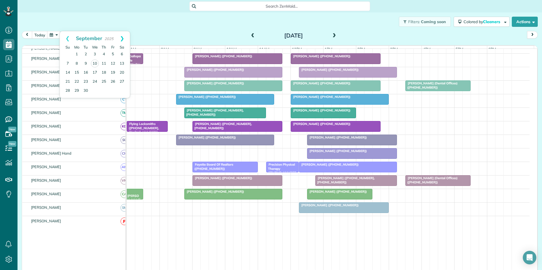
click at [122, 35] on link "Next" at bounding box center [122, 38] width 16 height 14
click at [94, 53] on link "1" at bounding box center [94, 54] width 9 height 9
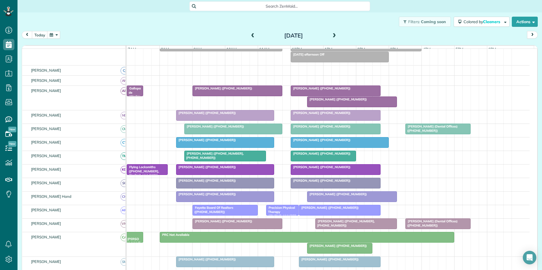
scroll to position [66, 0]
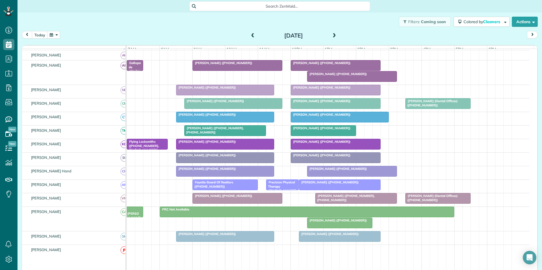
click at [57, 34] on button "button" at bounding box center [53, 35] width 13 height 8
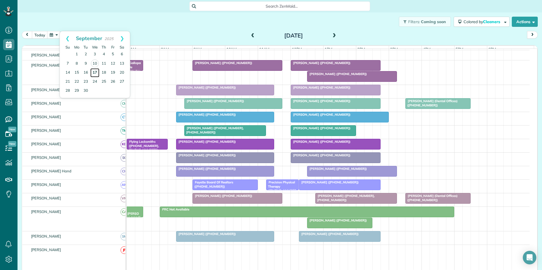
click at [95, 71] on link "17" at bounding box center [94, 72] width 9 height 9
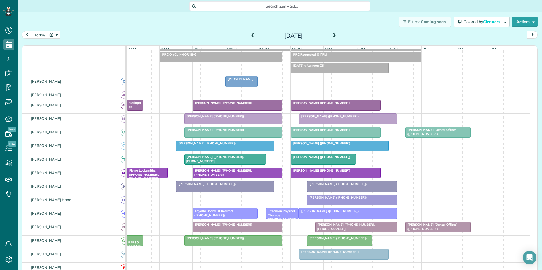
scroll to position [81, 0]
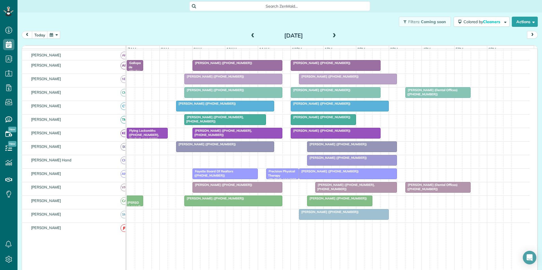
click at [57, 35] on button "button" at bounding box center [53, 35] width 13 height 8
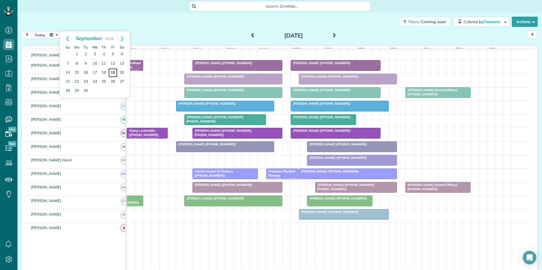
click at [112, 72] on link "19" at bounding box center [112, 72] width 9 height 9
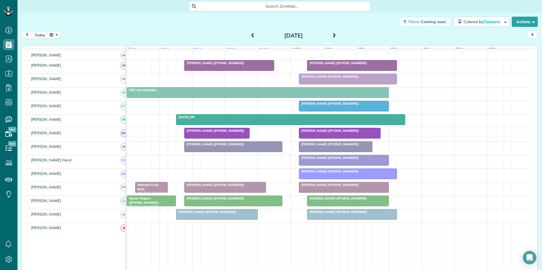
click at [250, 36] on span at bounding box center [253, 35] width 6 height 5
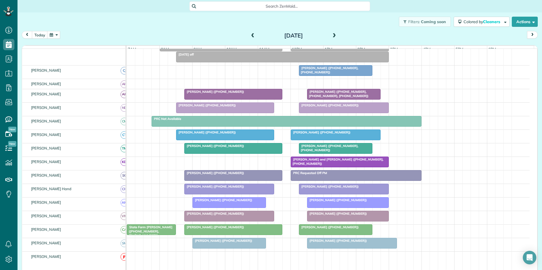
scroll to position [70, 0]
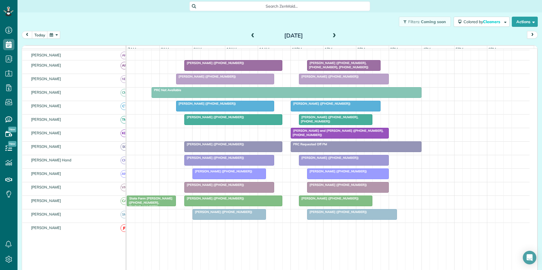
click at [250, 36] on span at bounding box center [253, 35] width 6 height 5
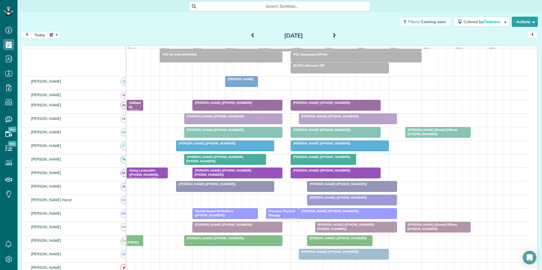
scroll to position [81, 0]
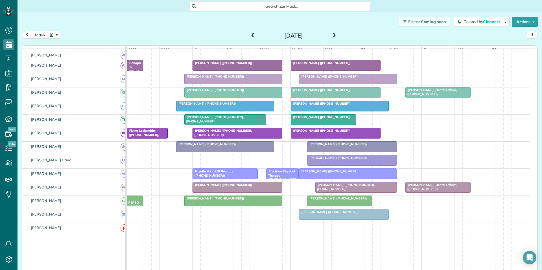
click at [57, 34] on button "button" at bounding box center [53, 35] width 13 height 8
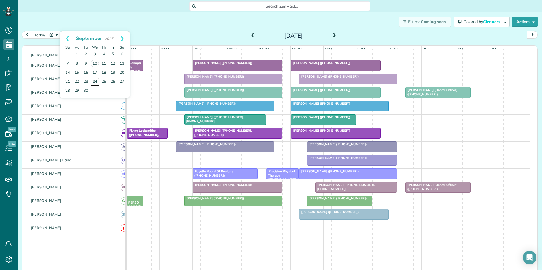
click at [94, 81] on link "24" at bounding box center [94, 81] width 9 height 9
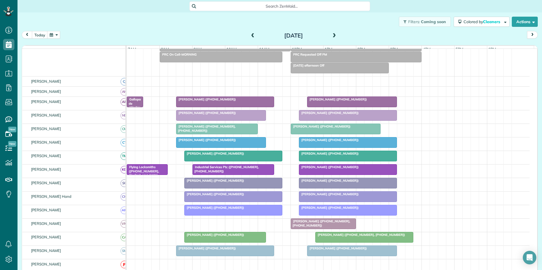
scroll to position [77, 0]
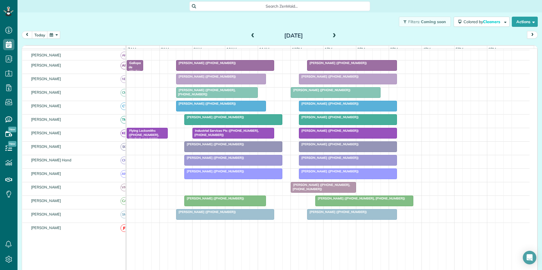
click at [55, 34] on button "button" at bounding box center [53, 35] width 13 height 8
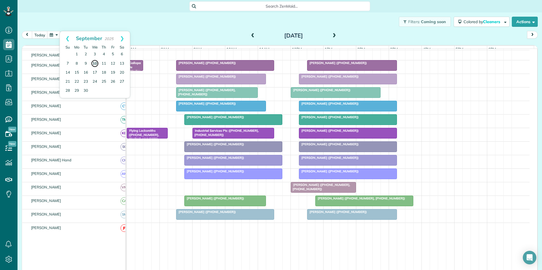
click at [94, 64] on link "10" at bounding box center [95, 64] width 8 height 8
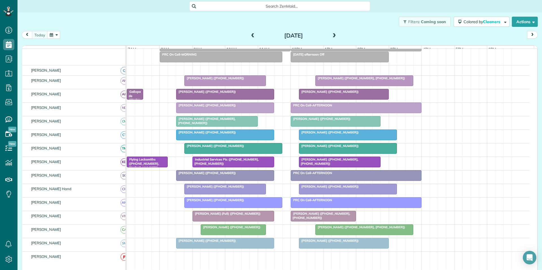
scroll to position [66, 0]
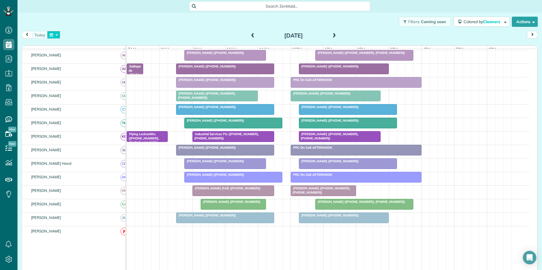
click at [52, 37] on button "button" at bounding box center [53, 35] width 13 height 8
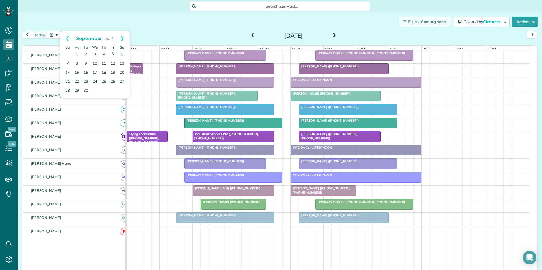
click at [173, 31] on div "Filters: Coming soon Colored by Cleaners Color by Cleaner Color by Team Color b…" at bounding box center [280, 21] width 525 height 19
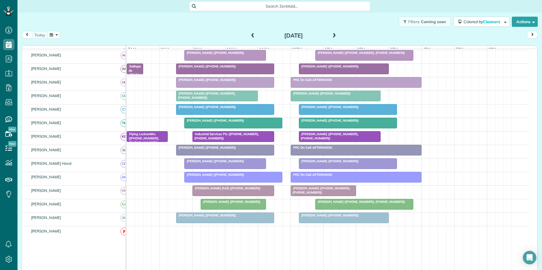
click at [334, 36] on span at bounding box center [334, 35] width 6 height 5
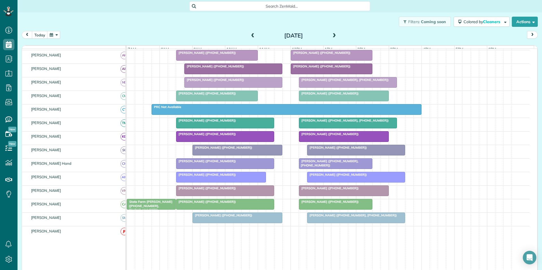
scroll to position [53, 0]
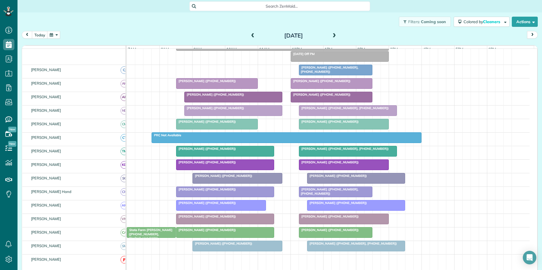
click at [333, 34] on span at bounding box center [334, 35] width 6 height 5
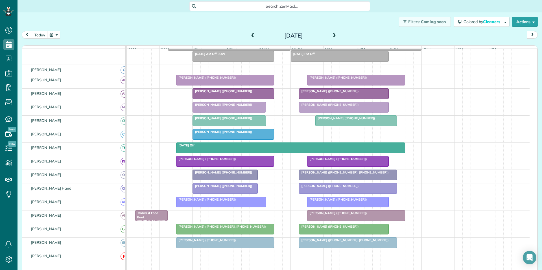
click at [224, 126] on div at bounding box center [229, 121] width 73 height 10
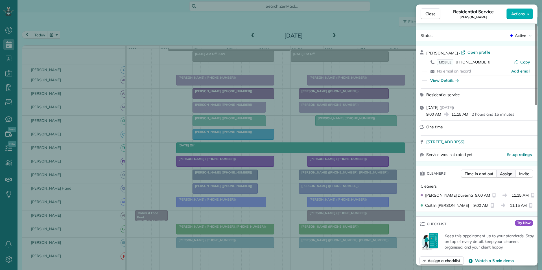
click at [510, 174] on span "Assign" at bounding box center [506, 174] width 12 height 6
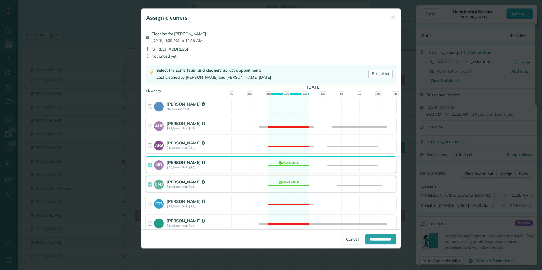
click at [288, 183] on div "CM7 Caitlin Miller $18/hour (Est: $41) Available" at bounding box center [271, 184] width 251 height 17
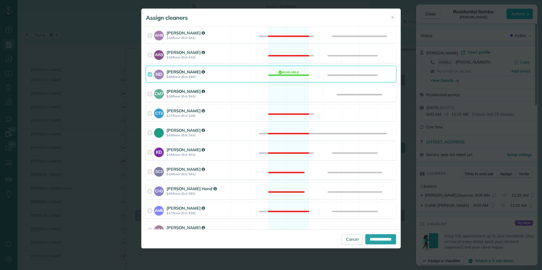
scroll to position [141, 0]
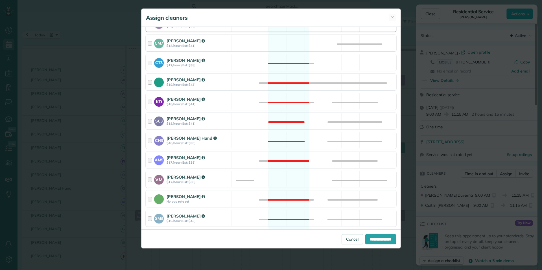
click at [288, 177] on div "VM Victoria Minix $17/hour (Est: $38) Available" at bounding box center [271, 179] width 251 height 17
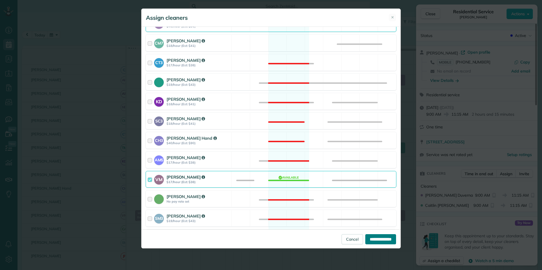
click at [377, 236] on input "**********" at bounding box center [380, 239] width 31 height 10
type input "**********"
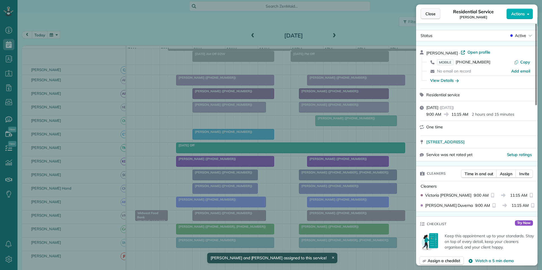
click at [431, 12] on span "Close" at bounding box center [431, 14] width 10 height 6
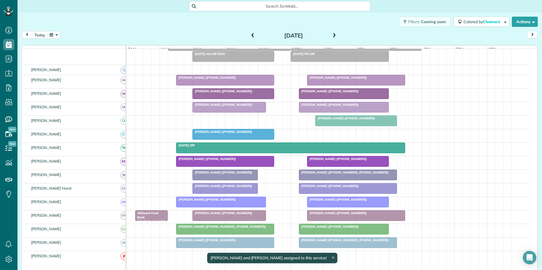
click at [53, 35] on button "button" at bounding box center [53, 35] width 13 height 8
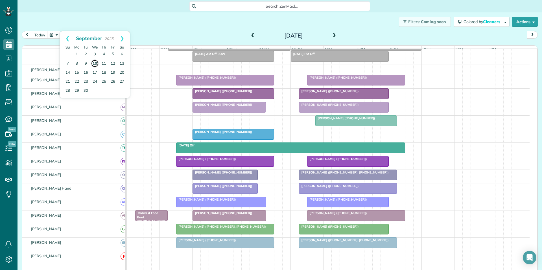
click at [95, 62] on link "10" at bounding box center [95, 64] width 8 height 8
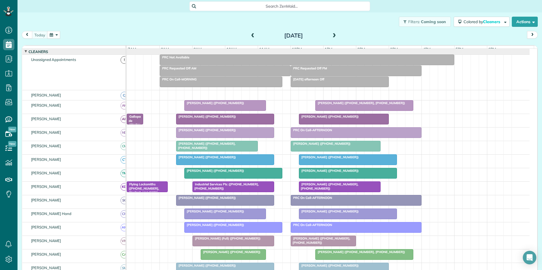
scroll to position [42, 0]
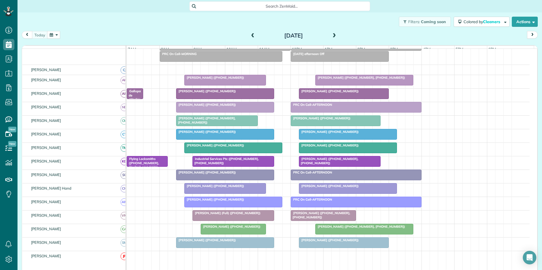
click at [217, 120] on div at bounding box center [216, 121] width 81 height 10
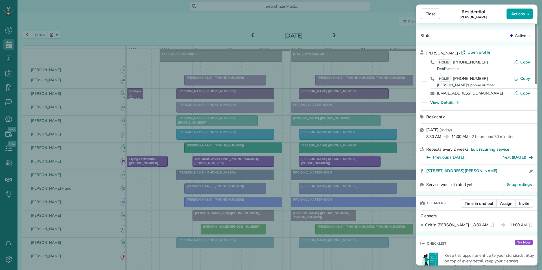
click at [520, 12] on span "Actions" at bounding box center [518, 14] width 14 height 6
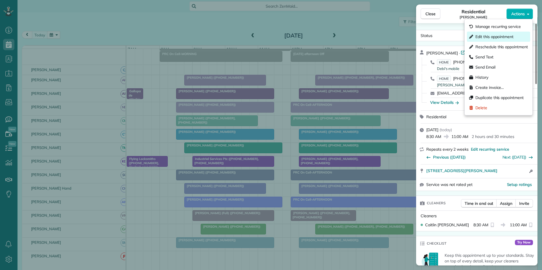
click at [497, 37] on span "Edit this appointment" at bounding box center [495, 37] width 38 height 6
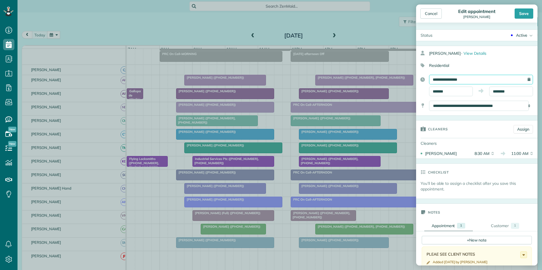
click at [468, 81] on input "**********" at bounding box center [481, 80] width 104 height 10
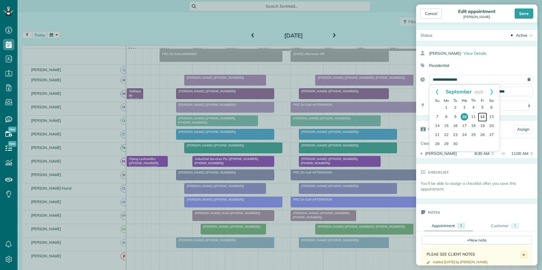
click at [481, 117] on link "12" at bounding box center [482, 117] width 9 height 9
type input "**********"
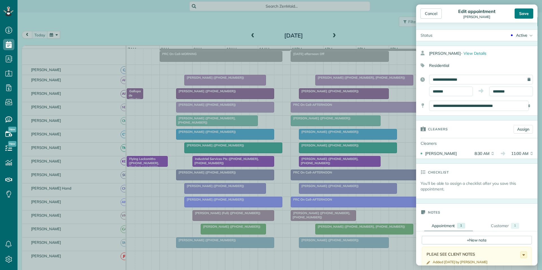
click at [526, 12] on div "Save" at bounding box center [524, 13] width 19 height 10
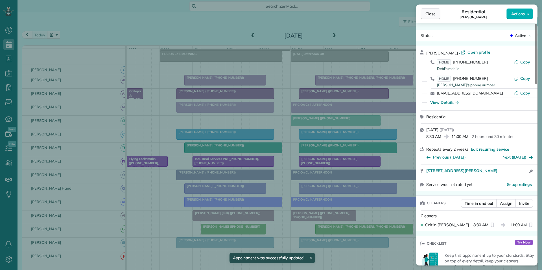
click at [427, 16] on span "Close" at bounding box center [431, 14] width 10 height 6
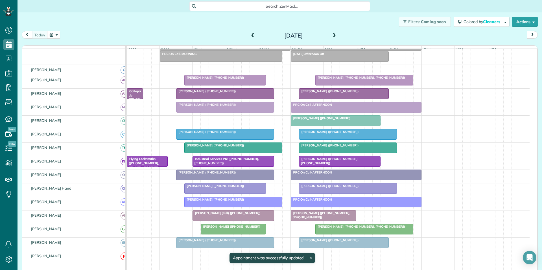
click at [166, 23] on div "Filters: Coming soon Colored by Cleaners Color by Cleaner Color by Team Color b…" at bounding box center [280, 21] width 525 height 19
click at [252, 34] on span at bounding box center [253, 35] width 6 height 5
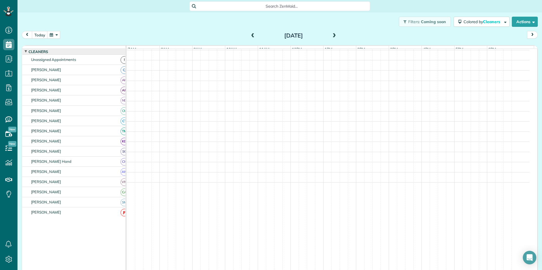
scroll to position [42, 0]
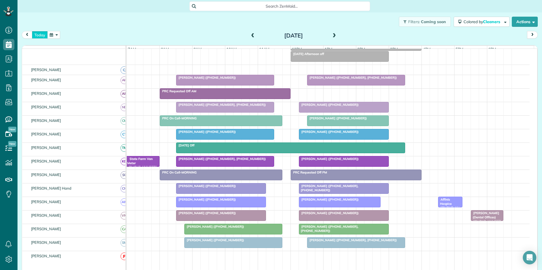
click at [42, 34] on button "today" at bounding box center [40, 35] width 16 height 8
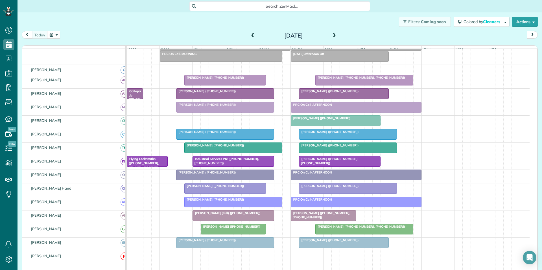
click at [236, 93] on div "[PERSON_NAME] ([PHONE_NUMBER])" at bounding box center [225, 91] width 95 height 4
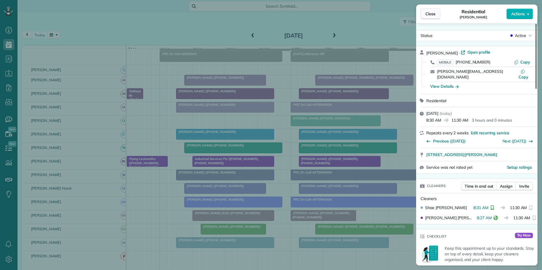
click at [427, 14] on span "Close" at bounding box center [431, 14] width 10 height 6
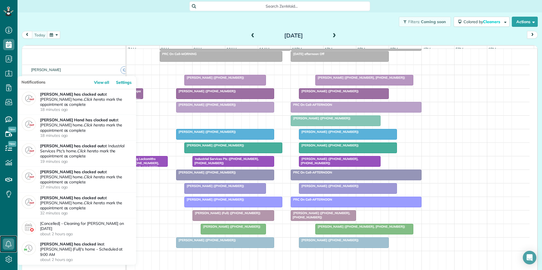
click at [8, 242] on icon at bounding box center [8, 244] width 11 height 11
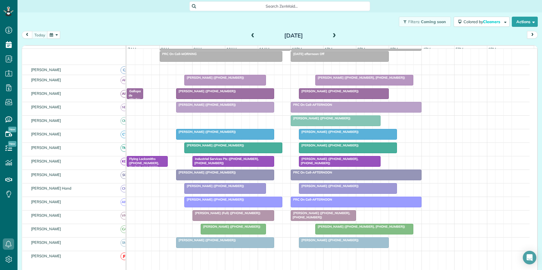
click at [175, 20] on div "Filters: Coming soon Colored by Cleaners Color by Cleaner Color by Team Color b…" at bounding box center [280, 21] width 525 height 19
click at [214, 112] on div at bounding box center [224, 107] width 97 height 10
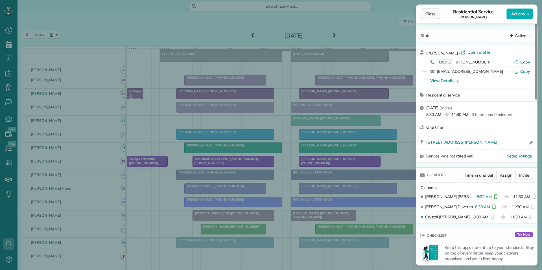
click at [430, 14] on span "Close" at bounding box center [431, 14] width 10 height 6
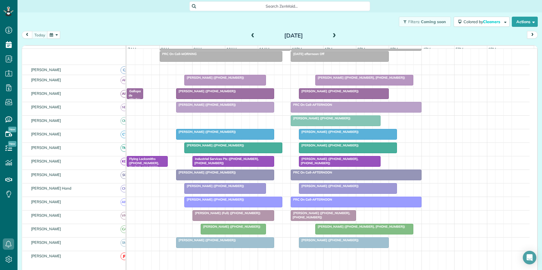
click at [173, 17] on div "Filters: Coming soon Colored by Cleaners Color by Cleaner Color by Team Color b…" at bounding box center [280, 21] width 525 height 19
click at [53, 33] on button "button" at bounding box center [53, 35] width 13 height 8
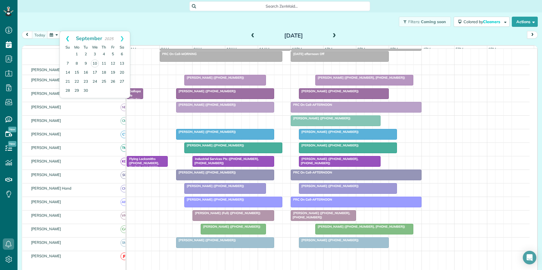
click at [66, 38] on link "Prev" at bounding box center [68, 38] width 16 height 14
click at [84, 91] on link "26" at bounding box center [85, 90] width 9 height 9
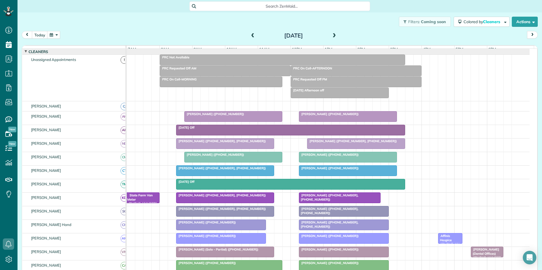
scroll to position [53, 0]
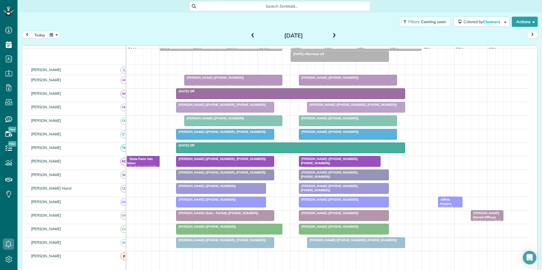
click at [225, 107] on span "Cynthia Phelan (+16034010351, +16034898597)" at bounding box center [221, 105] width 90 height 4
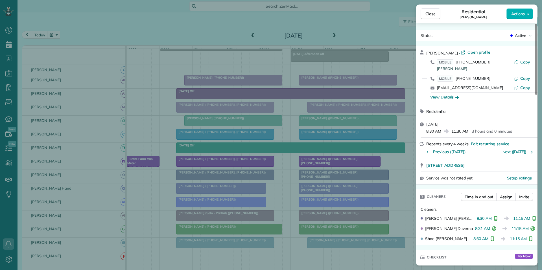
drag, startPoint x: 432, startPoint y: 14, endPoint x: 287, endPoint y: 16, distance: 144.3
click at [432, 14] on span "Close" at bounding box center [431, 14] width 10 height 6
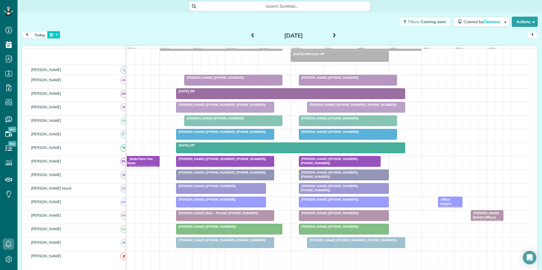
click at [54, 36] on button "button" at bounding box center [53, 35] width 13 height 8
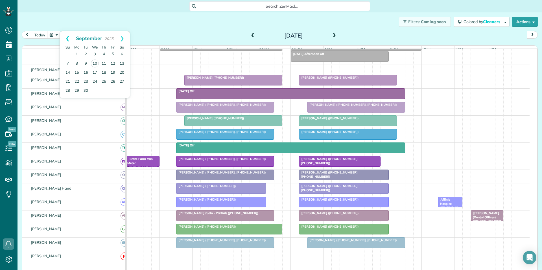
click at [67, 34] on link "Prev" at bounding box center [68, 38] width 16 height 14
click at [106, 88] on link "28" at bounding box center [103, 90] width 9 height 9
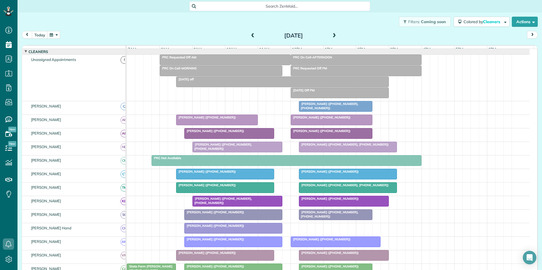
scroll to position [53, 0]
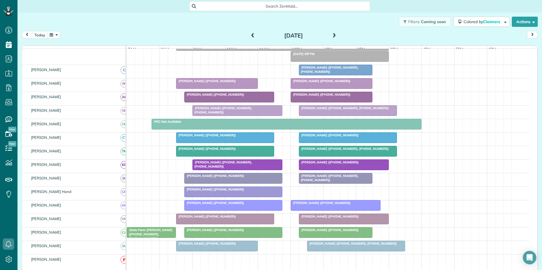
click at [364, 251] on div at bounding box center [356, 246] width 97 height 10
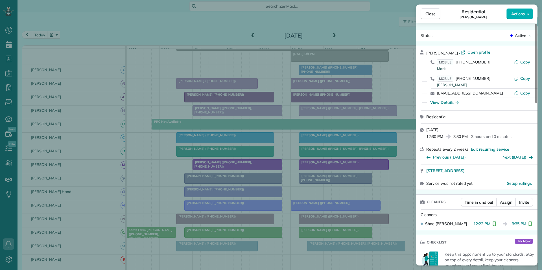
click at [474, 49] on div "Kim Jarvis · Open profile MOBILE (423) 664-3748 Mark Copy MOBILE (470) 307-9203…" at bounding box center [476, 78] width 121 height 64
click at [470, 53] on span "Open profile" at bounding box center [479, 52] width 23 height 6
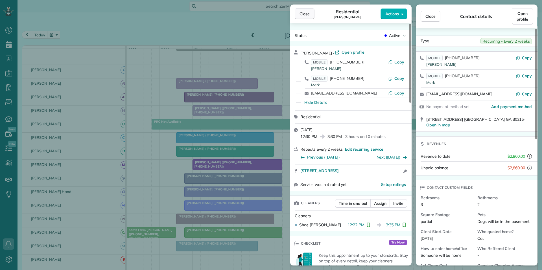
click at [309, 12] on span "Close" at bounding box center [305, 14] width 10 height 6
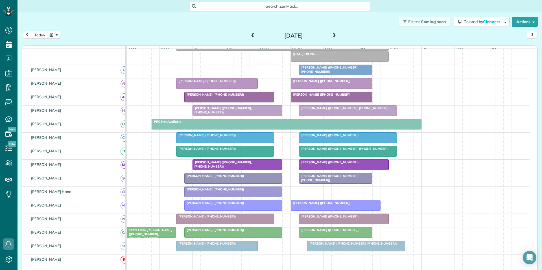
click at [56, 35] on button "button" at bounding box center [53, 35] width 13 height 8
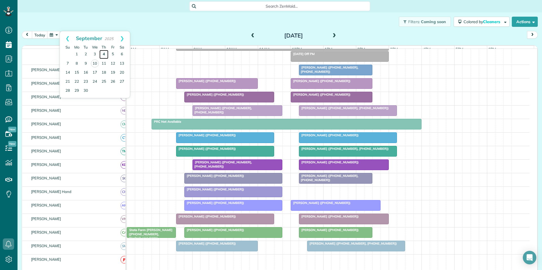
click at [104, 53] on link "4" at bounding box center [103, 54] width 9 height 9
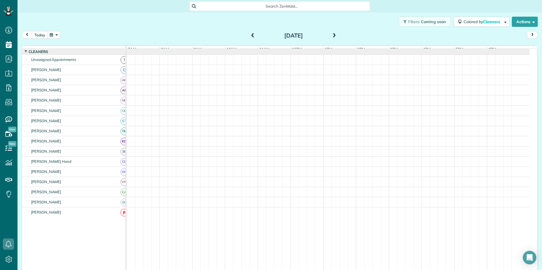
scroll to position [42, 0]
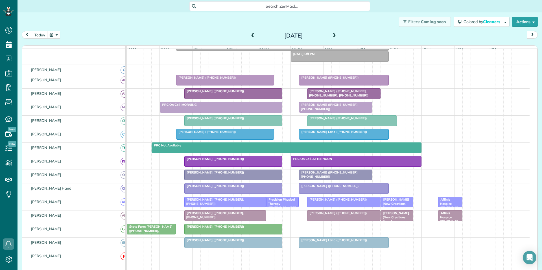
click at [324, 111] on span "[PERSON_NAME] ([PHONE_NUMBER], [PHONE_NUMBER])" at bounding box center [329, 107] width 60 height 8
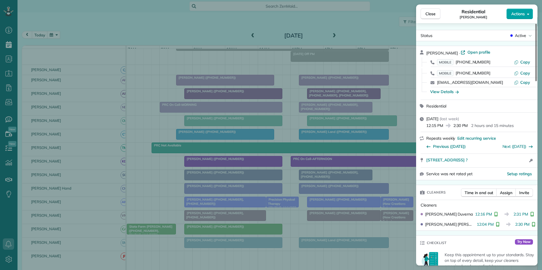
click at [520, 10] on button "Actions" at bounding box center [520, 13] width 27 height 11
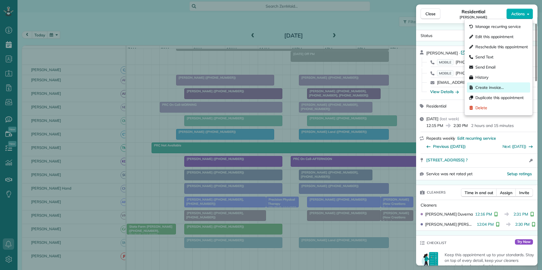
click at [499, 86] on span "Create invoice…" at bounding box center [490, 88] width 29 height 6
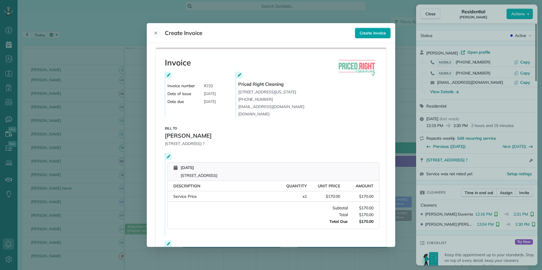
click at [372, 34] on span "Create invoice" at bounding box center [373, 33] width 26 height 6
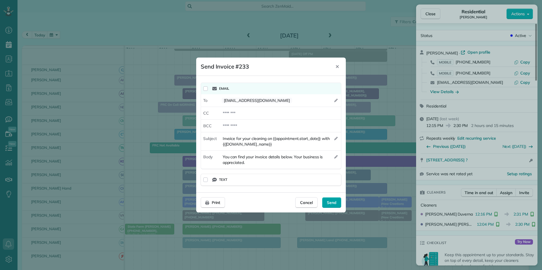
click at [332, 202] on span "Send" at bounding box center [332, 203] width 10 height 6
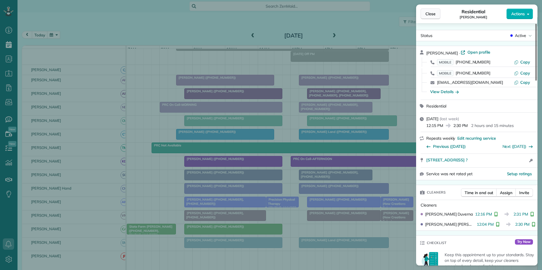
click at [432, 13] on span "Close" at bounding box center [431, 14] width 10 height 6
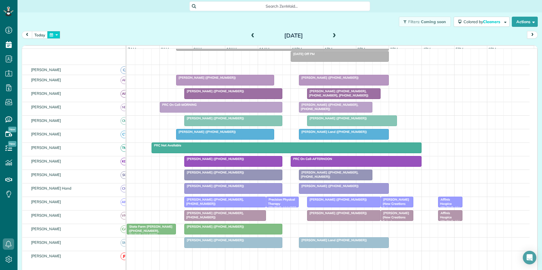
click at [54, 36] on button "button" at bounding box center [53, 35] width 13 height 8
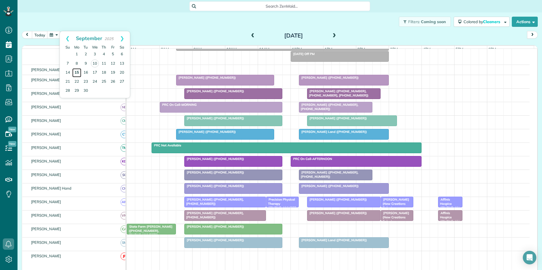
click at [78, 71] on link "15" at bounding box center [76, 72] width 9 height 9
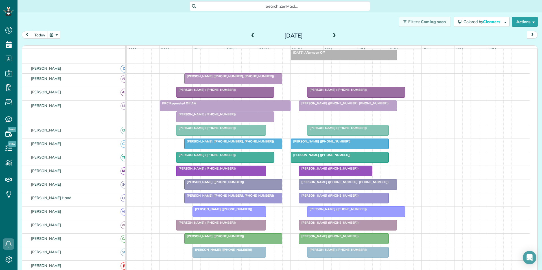
scroll to position [64, 0]
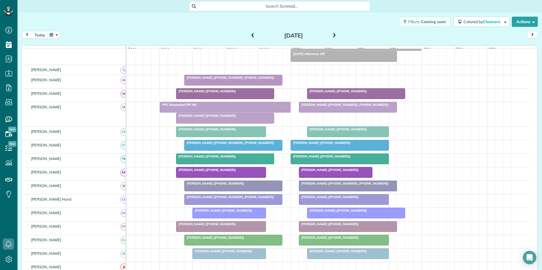
click at [332, 34] on span at bounding box center [334, 35] width 6 height 5
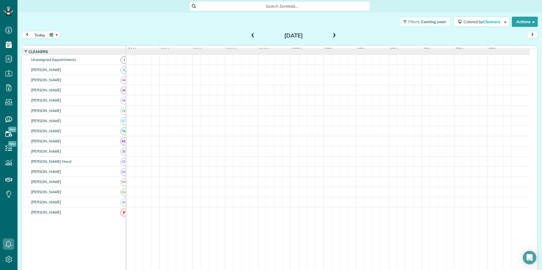
scroll to position [30, 0]
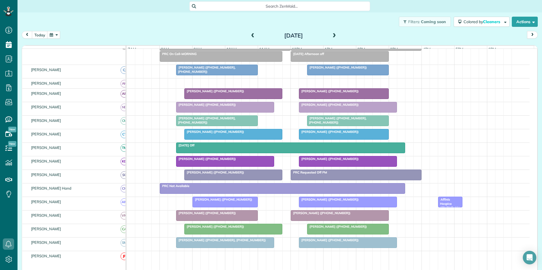
click at [331, 34] on span at bounding box center [334, 35] width 6 height 5
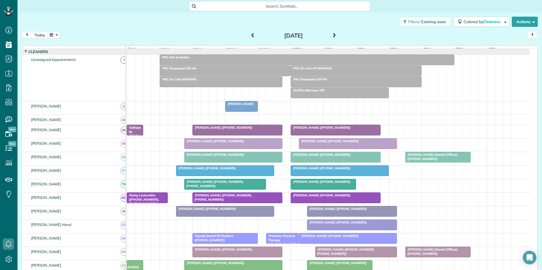
scroll to position [53, 0]
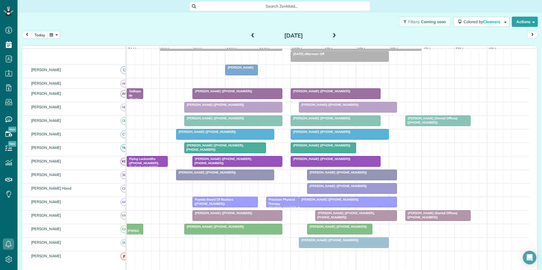
click at [332, 36] on span at bounding box center [334, 35] width 6 height 5
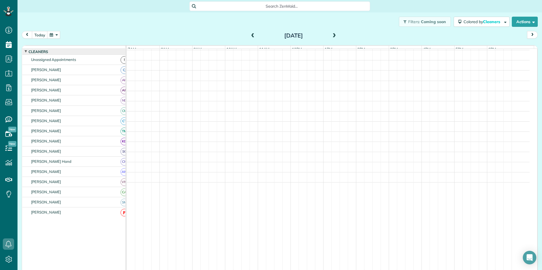
scroll to position [42, 0]
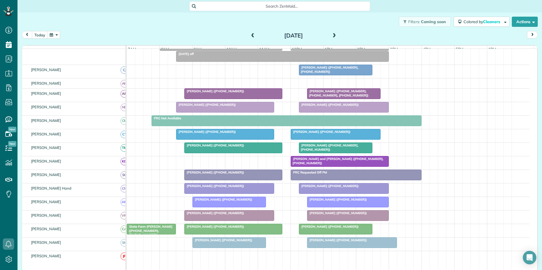
click at [175, 21] on div "Filters: Coming soon Colored by Cleaners Color by Cleaner Color by Team Color b…" at bounding box center [280, 21] width 525 height 19
click at [54, 34] on button "button" at bounding box center [53, 35] width 13 height 8
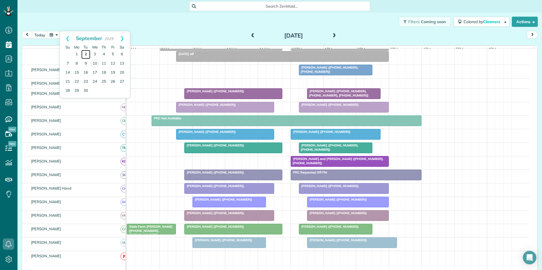
click at [85, 53] on link "2" at bounding box center [85, 54] width 9 height 9
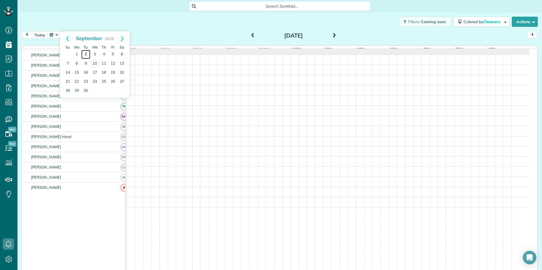
scroll to position [16, 0]
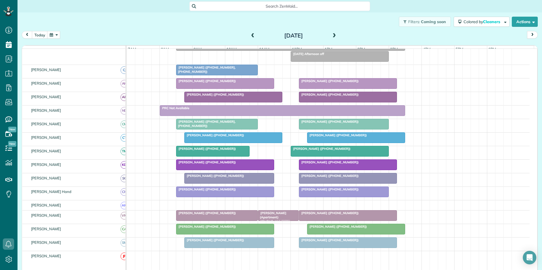
click at [226, 164] on div "[PERSON_NAME] ([PHONE_NUMBER])" at bounding box center [225, 162] width 95 height 4
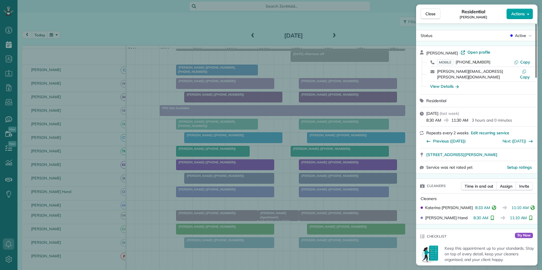
click at [530, 9] on button "Actions" at bounding box center [520, 13] width 27 height 11
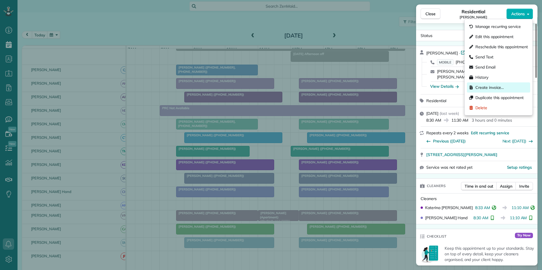
click at [484, 87] on span "Create invoice…" at bounding box center [490, 88] width 29 height 6
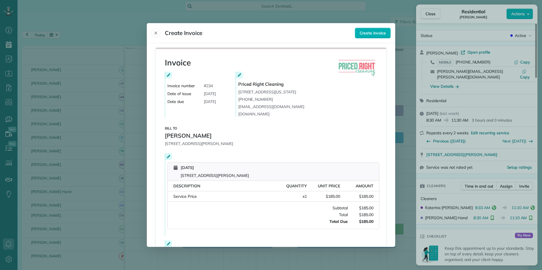
scroll to position [76, 0]
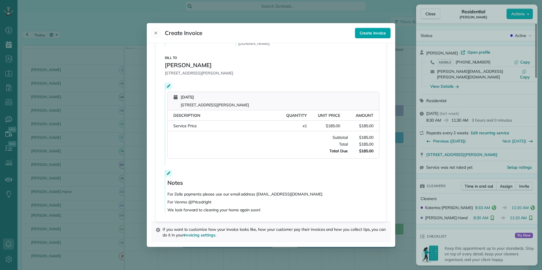
click at [374, 35] on span "Create invoice" at bounding box center [373, 33] width 26 height 6
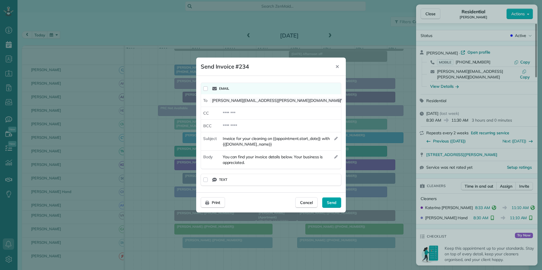
click at [333, 203] on span "Send" at bounding box center [332, 203] width 10 height 6
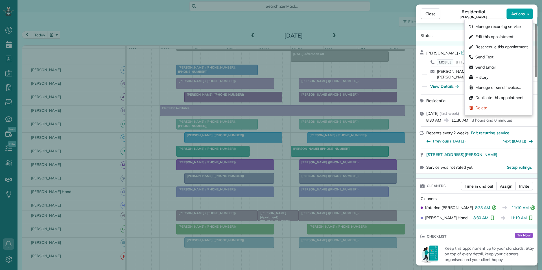
click at [517, 14] on span "Actions" at bounding box center [518, 14] width 14 height 6
click at [431, 14] on span "Close" at bounding box center [431, 14] width 10 height 6
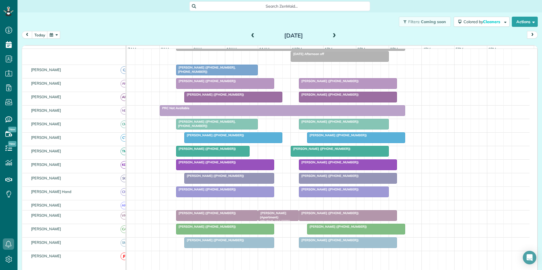
click at [280, 219] on div "Jennifer Kirby (Apartment) (+19097233713)" at bounding box center [278, 217] width 37 height 12
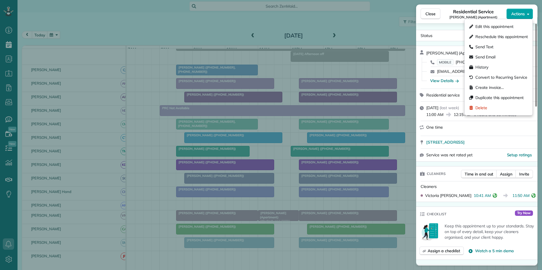
click at [521, 16] on span "Actions" at bounding box center [518, 14] width 14 height 6
click at [484, 85] on span "Create invoice…" at bounding box center [490, 88] width 29 height 6
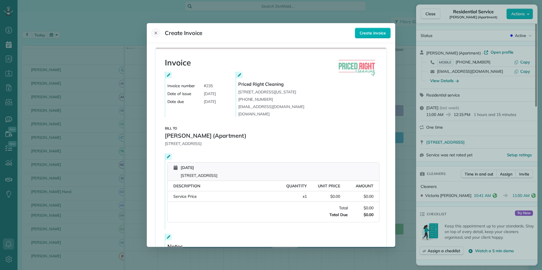
click at [156, 33] on icon "Close" at bounding box center [156, 33] width 5 height 5
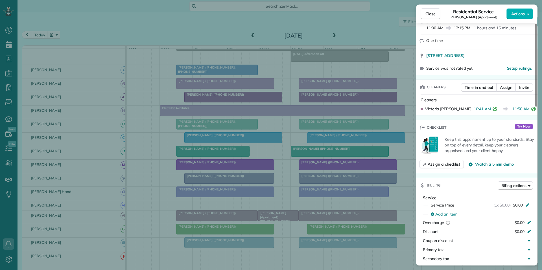
scroll to position [228, 0]
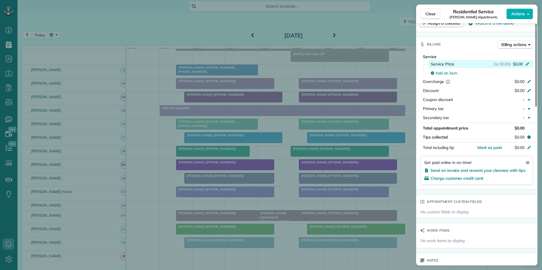
click at [526, 64] on icon at bounding box center [527, 63] width 5 height 5
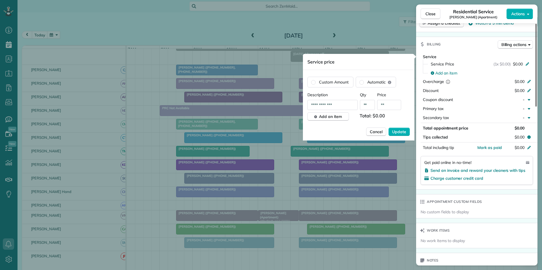
click at [384, 104] on input "**" at bounding box center [389, 105] width 24 height 10
type input "***"
click at [337, 117] on span "Add an item" at bounding box center [330, 117] width 23 height 6
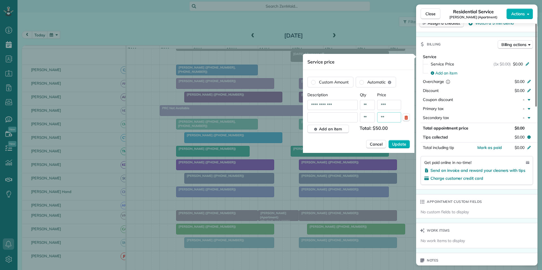
click at [321, 118] on input "text" at bounding box center [333, 117] width 50 height 10
type input "*******"
click at [383, 117] on input "**" at bounding box center [389, 117] width 24 height 10
type input "***"
click at [326, 127] on span "Add an item" at bounding box center [330, 129] width 23 height 6
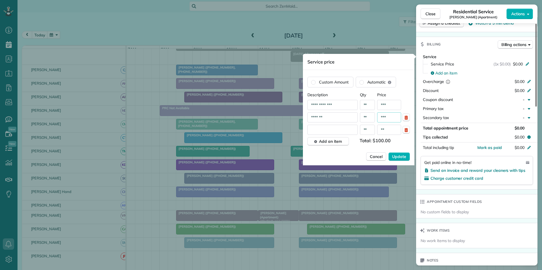
click at [318, 130] on input "text" at bounding box center [333, 130] width 50 height 10
type input "*******"
click at [388, 130] on input "**" at bounding box center [389, 130] width 24 height 10
type input "***"
click at [333, 143] on span "Add an item" at bounding box center [330, 142] width 23 height 6
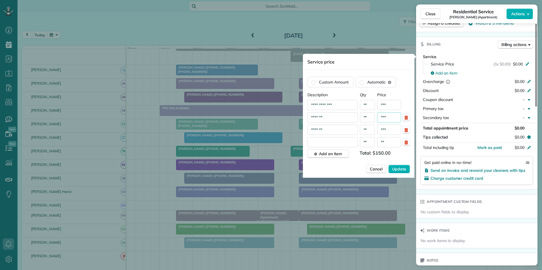
click at [317, 141] on input "text" at bounding box center [333, 142] width 50 height 10
type input "*******"
drag, startPoint x: 383, startPoint y: 142, endPoint x: 387, endPoint y: 144, distance: 5.2
click at [383, 142] on input "**" at bounding box center [389, 142] width 24 height 10
type input "***"
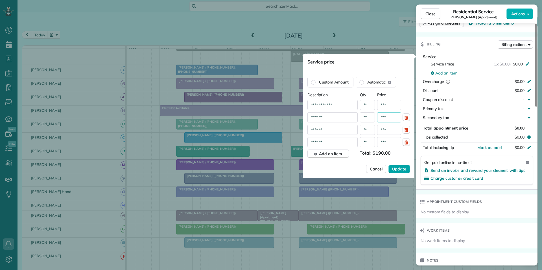
click at [402, 168] on span "Update" at bounding box center [399, 169] width 14 height 6
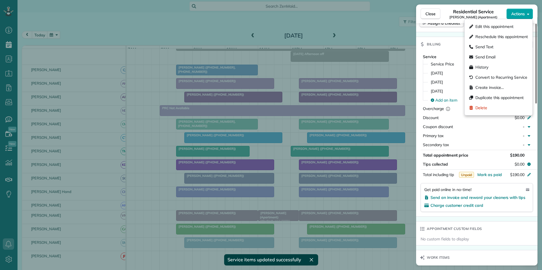
click at [523, 13] on span "Actions" at bounding box center [518, 14] width 14 height 6
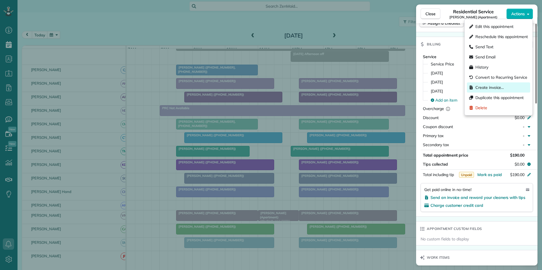
click at [491, 87] on span "Create invoice…" at bounding box center [490, 88] width 29 height 6
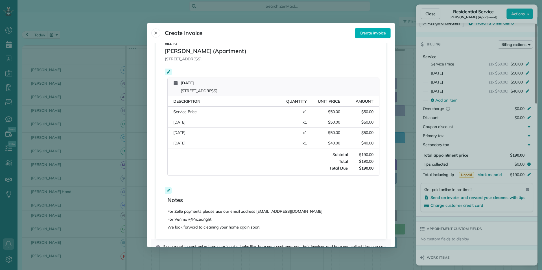
scroll to position [108, 0]
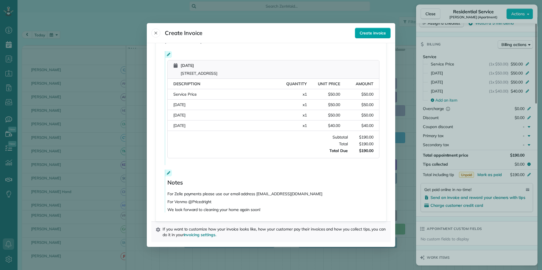
click at [373, 32] on span "Create invoice" at bounding box center [373, 33] width 26 height 6
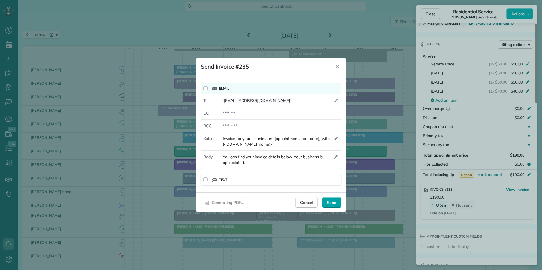
click at [333, 204] on span "Send" at bounding box center [332, 203] width 10 height 6
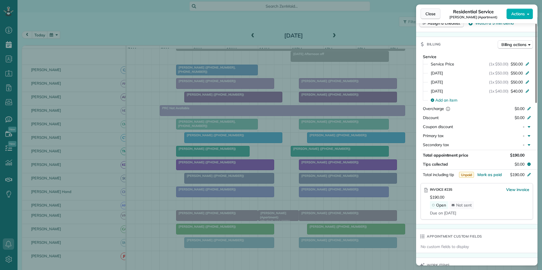
click at [428, 13] on span "Close" at bounding box center [431, 14] width 10 height 6
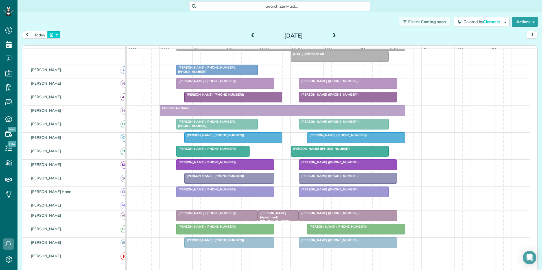
click at [55, 34] on button "button" at bounding box center [53, 35] width 13 height 8
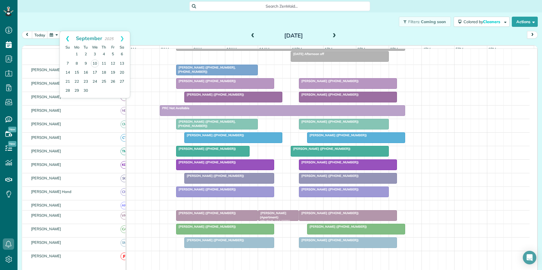
click at [67, 36] on link "Prev" at bounding box center [68, 38] width 16 height 14
click at [78, 89] on link "25" at bounding box center [76, 90] width 9 height 9
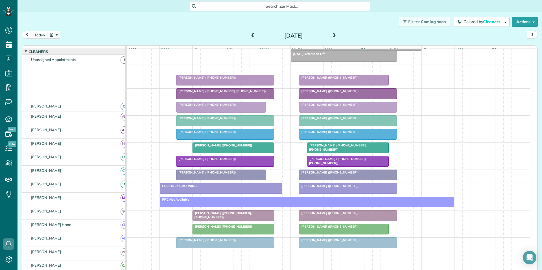
scroll to position [53, 0]
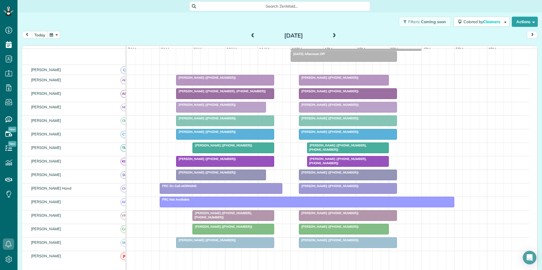
click at [332, 120] on span "Robyn Pfaffman (+19177631948)" at bounding box center [329, 118] width 60 height 4
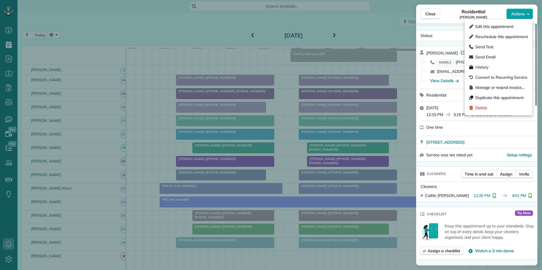
click at [518, 11] on span "Actions" at bounding box center [518, 14] width 14 height 6
click at [491, 88] on span "Manage or resend invoice…" at bounding box center [500, 88] width 49 height 6
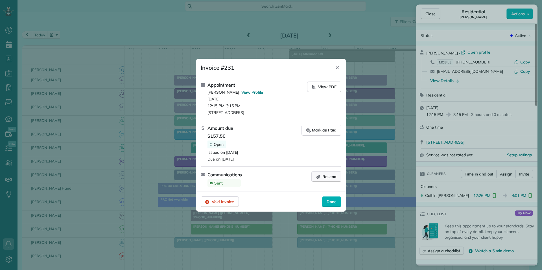
click at [327, 178] on span "Resend" at bounding box center [329, 177] width 14 height 6
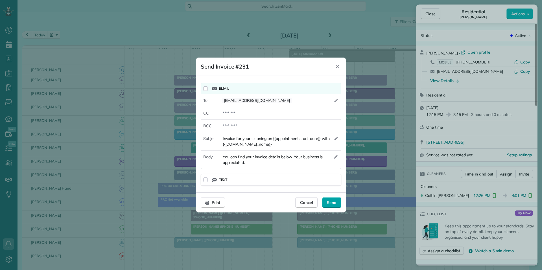
click at [336, 203] on span "Send" at bounding box center [332, 203] width 10 height 6
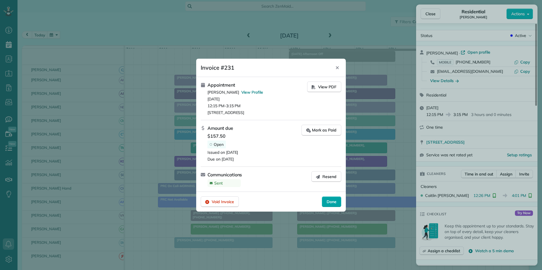
click at [330, 202] on span "Done" at bounding box center [332, 202] width 10 height 6
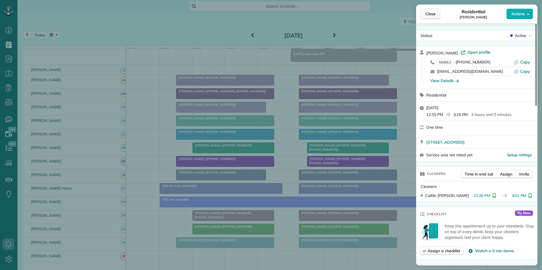
click at [433, 12] on span "Close" at bounding box center [431, 14] width 10 height 6
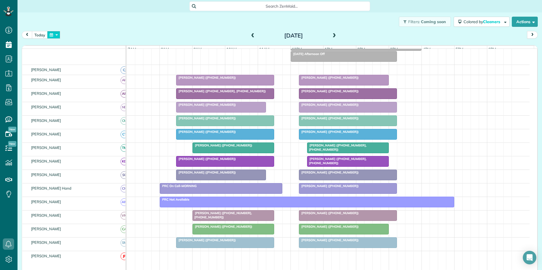
click at [55, 34] on button "button" at bounding box center [53, 35] width 13 height 8
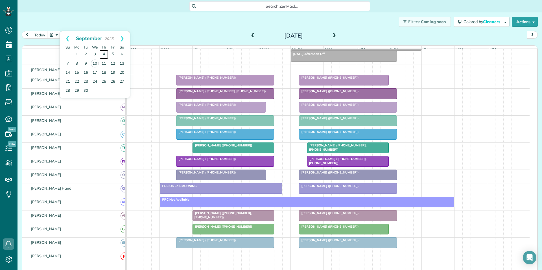
click at [103, 54] on link "4" at bounding box center [103, 54] width 9 height 9
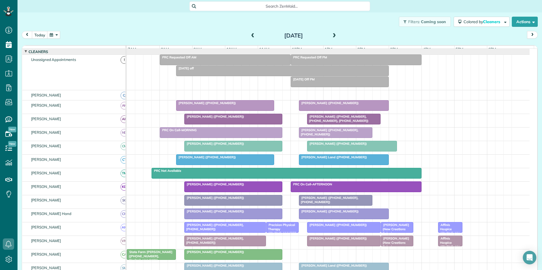
scroll to position [42, 0]
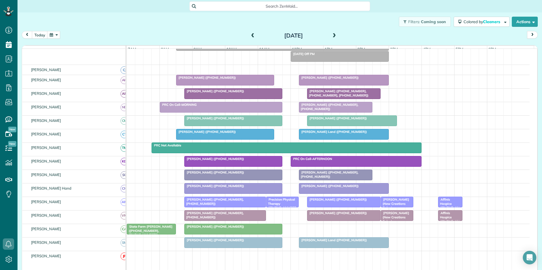
click at [55, 33] on button "button" at bounding box center [53, 35] width 13 height 8
drag, startPoint x: 288, startPoint y: 21, endPoint x: 322, endPoint y: 27, distance: 34.1
click at [289, 21] on div "Filters: Coming soon Colored by Cleaners Color by Cleaner Color by Team Color b…" at bounding box center [280, 21] width 525 height 19
click at [332, 34] on span at bounding box center [334, 35] width 6 height 5
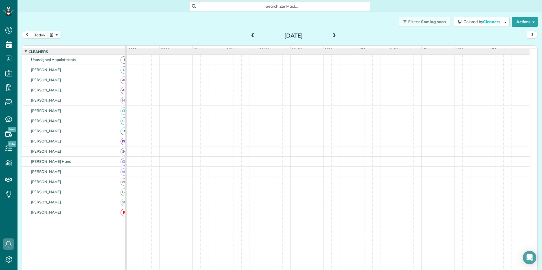
scroll to position [53, 0]
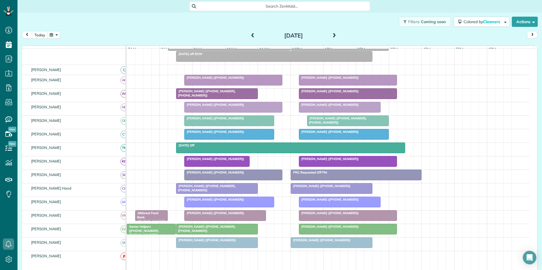
click at [339, 188] on span "Jennifer Barrett (+14043126709)" at bounding box center [321, 186] width 60 height 4
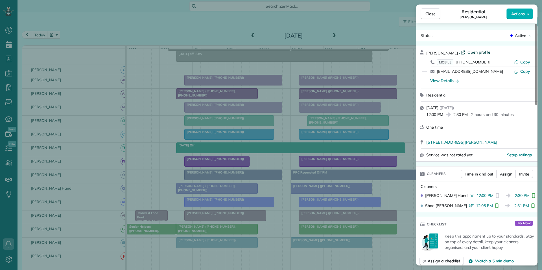
click at [476, 51] on span "Open profile" at bounding box center [479, 52] width 23 height 6
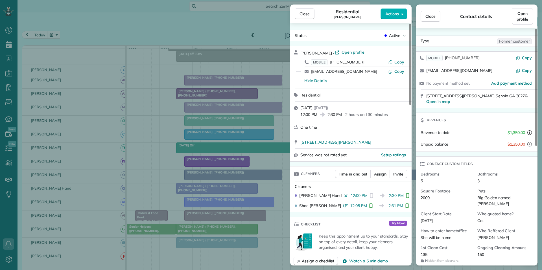
drag, startPoint x: 303, startPoint y: 9, endPoint x: 212, endPoint y: 5, distance: 91.3
click at [303, 9] on button "Close" at bounding box center [305, 13] width 20 height 11
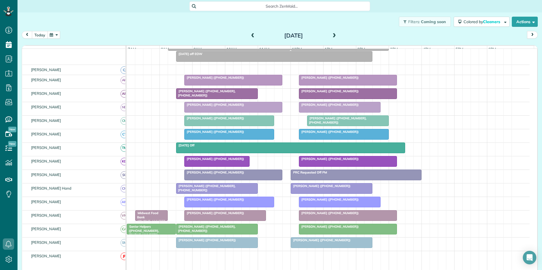
click at [40, 33] on button "today" at bounding box center [40, 35] width 16 height 8
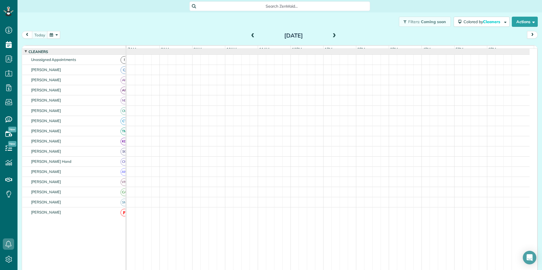
scroll to position [42, 0]
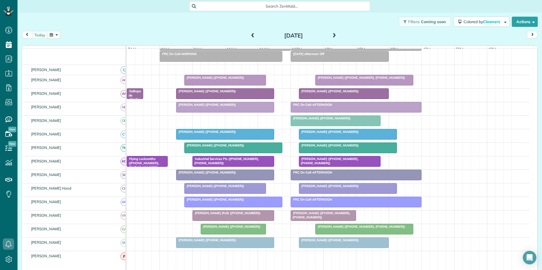
click at [231, 134] on div "[PERSON_NAME] ([PHONE_NUMBER])" at bounding box center [225, 132] width 95 height 4
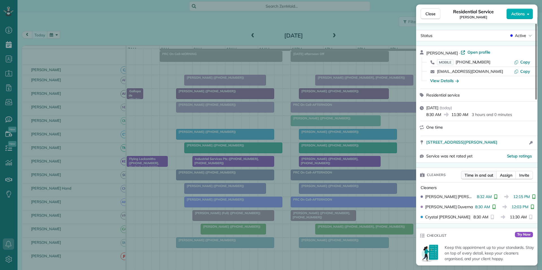
click at [478, 176] on span "Time in and out" at bounding box center [479, 176] width 29 height 6
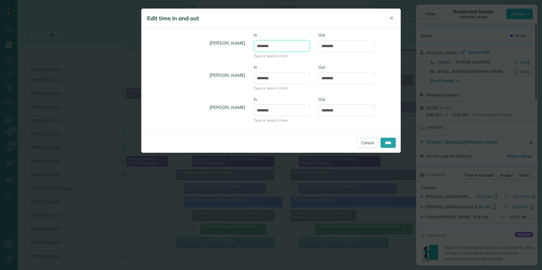
click at [281, 44] on input "*******" at bounding box center [282, 46] width 56 height 12
type input "*******"
drag, startPoint x: 268, startPoint y: 63, endPoint x: 282, endPoint y: 59, distance: 14.8
click at [269, 63] on body "Dashboard Scheduling Calendar View List View Dispatch View - Weekly scheduling …" at bounding box center [271, 135] width 542 height 270
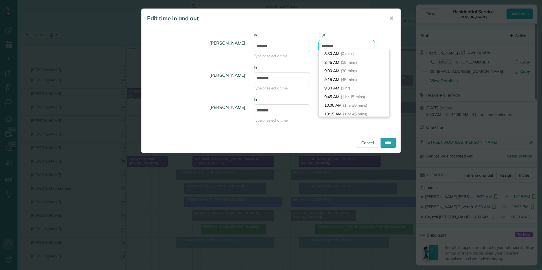
click at [345, 46] on input "********" at bounding box center [347, 46] width 56 height 12
click at [364, 29] on div "Crystal Todd In ******* Type or select a time Out ******** Nathalie Duverna In …" at bounding box center [270, 80] width 259 height 105
drag, startPoint x: 332, startPoint y: 46, endPoint x: 321, endPoint y: 47, distance: 11.0
click at [321, 47] on input "********" at bounding box center [347, 46] width 56 height 12
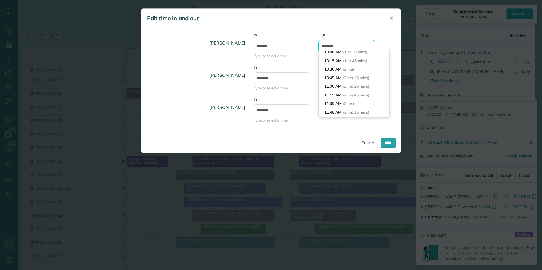
type input "********"
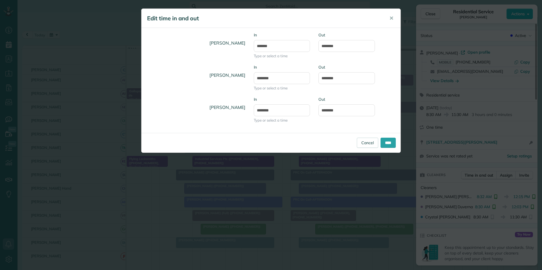
click at [356, 30] on div "Crystal Todd In ******* Type or select a time Out ******** Nathalie Duverna In …" at bounding box center [270, 80] width 259 height 105
click at [388, 144] on input "****" at bounding box center [388, 143] width 15 height 10
click at [188, 83] on h4 "[PERSON_NAME]" at bounding box center [196, 75] width 100 height 16
click at [392, 17] on span "✕" at bounding box center [391, 18] width 4 height 6
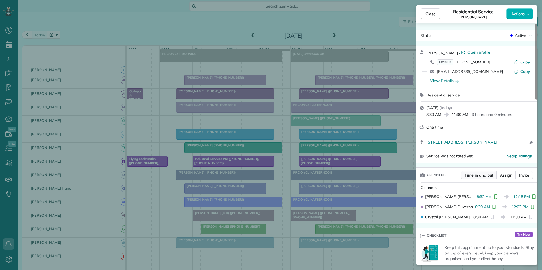
click at [480, 175] on span "Time in and out" at bounding box center [479, 176] width 29 height 6
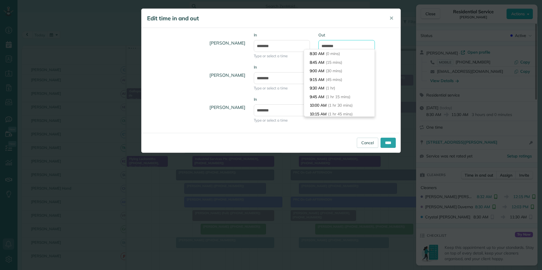
scroll to position [95, 0]
drag, startPoint x: 332, startPoint y: 46, endPoint x: 327, endPoint y: 46, distance: 4.8
click at [327, 46] on input "********" at bounding box center [347, 46] width 56 height 12
type input "********"
click at [327, 86] on body "Dashboard Scheduling Calendar View List View Dispatch View - Weekly scheduling …" at bounding box center [271, 135] width 542 height 270
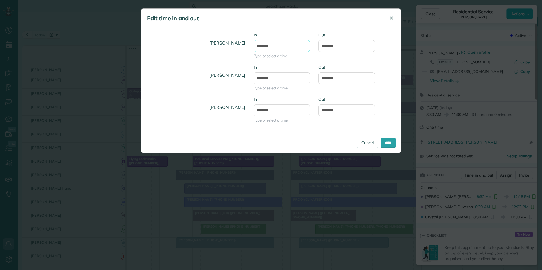
click at [280, 45] on input "*******" at bounding box center [282, 46] width 56 height 12
type input "*******"
click at [273, 62] on body "Dashboard Scheduling Calendar View List View Dispatch View - Weekly scheduling …" at bounding box center [271, 135] width 542 height 270
click at [389, 144] on input "****" at bounding box center [388, 143] width 15 height 10
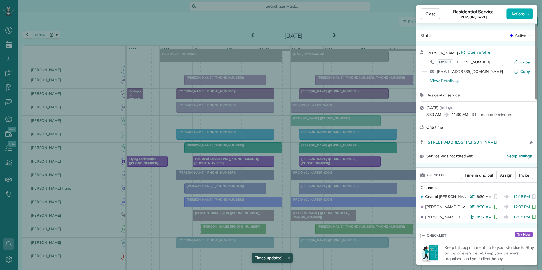
drag, startPoint x: 432, startPoint y: 15, endPoint x: 409, endPoint y: 13, distance: 23.3
click at [432, 15] on span "Close" at bounding box center [431, 14] width 10 height 6
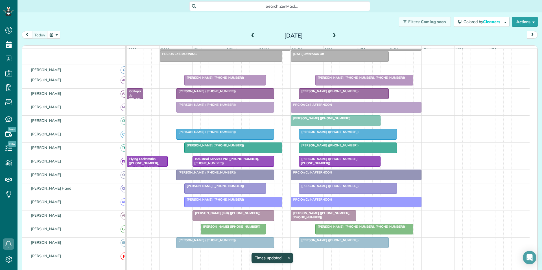
click at [224, 93] on div "[PERSON_NAME] ([PHONE_NUMBER])" at bounding box center [225, 91] width 95 height 4
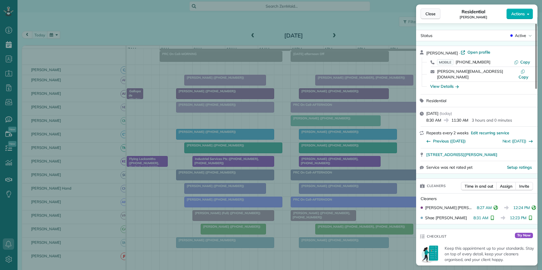
click at [435, 16] on span "Close" at bounding box center [431, 14] width 10 height 6
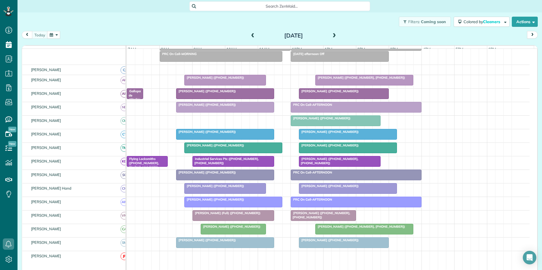
click at [350, 188] on div "[PERSON_NAME] ([PHONE_NUMBER])" at bounding box center [348, 186] width 95 height 4
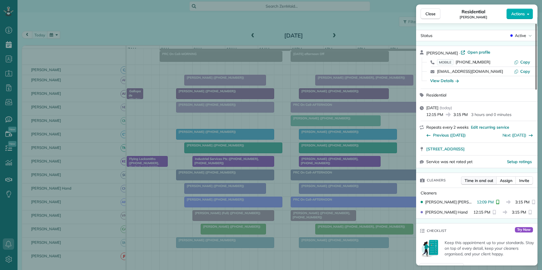
click at [478, 179] on span "Time in and out" at bounding box center [479, 181] width 29 height 6
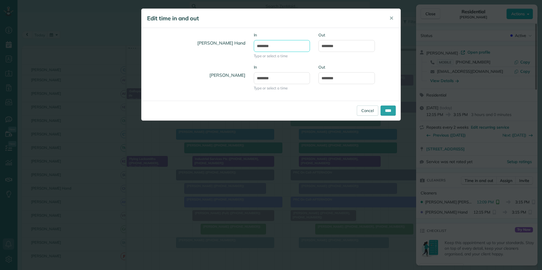
click at [266, 45] on input "********" at bounding box center [282, 46] width 56 height 12
type input "********"
click at [378, 61] on div "Cortney Hand In ******** Type or select a time Out *******" at bounding box center [270, 48] width 259 height 32
click at [392, 112] on input "****" at bounding box center [388, 111] width 15 height 10
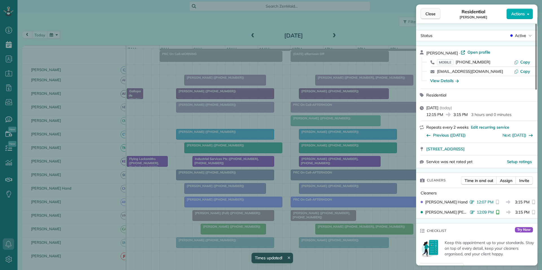
click at [434, 14] on span "Close" at bounding box center [431, 14] width 10 height 6
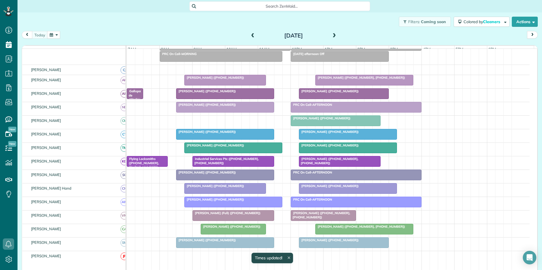
click at [345, 99] on div at bounding box center [343, 94] width 89 height 10
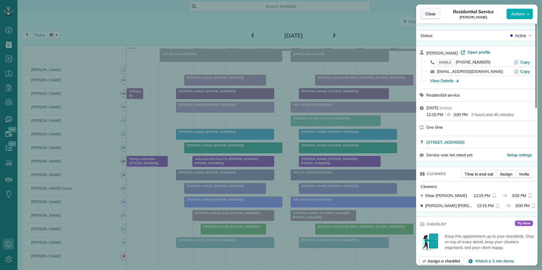
click at [433, 13] on span "Close" at bounding box center [431, 14] width 10 height 6
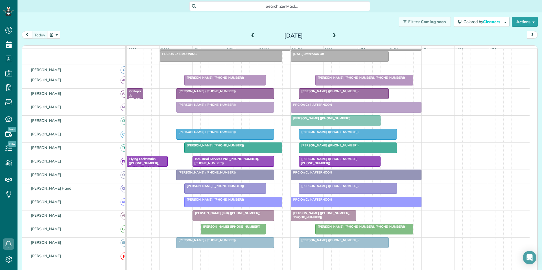
click at [235, 93] on div "[PERSON_NAME] ([PHONE_NUMBER])" at bounding box center [225, 91] width 95 height 4
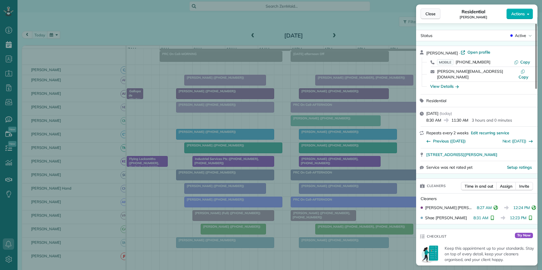
click at [432, 13] on span "Close" at bounding box center [431, 14] width 10 height 6
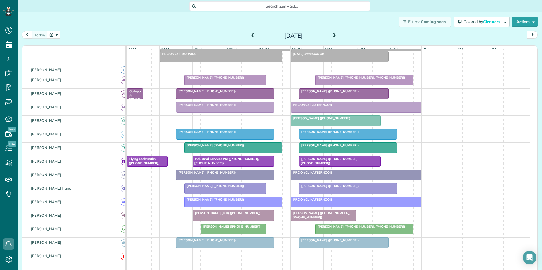
click at [194, 31] on div "today Wednesday Sep 10, 2025" at bounding box center [280, 36] width 516 height 10
click at [325, 125] on div at bounding box center [335, 121] width 89 height 10
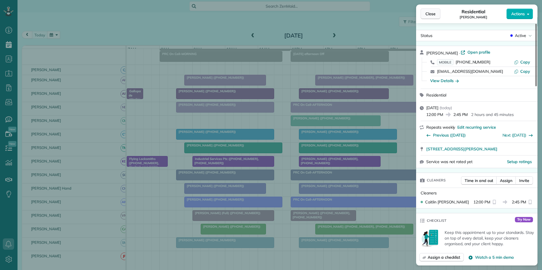
click at [435, 13] on span "Close" at bounding box center [431, 14] width 10 height 6
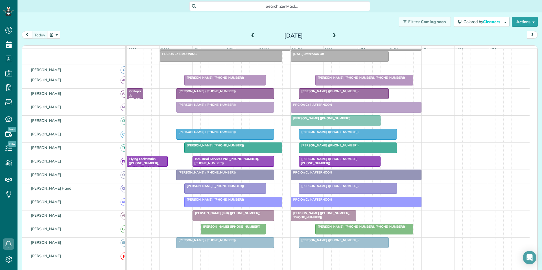
click at [332, 34] on span at bounding box center [334, 35] width 6 height 5
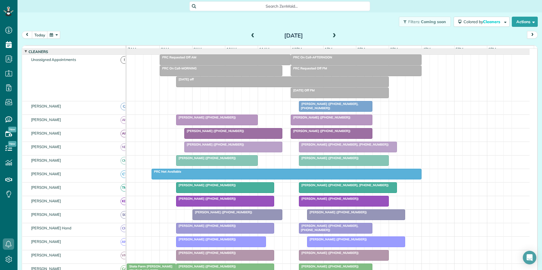
scroll to position [53, 0]
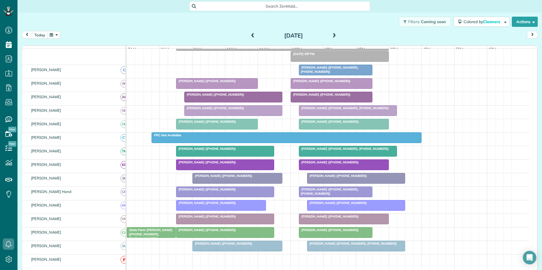
click at [40, 34] on button "today" at bounding box center [40, 35] width 16 height 8
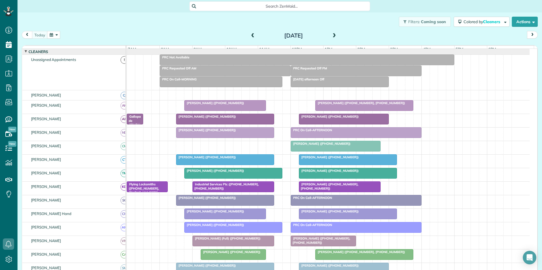
scroll to position [42, 0]
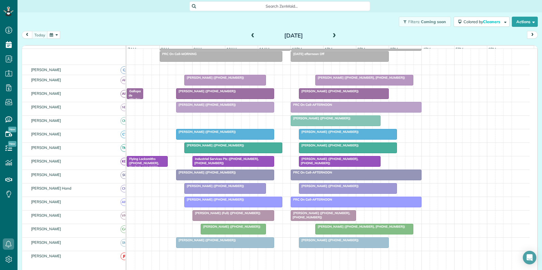
click at [326, 98] on div at bounding box center [343, 94] width 89 height 10
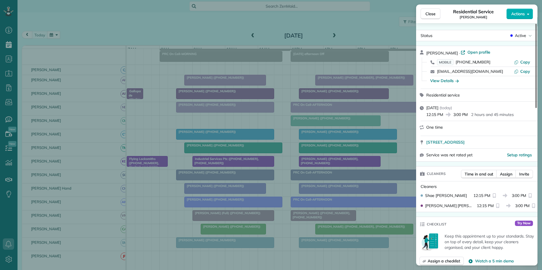
click at [214, 23] on div "Close Residential Service Jake Marullo Actions Status Active Jake Marullo · Ope…" at bounding box center [271, 135] width 542 height 270
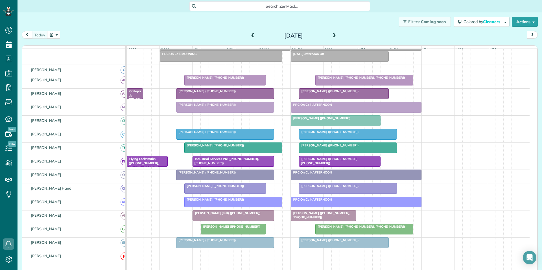
click at [346, 84] on div at bounding box center [364, 80] width 97 height 10
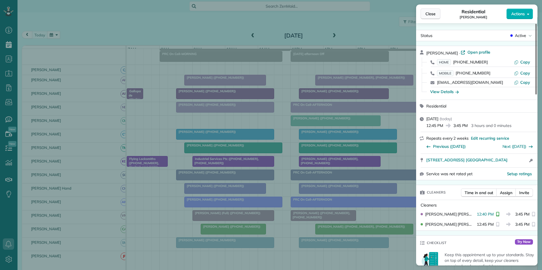
click at [429, 17] on button "Close" at bounding box center [431, 13] width 20 height 11
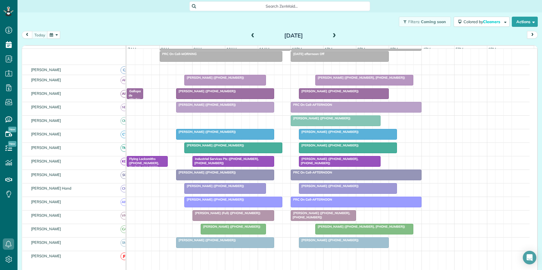
click at [346, 139] on div at bounding box center [347, 134] width 97 height 10
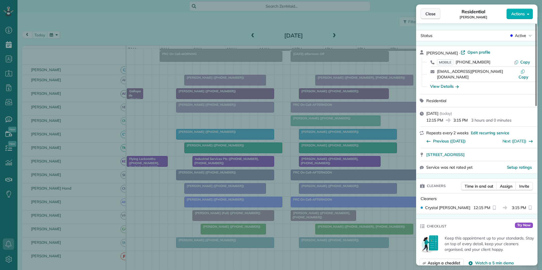
click at [433, 14] on span "Close" at bounding box center [431, 14] width 10 height 6
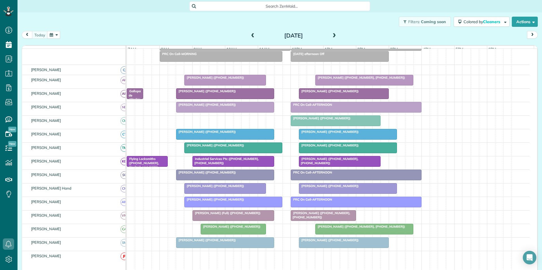
click at [332, 219] on div "[PERSON_NAME] ([PHONE_NUMBER], [PHONE_NUMBER])" at bounding box center [324, 215] width 62 height 8
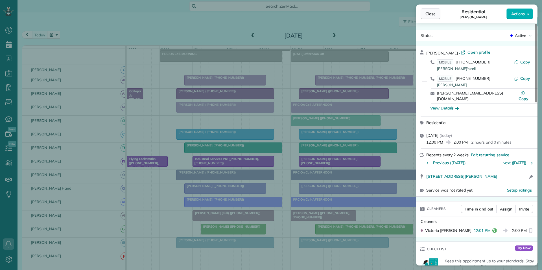
click at [432, 13] on span "Close" at bounding box center [431, 14] width 10 height 6
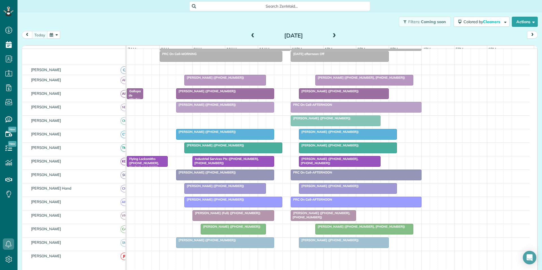
click at [333, 35] on span at bounding box center [334, 35] width 6 height 5
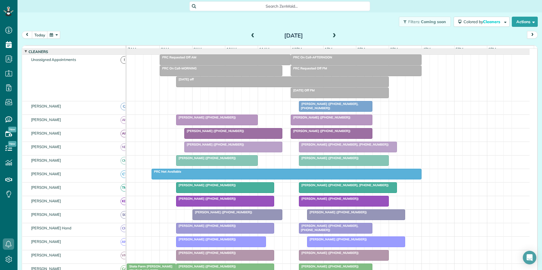
scroll to position [53, 0]
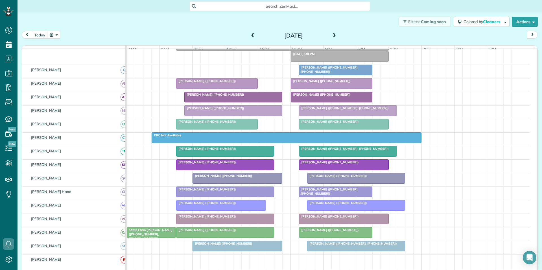
click at [332, 35] on span at bounding box center [334, 35] width 6 height 5
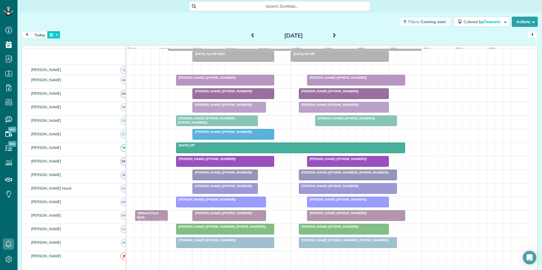
click at [56, 34] on button "button" at bounding box center [53, 35] width 13 height 8
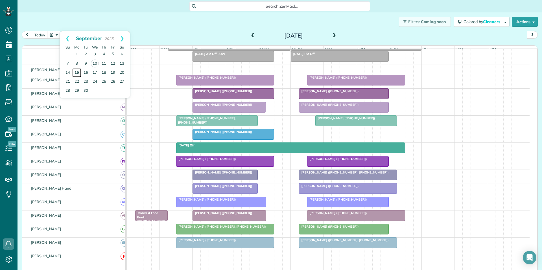
click at [78, 72] on link "15" at bounding box center [76, 72] width 9 height 9
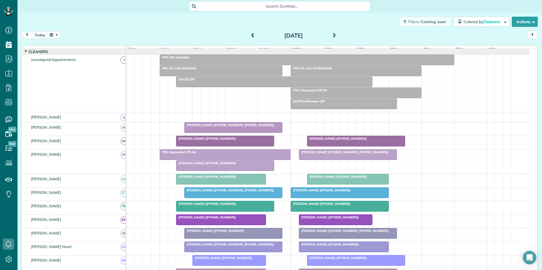
scroll to position [64, 0]
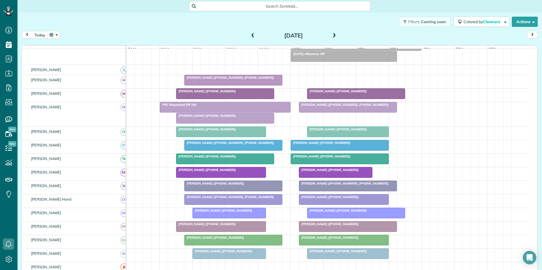
click at [252, 191] on div at bounding box center [233, 186] width 97 height 10
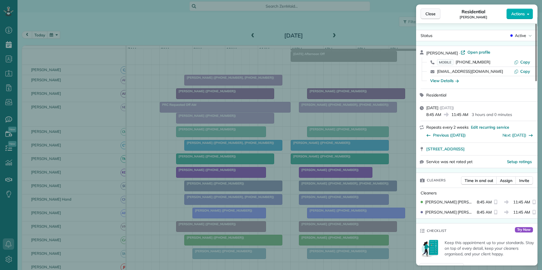
click at [433, 11] on span "Close" at bounding box center [431, 14] width 10 height 6
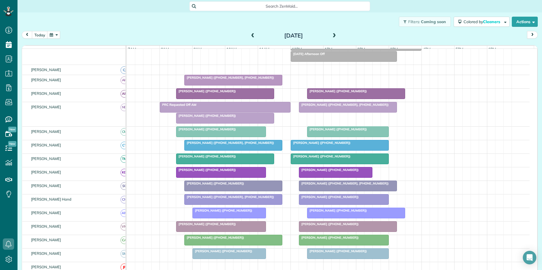
click at [60, 33] on button "button" at bounding box center [53, 35] width 13 height 8
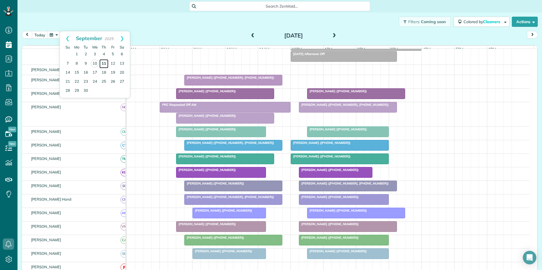
click at [104, 61] on link "11" at bounding box center [103, 63] width 9 height 9
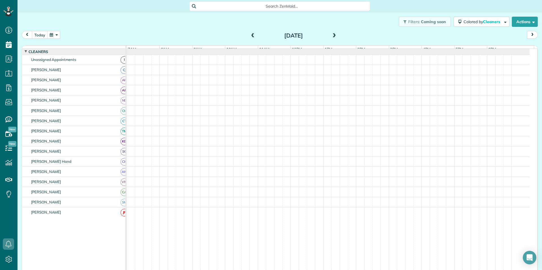
scroll to position [53, 0]
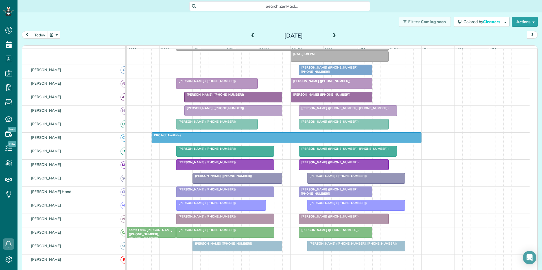
click at [56, 34] on button "button" at bounding box center [53, 35] width 13 height 8
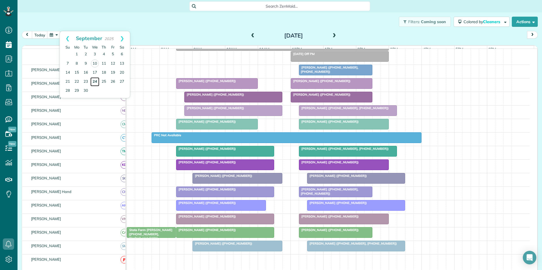
click at [94, 78] on link "24" at bounding box center [94, 81] width 9 height 9
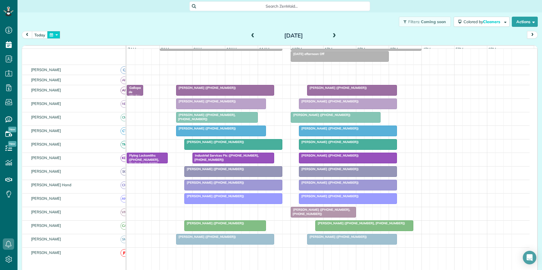
click at [54, 35] on button "button" at bounding box center [53, 35] width 13 height 8
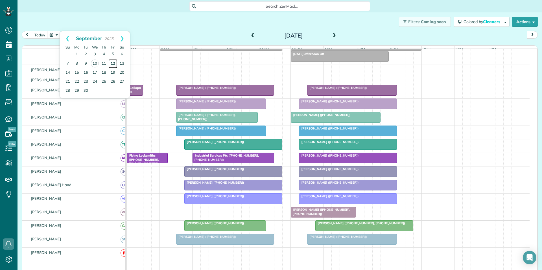
click at [114, 62] on link "12" at bounding box center [112, 63] width 9 height 9
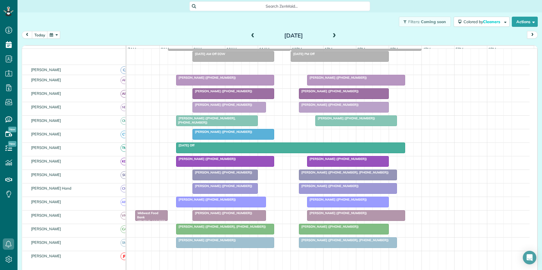
click at [55, 34] on button "button" at bounding box center [53, 35] width 13 height 8
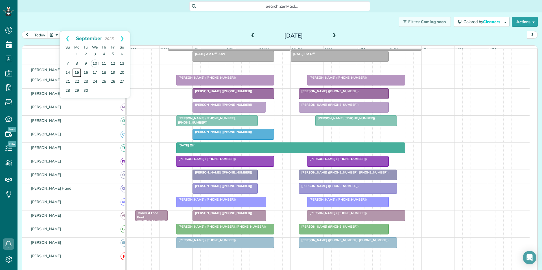
click at [77, 73] on link "15" at bounding box center [76, 72] width 9 height 9
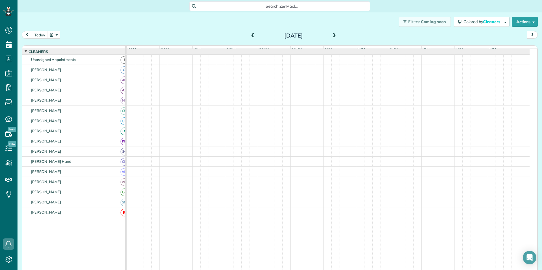
scroll to position [64, 0]
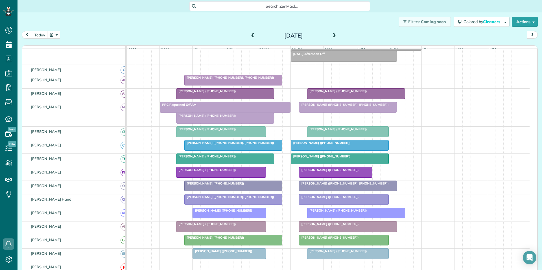
click at [333, 34] on span at bounding box center [334, 35] width 6 height 5
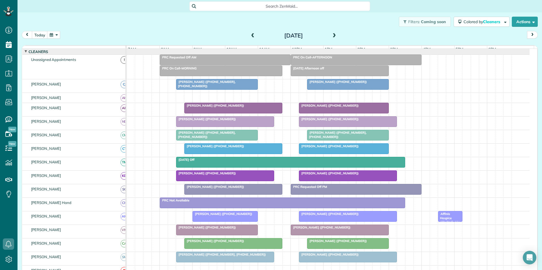
scroll to position [30, 0]
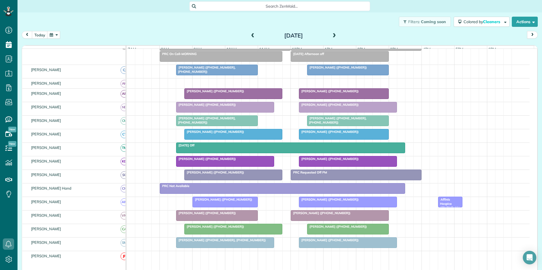
click at [333, 35] on span at bounding box center [334, 35] width 6 height 5
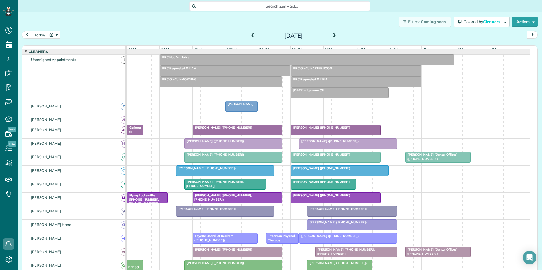
scroll to position [53, 0]
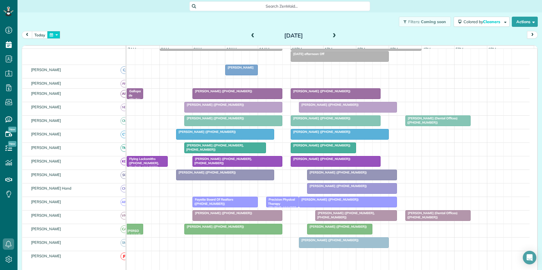
click at [60, 38] on button "button" at bounding box center [53, 35] width 13 height 8
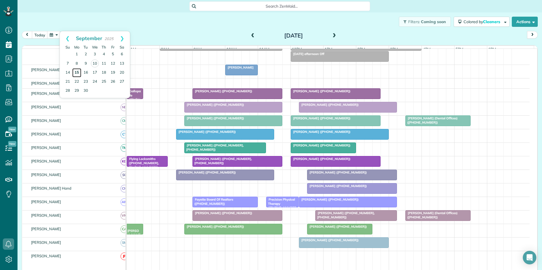
click at [77, 72] on link "15" at bounding box center [76, 72] width 9 height 9
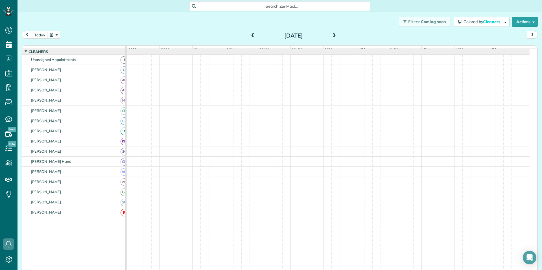
scroll to position [64, 0]
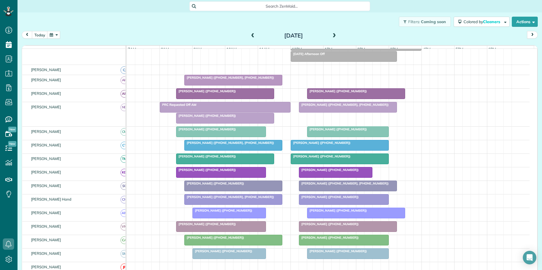
click at [332, 35] on span at bounding box center [334, 35] width 6 height 5
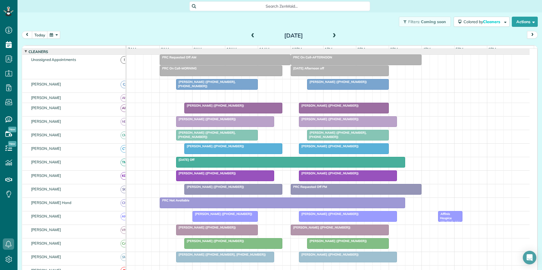
scroll to position [30, 0]
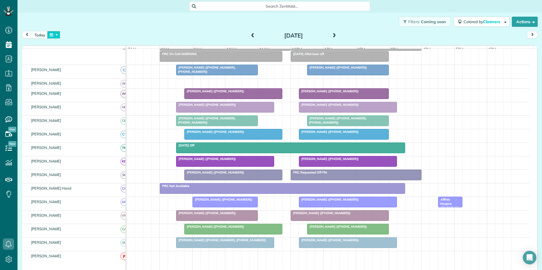
click at [56, 33] on button "button" at bounding box center [53, 35] width 13 height 8
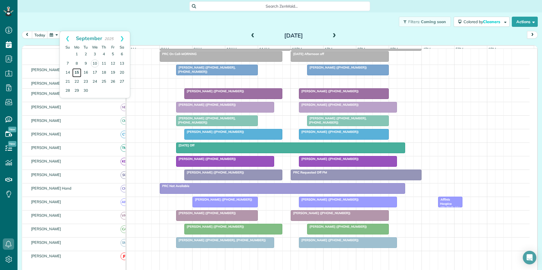
click at [78, 70] on link "15" at bounding box center [76, 72] width 9 height 9
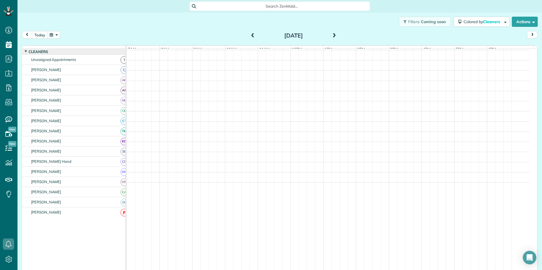
scroll to position [64, 0]
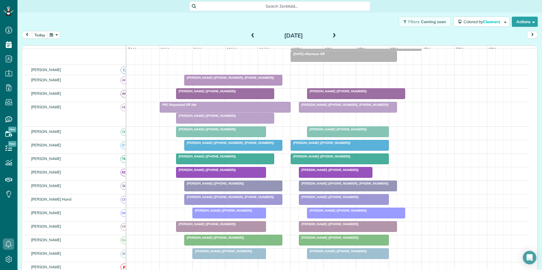
click at [58, 34] on button "button" at bounding box center [53, 35] width 13 height 8
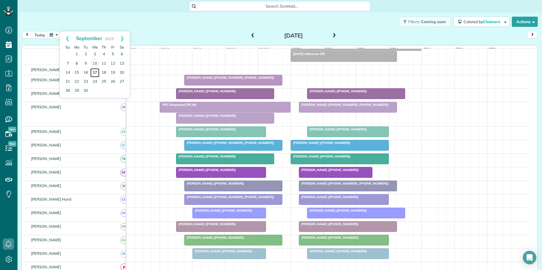
click at [95, 72] on link "17" at bounding box center [94, 72] width 9 height 9
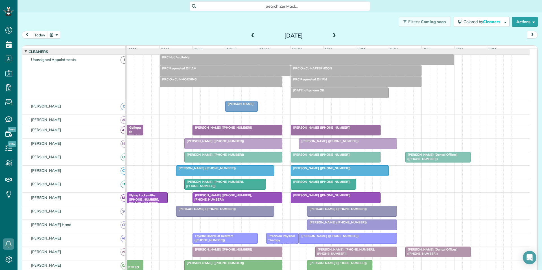
scroll to position [53, 0]
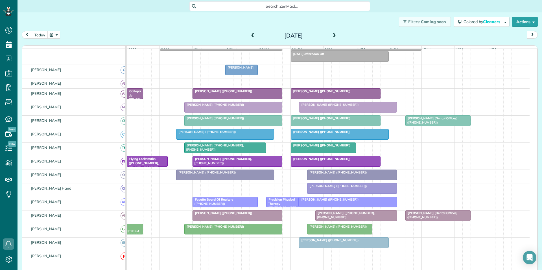
click at [38, 34] on button "today" at bounding box center [40, 35] width 16 height 8
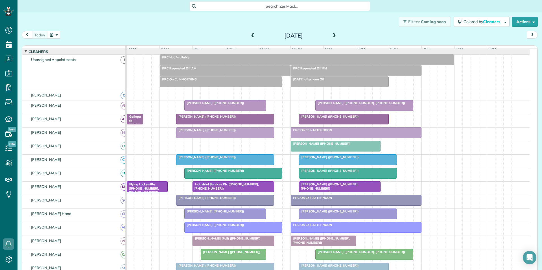
scroll to position [42, 0]
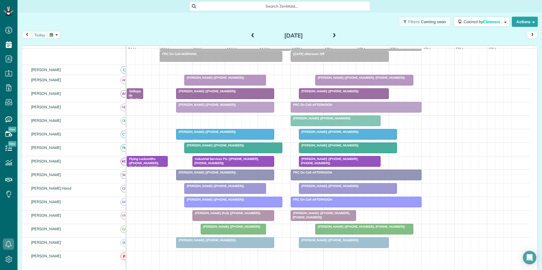
click at [55, 34] on button "button" at bounding box center [53, 35] width 13 height 8
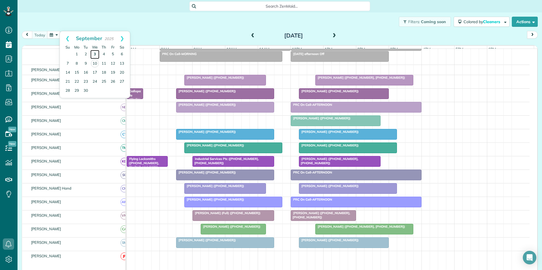
click at [96, 51] on link "3" at bounding box center [94, 54] width 9 height 9
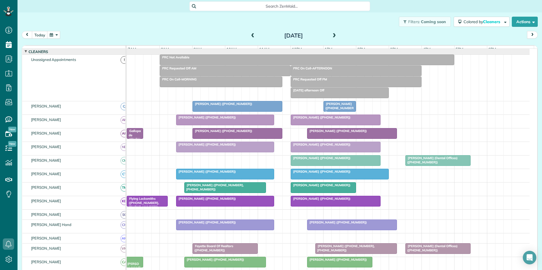
scroll to position [53, 0]
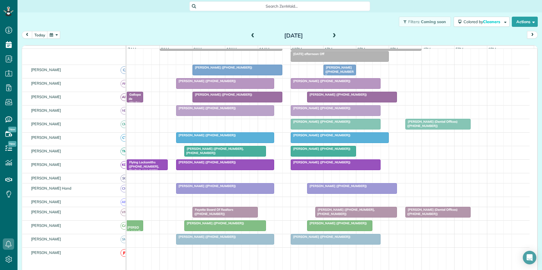
click at [333, 188] on span "[PERSON_NAME] ([PHONE_NUMBER])" at bounding box center [337, 186] width 60 height 4
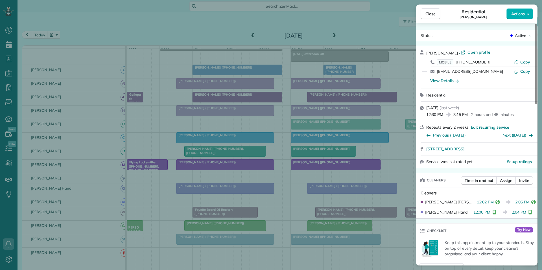
drag, startPoint x: 425, startPoint y: 16, endPoint x: 381, endPoint y: 13, distance: 43.8
click at [423, 16] on button "Close" at bounding box center [431, 13] width 20 height 11
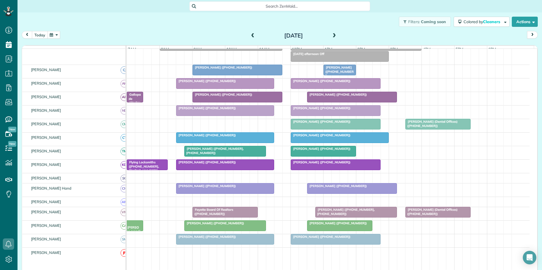
click at [38, 34] on button "today" at bounding box center [40, 35] width 16 height 8
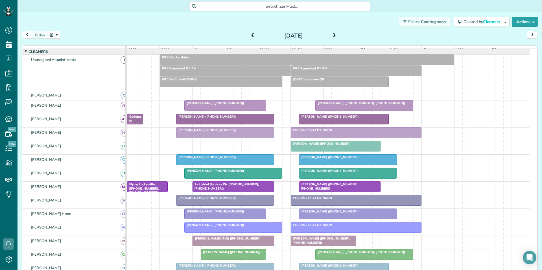
scroll to position [42, 0]
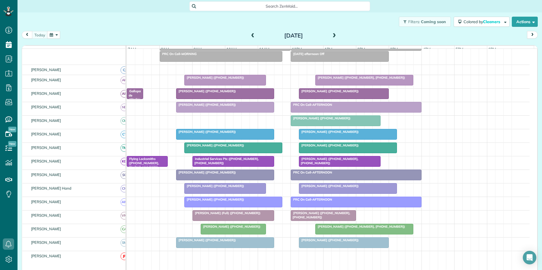
click at [332, 99] on div at bounding box center [343, 94] width 89 height 10
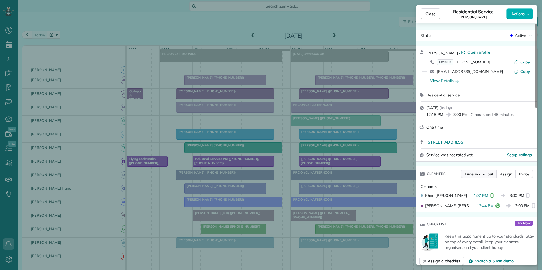
click at [474, 173] on span "Time in and out" at bounding box center [479, 174] width 29 height 6
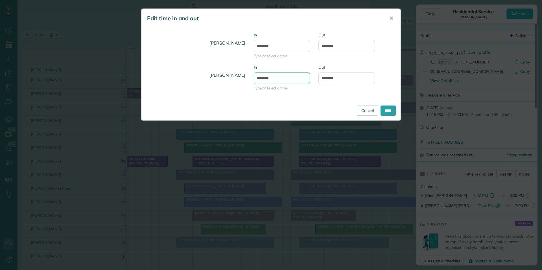
click at [280, 81] on input "*******" at bounding box center [282, 78] width 56 height 12
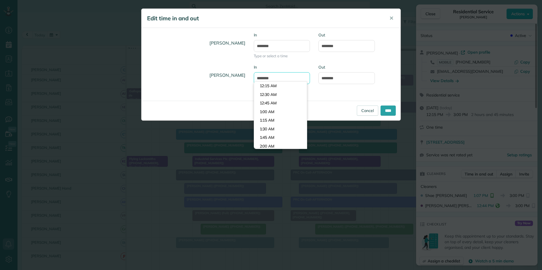
scroll to position [431, 0]
type input "********"
type input "*******"
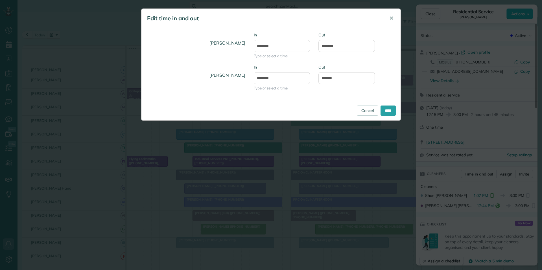
click at [272, 85] on body "Dashboard Scheduling Calendar View List View Dispatch View - Weekly scheduling …" at bounding box center [271, 135] width 542 height 270
click at [389, 112] on input "****" at bounding box center [388, 111] width 15 height 10
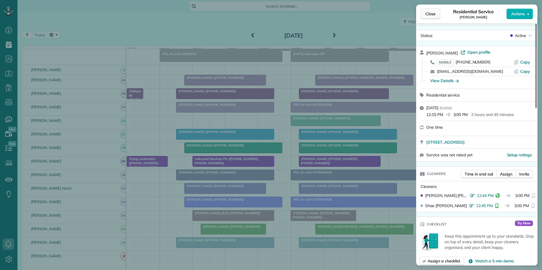
click at [435, 14] on span "Close" at bounding box center [431, 14] width 10 height 6
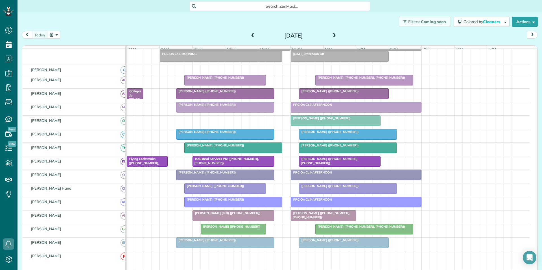
click at [326, 120] on span "[PERSON_NAME] ([PHONE_NUMBER])" at bounding box center [321, 118] width 60 height 4
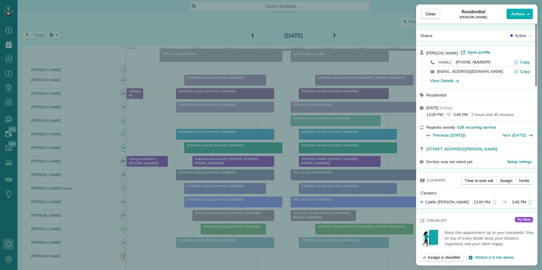
click at [432, 16] on span "Close" at bounding box center [431, 14] width 10 height 6
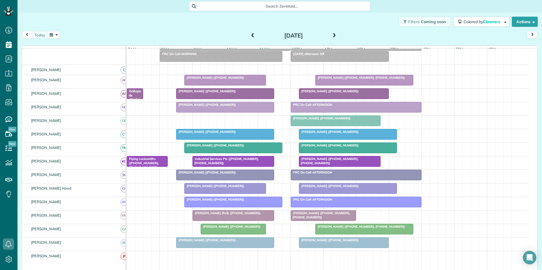
click at [341, 139] on div at bounding box center [347, 134] width 97 height 10
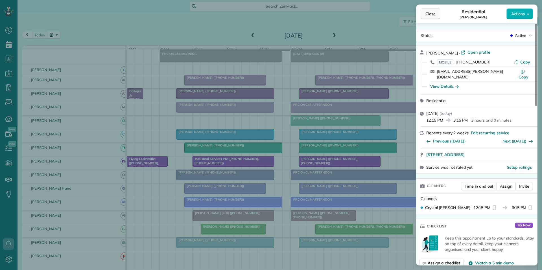
click at [431, 15] on span "Close" at bounding box center [431, 14] width 10 height 6
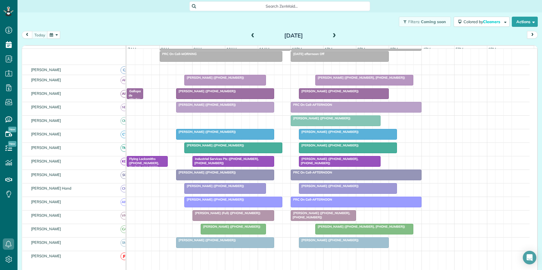
click at [332, 34] on span at bounding box center [334, 35] width 6 height 5
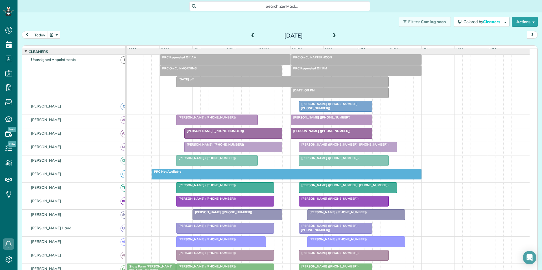
scroll to position [53, 0]
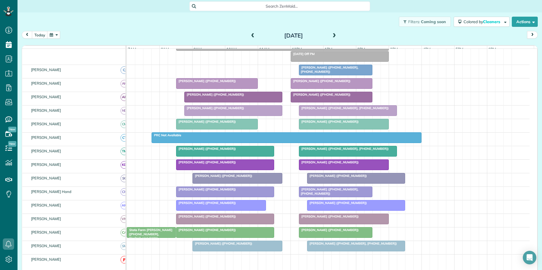
click at [199, 31] on div "today Thursday Sep 11, 2025" at bounding box center [280, 36] width 516 height 10
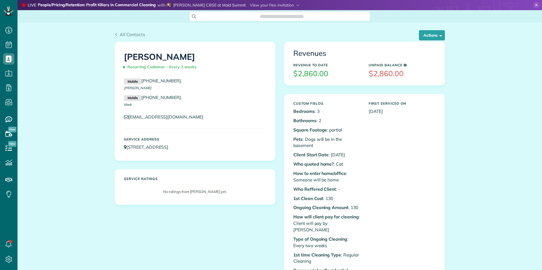
scroll to position [3, 3]
click at [432, 35] on button "Actions" at bounding box center [432, 35] width 26 height 10
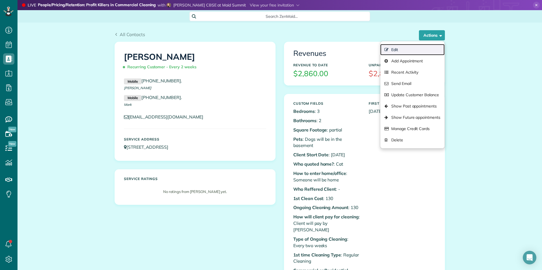
click at [392, 49] on link "Edit" at bounding box center [412, 49] width 64 height 11
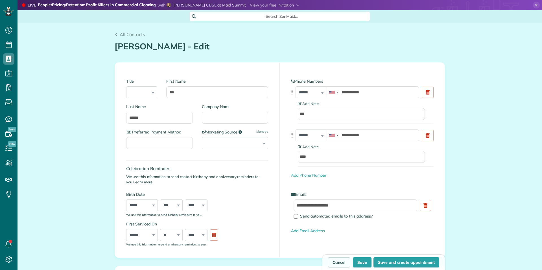
scroll to position [3, 3]
type input "**********"
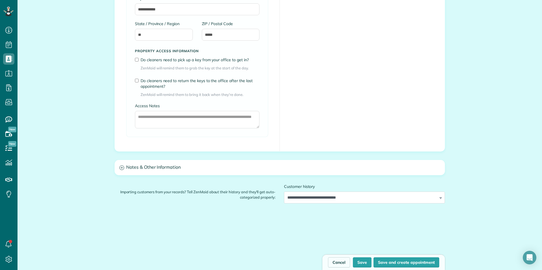
scroll to position [446, 0]
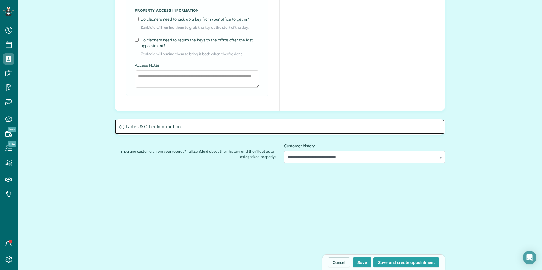
click at [119, 125] on icon at bounding box center [121, 127] width 5 height 5
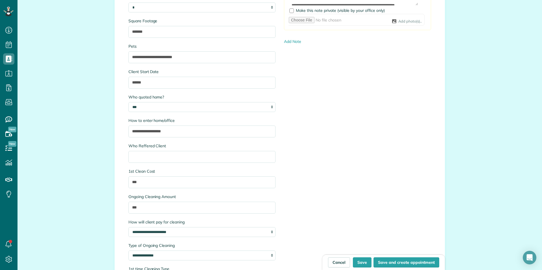
scroll to position [671, 0]
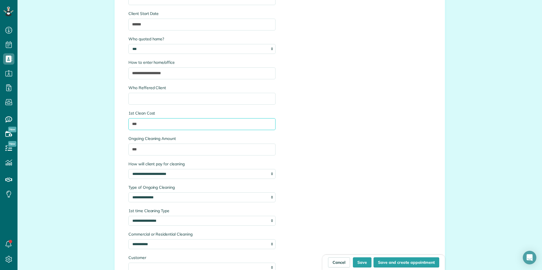
click at [141, 127] on input "***" at bounding box center [201, 124] width 147 height 12
type input "***"
click at [145, 149] on input "***" at bounding box center [201, 150] width 147 height 12
type input "***"
click at [367, 262] on button "Save" at bounding box center [362, 263] width 19 height 10
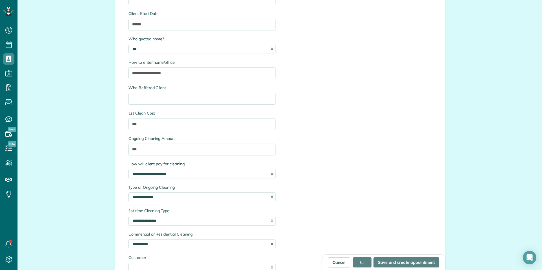
type input "**********"
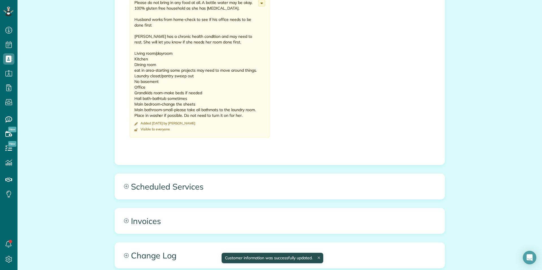
scroll to position [424, 0]
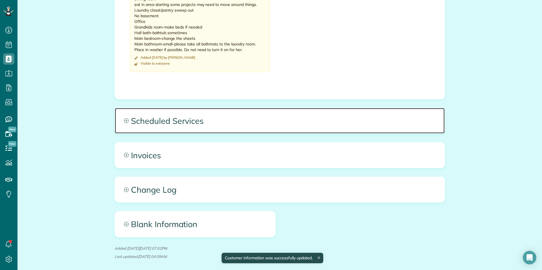
click at [125, 118] on icon at bounding box center [126, 120] width 5 height 5
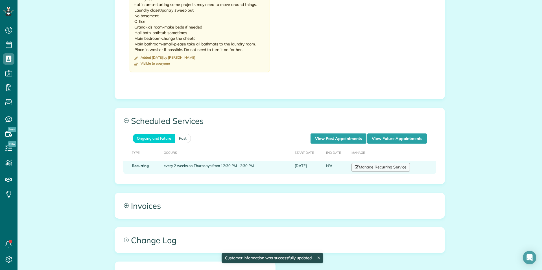
click at [382, 163] on link "Manage Recurring Service" at bounding box center [381, 167] width 58 height 8
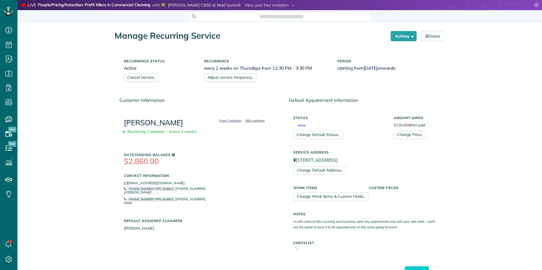
scroll to position [3, 3]
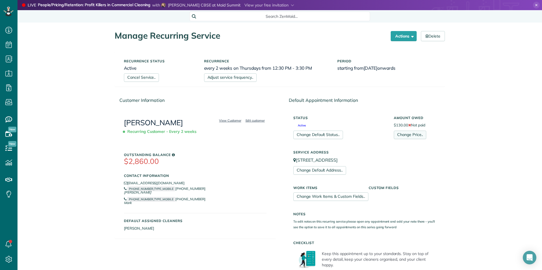
click at [415, 135] on link "Change Price.." at bounding box center [410, 135] width 32 height 8
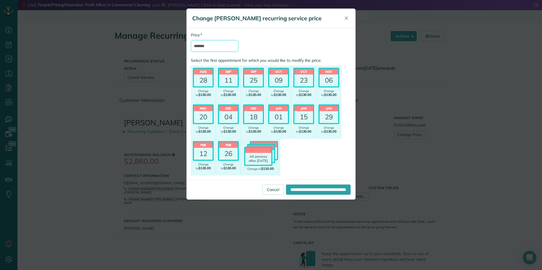
click at [203, 45] on input "*******" at bounding box center [215, 46] width 48 height 12
type input "*******"
click at [292, 191] on input "**********" at bounding box center [318, 190] width 65 height 10
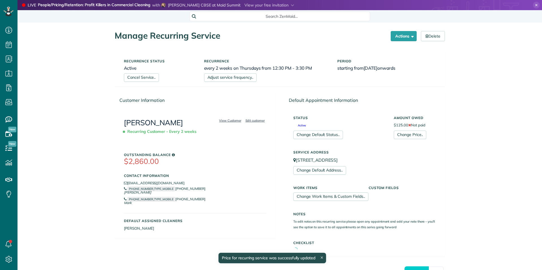
scroll to position [3, 3]
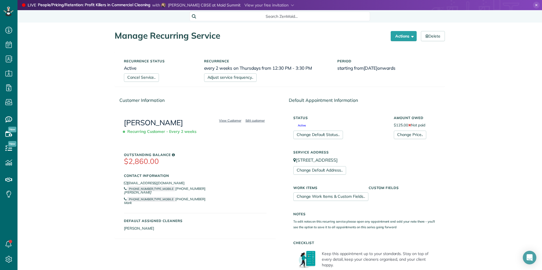
click at [533, 3] on icon at bounding box center [536, 5] width 7 height 7
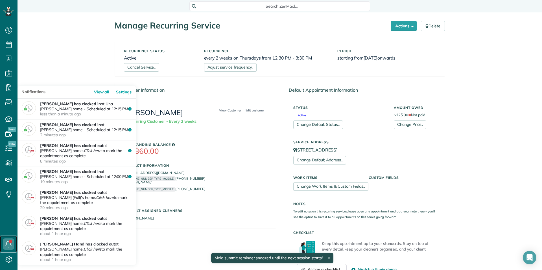
click at [9, 243] on link at bounding box center [8, 244] width 17 height 17
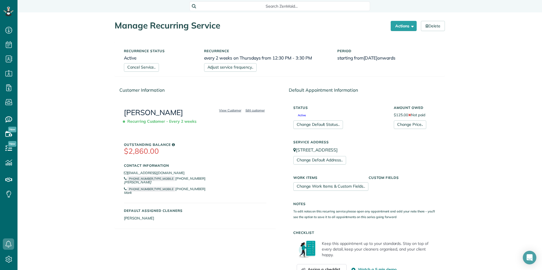
click at [57, 51] on div "Manage Recurring Service Actions Cancel Service.. Adjust service frequency.. Ch…" at bounding box center [280, 273] width 525 height 523
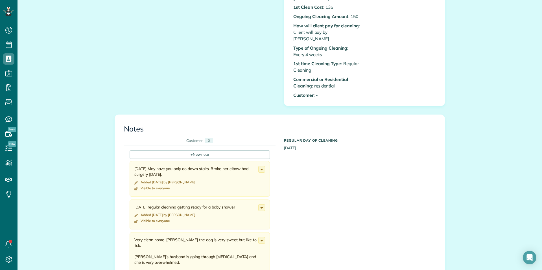
scroll to position [169, 0]
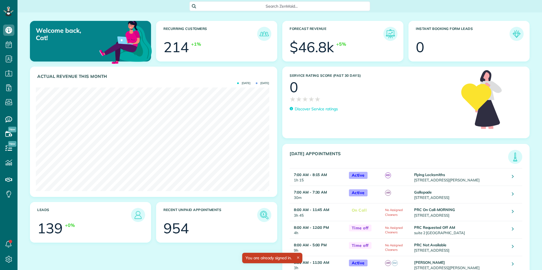
scroll to position [104, 233]
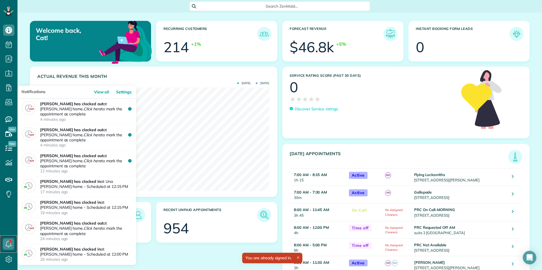
click at [6, 243] on use at bounding box center [9, 244] width 6 height 7
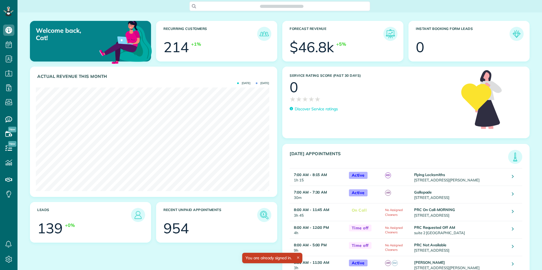
scroll to position [104, 233]
click at [8, 73] on icon at bounding box center [8, 73] width 11 height 11
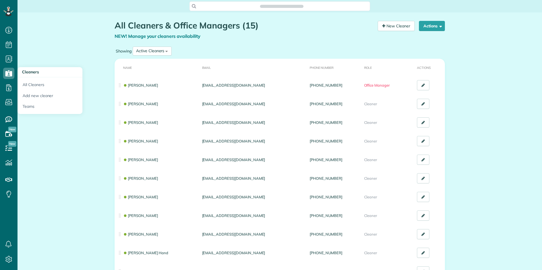
scroll to position [3, 3]
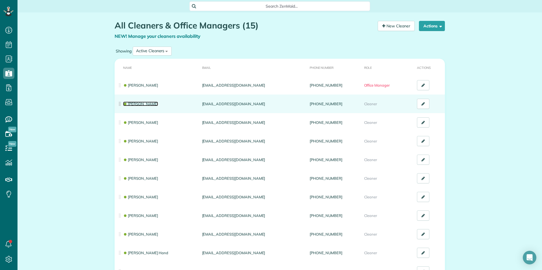
click at [135, 105] on link "[PERSON_NAME]" at bounding box center [140, 104] width 35 height 5
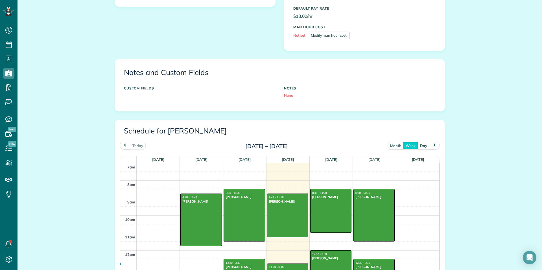
scroll to position [141, 0]
click at [394, 146] on button "month" at bounding box center [396, 145] width 16 height 8
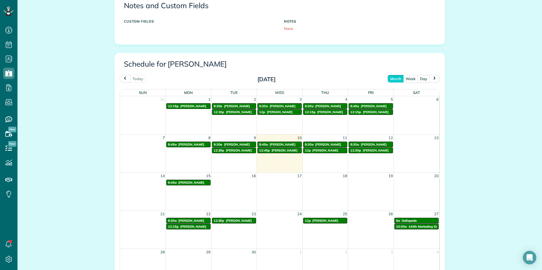
scroll to position [282, 0]
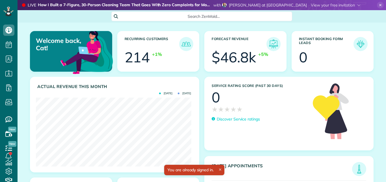
scroll to position [69, 155]
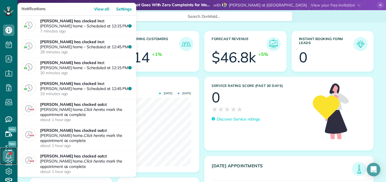
click at [10, 156] on icon at bounding box center [8, 156] width 11 height 11
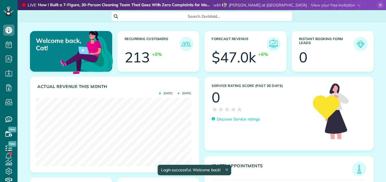
scroll to position [69, 155]
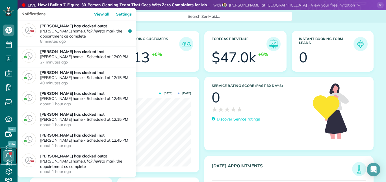
click at [9, 156] on icon at bounding box center [8, 156] width 11 height 11
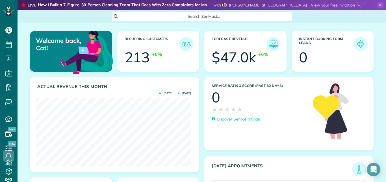
click at [378, 4] on icon at bounding box center [380, 5] width 7 height 7
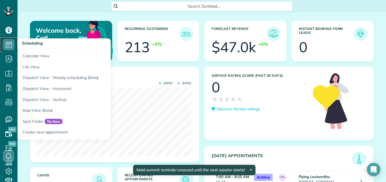
click at [7, 44] on icon at bounding box center [8, 44] width 11 height 11
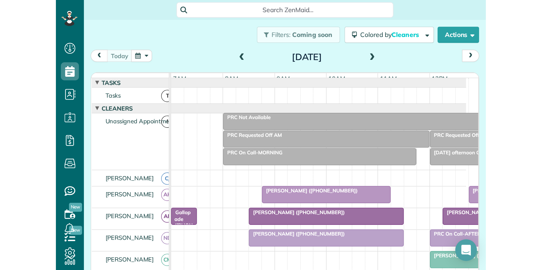
scroll to position [270, 18]
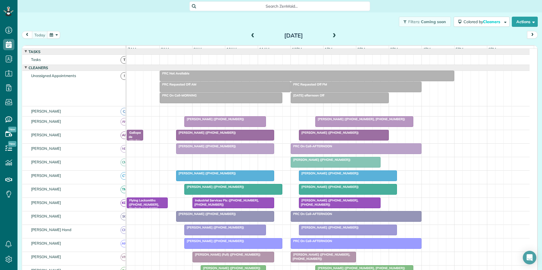
click at [333, 35] on span at bounding box center [334, 35] width 6 height 5
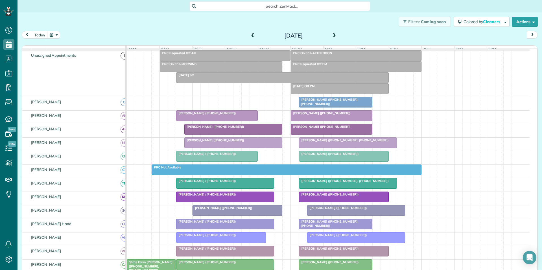
scroll to position [28, 0]
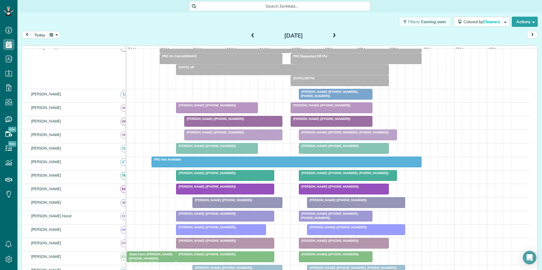
click at [332, 34] on span at bounding box center [334, 35] width 6 height 5
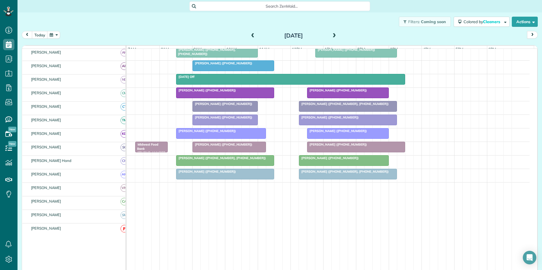
scroll to position [121, 0]
click at [51, 36] on button "button" at bounding box center [53, 35] width 13 height 8
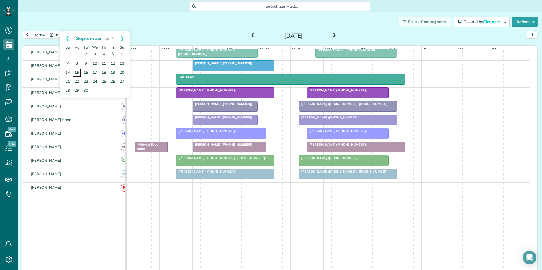
click at [78, 72] on link "15" at bounding box center [76, 72] width 9 height 9
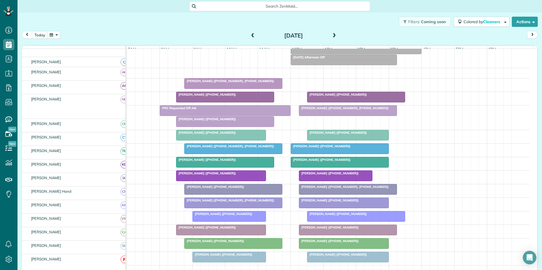
scroll to position [60, 0]
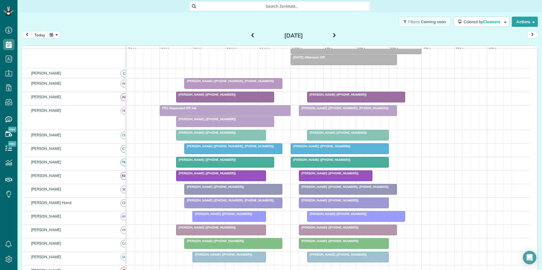
click at [332, 34] on span at bounding box center [334, 35] width 6 height 5
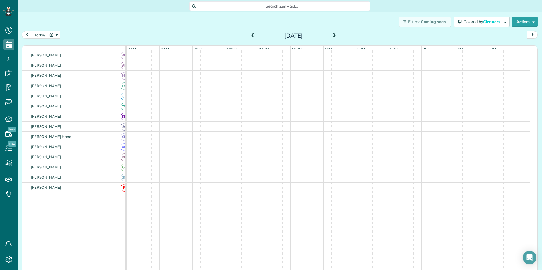
scroll to position [13, 0]
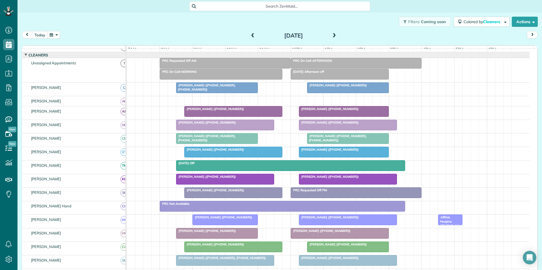
click at [332, 34] on span at bounding box center [334, 35] width 6 height 5
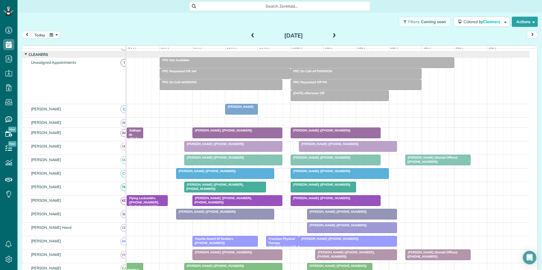
scroll to position [0, 0]
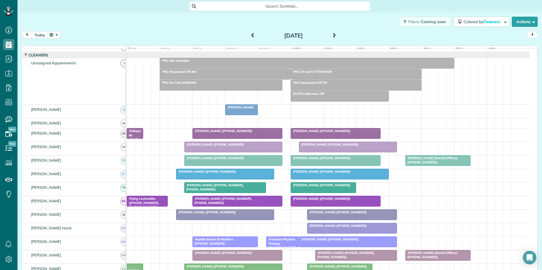
click at [331, 33] on span at bounding box center [334, 35] width 6 height 5
